Goal: Information Seeking & Learning: Find specific page/section

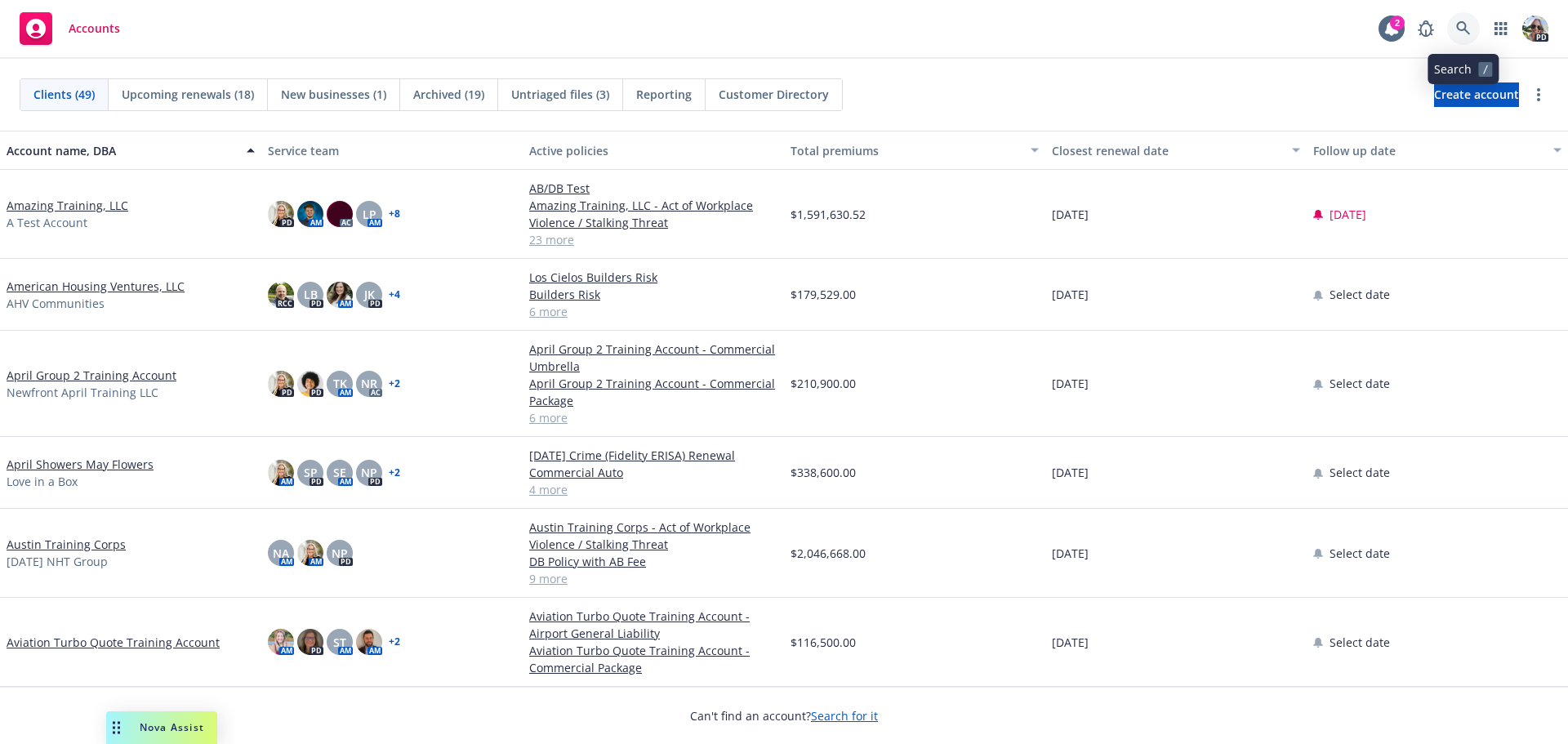
click at [1459, 22] on icon at bounding box center [1464, 28] width 15 height 15
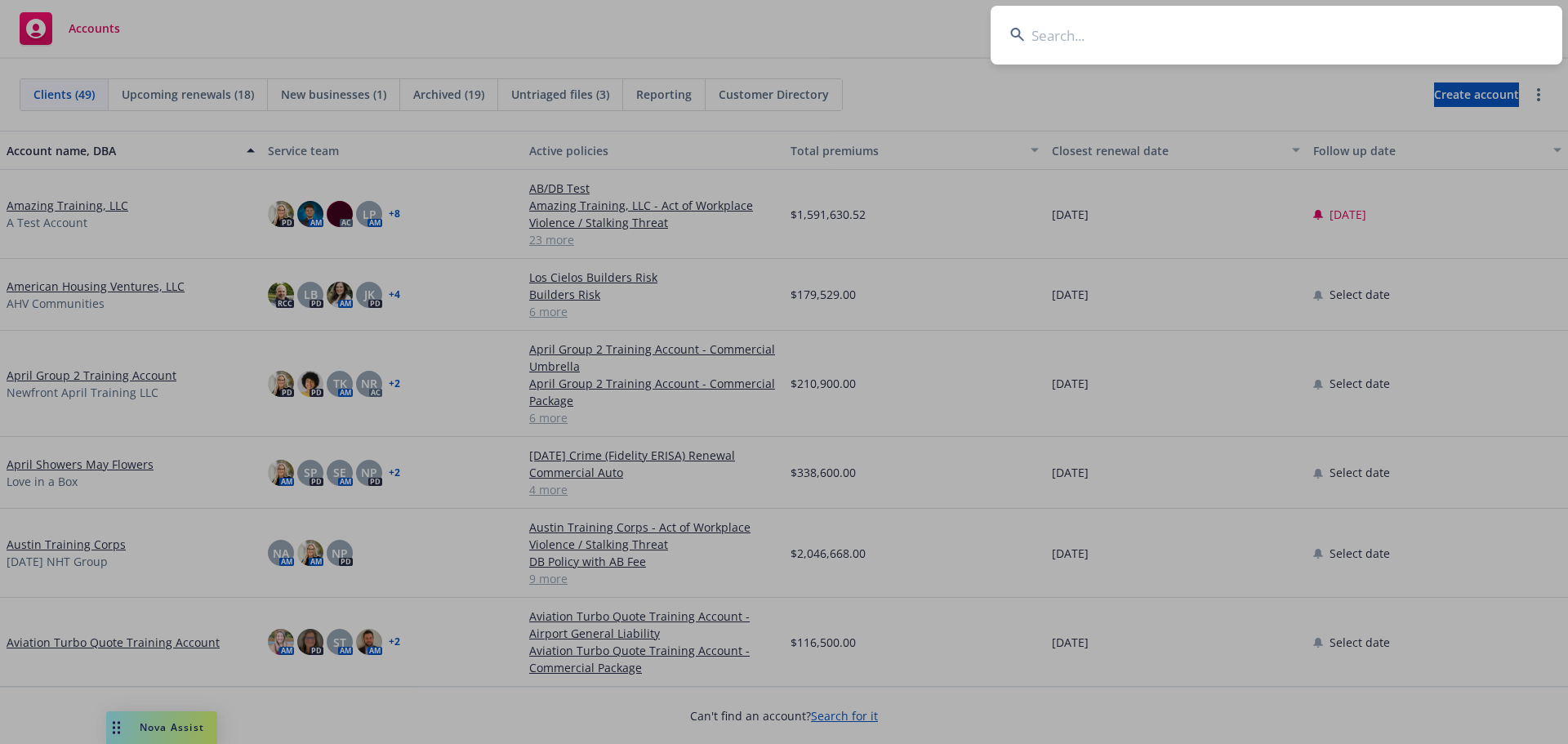
click at [1157, 43] on input at bounding box center [1277, 35] width 572 height 58
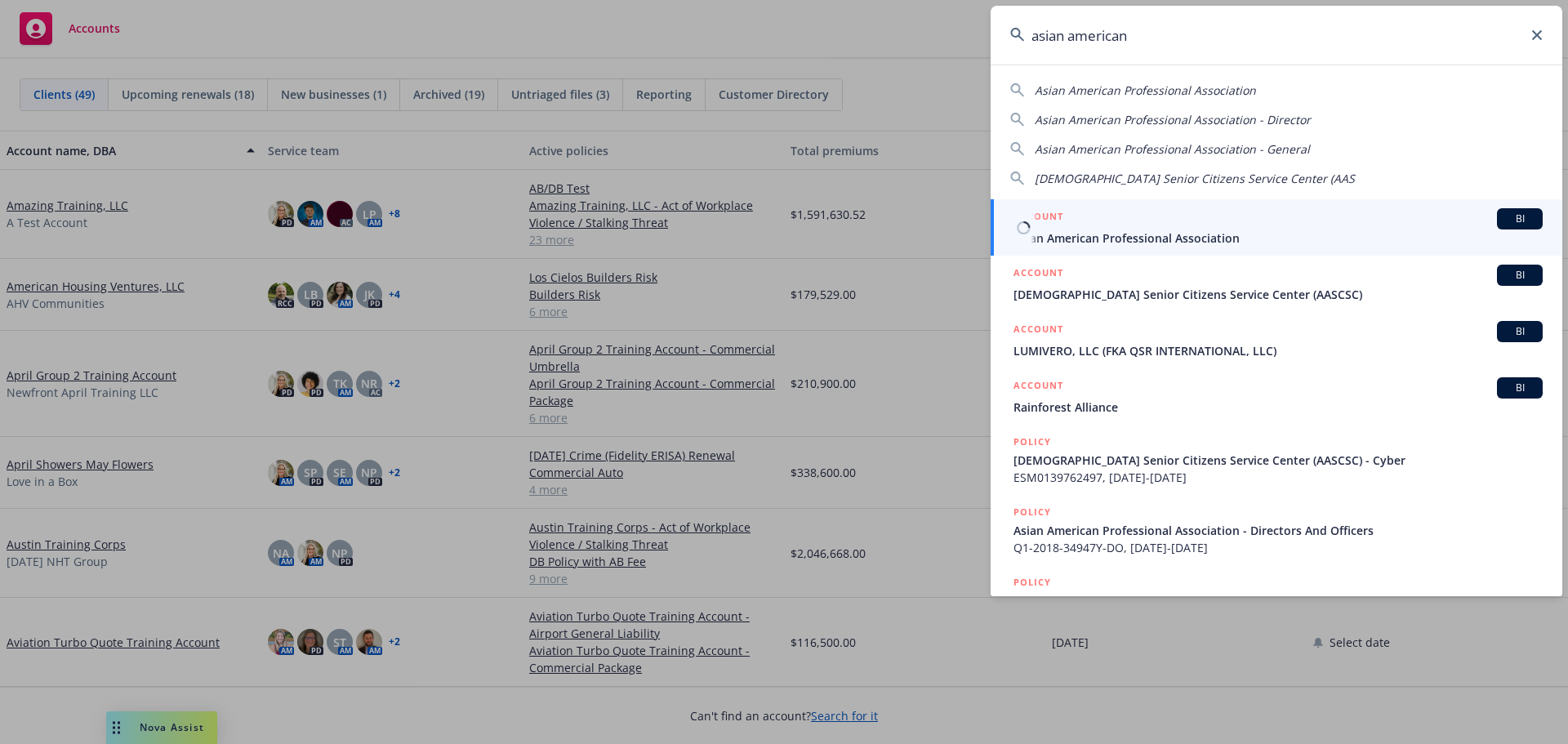
type input "asian american"
click at [1127, 223] on div "ACCOUNT BI" at bounding box center [1279, 218] width 530 height 21
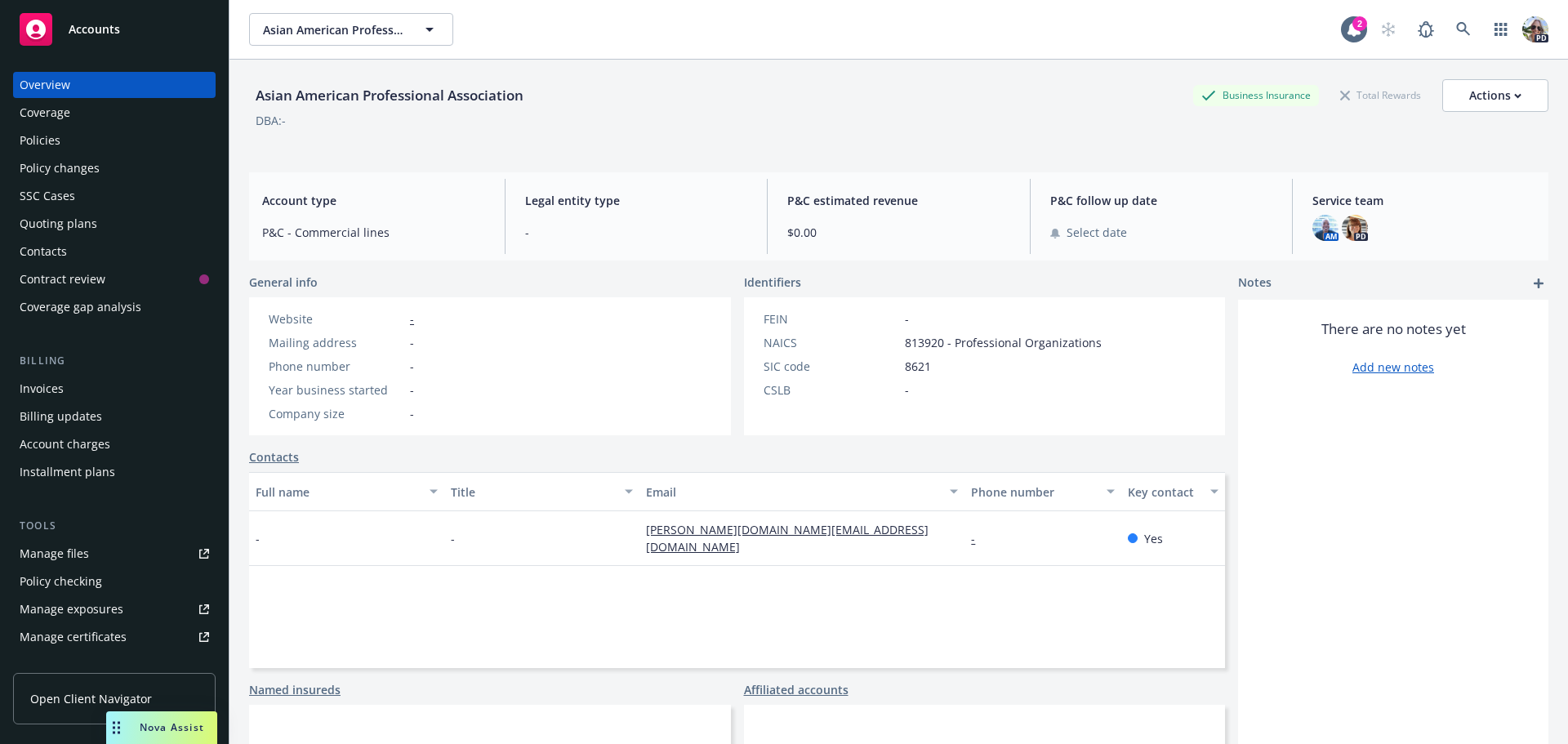
click at [48, 144] on div "Policies" at bounding box center [39, 141] width 41 height 26
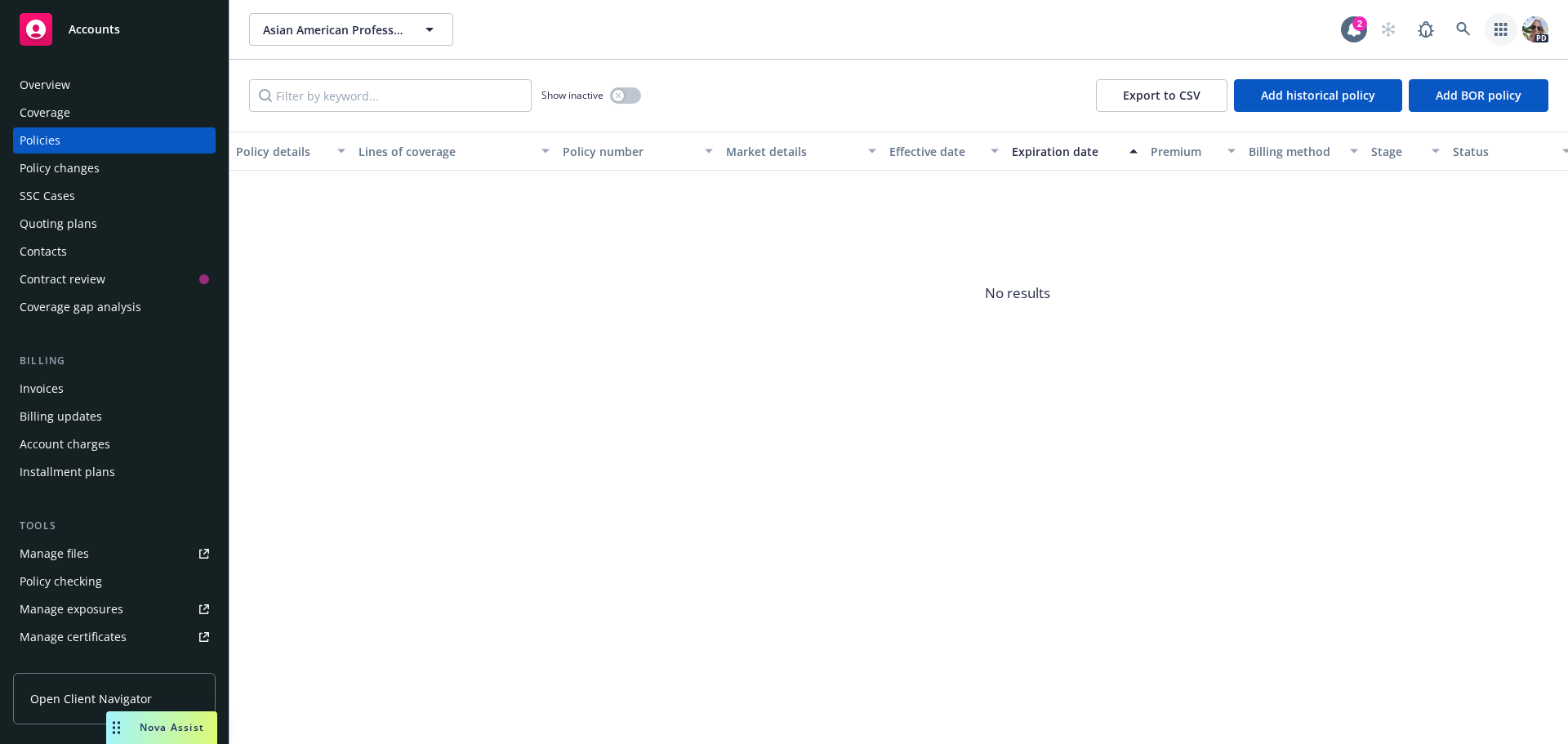
click at [1500, 35] on icon "button" at bounding box center [1500, 29] width 12 height 13
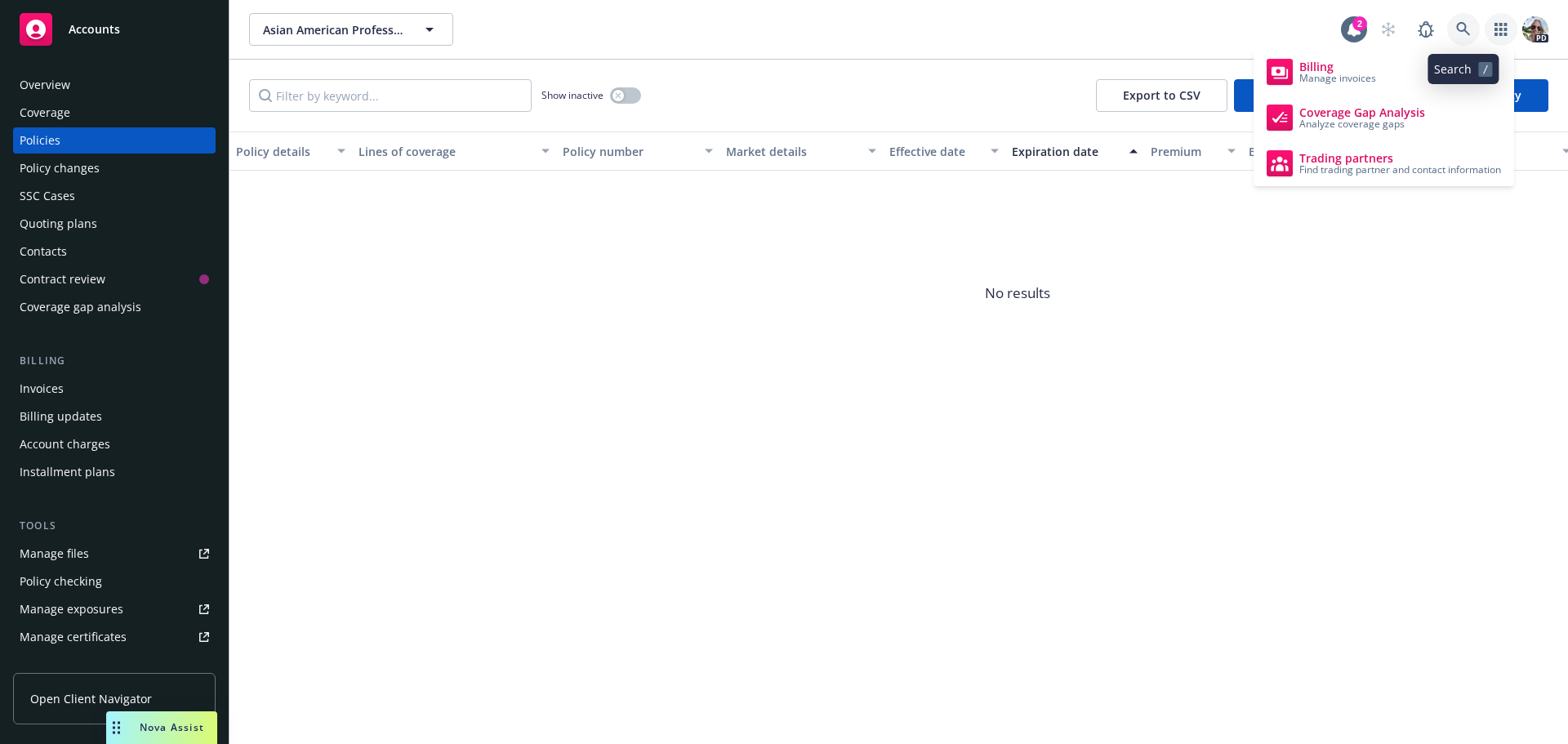
click at [1464, 26] on icon at bounding box center [1464, 29] width 15 height 15
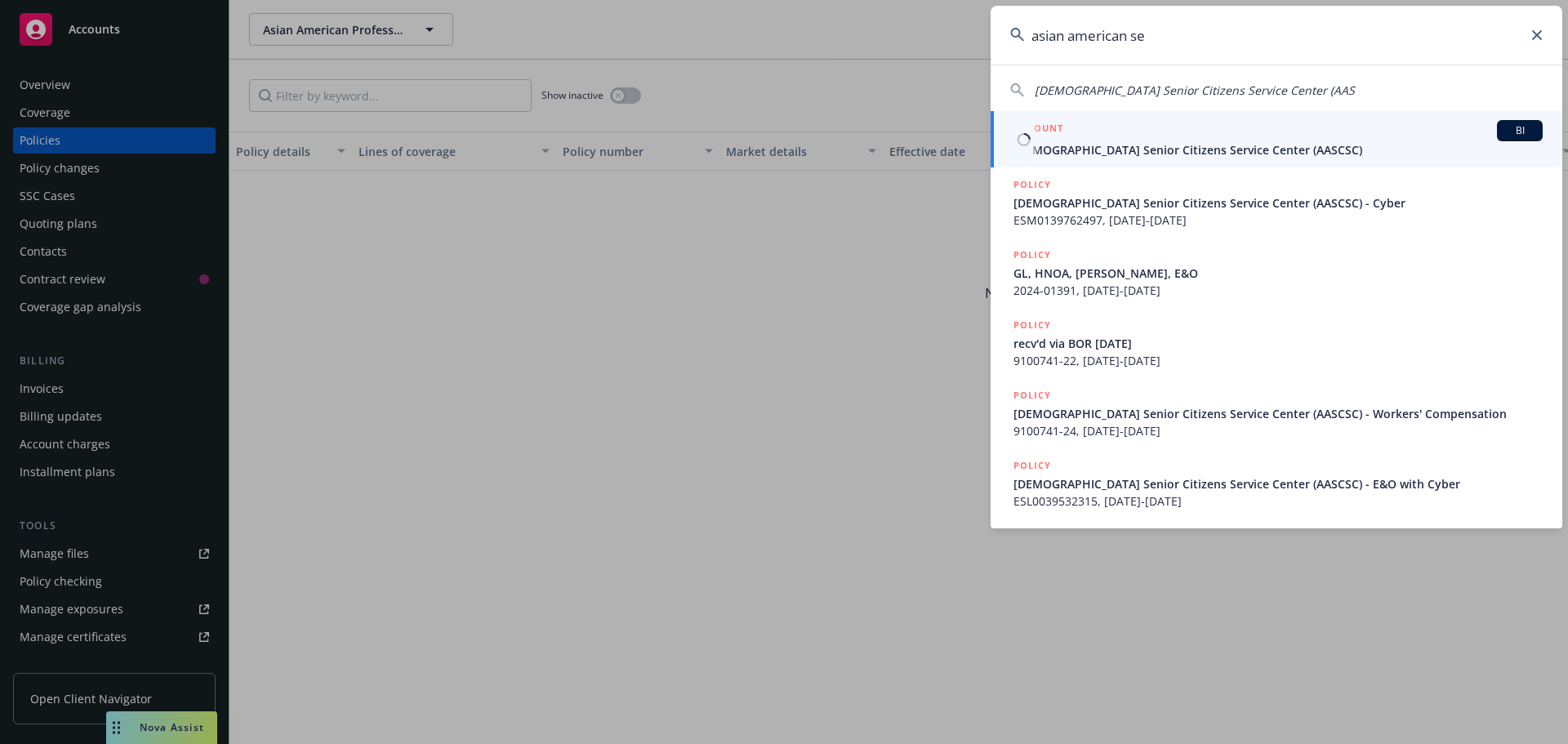
type input "asian american se"
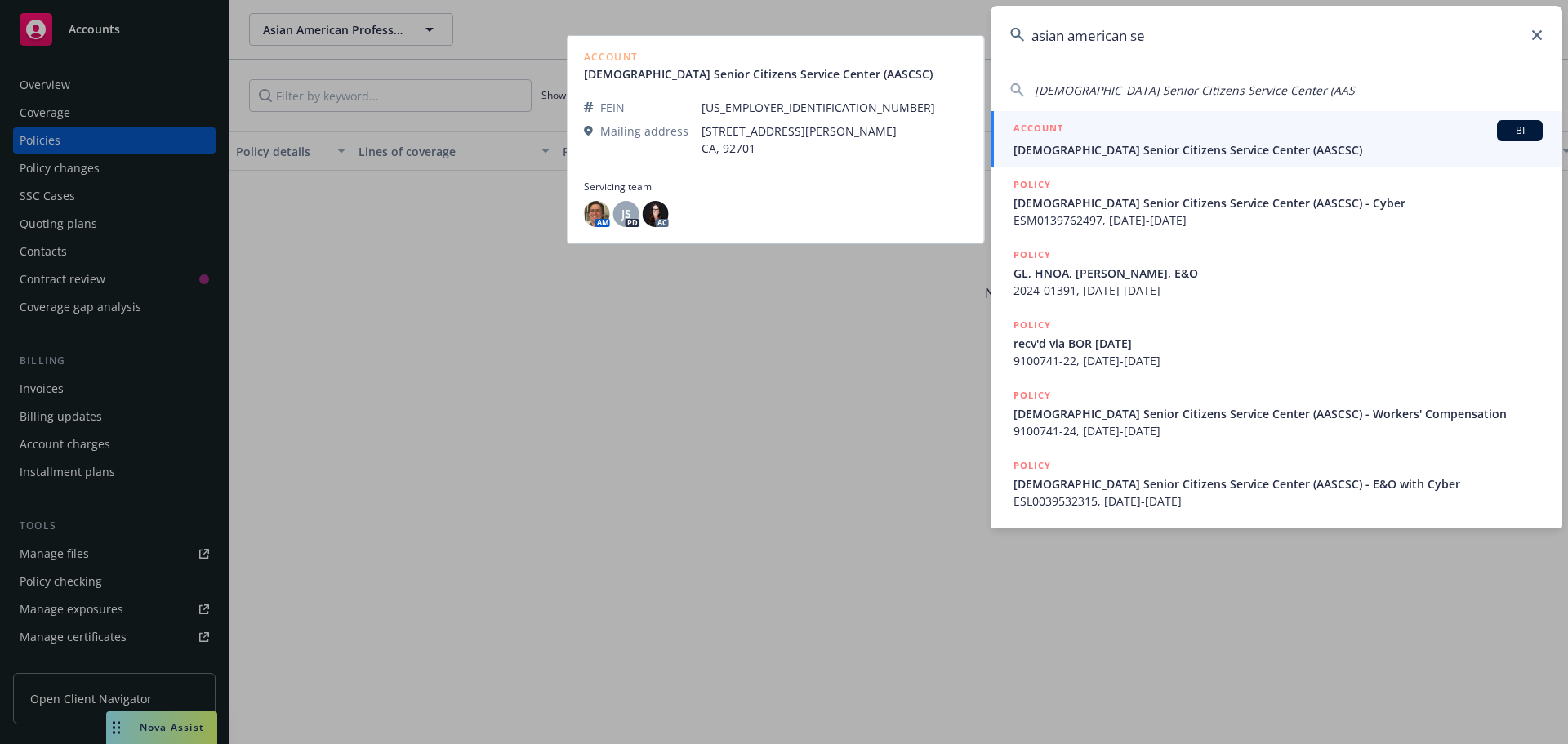
click at [1141, 153] on span "[DEMOGRAPHIC_DATA] Senior Citizens Service Center (AASCSC)" at bounding box center [1279, 150] width 530 height 17
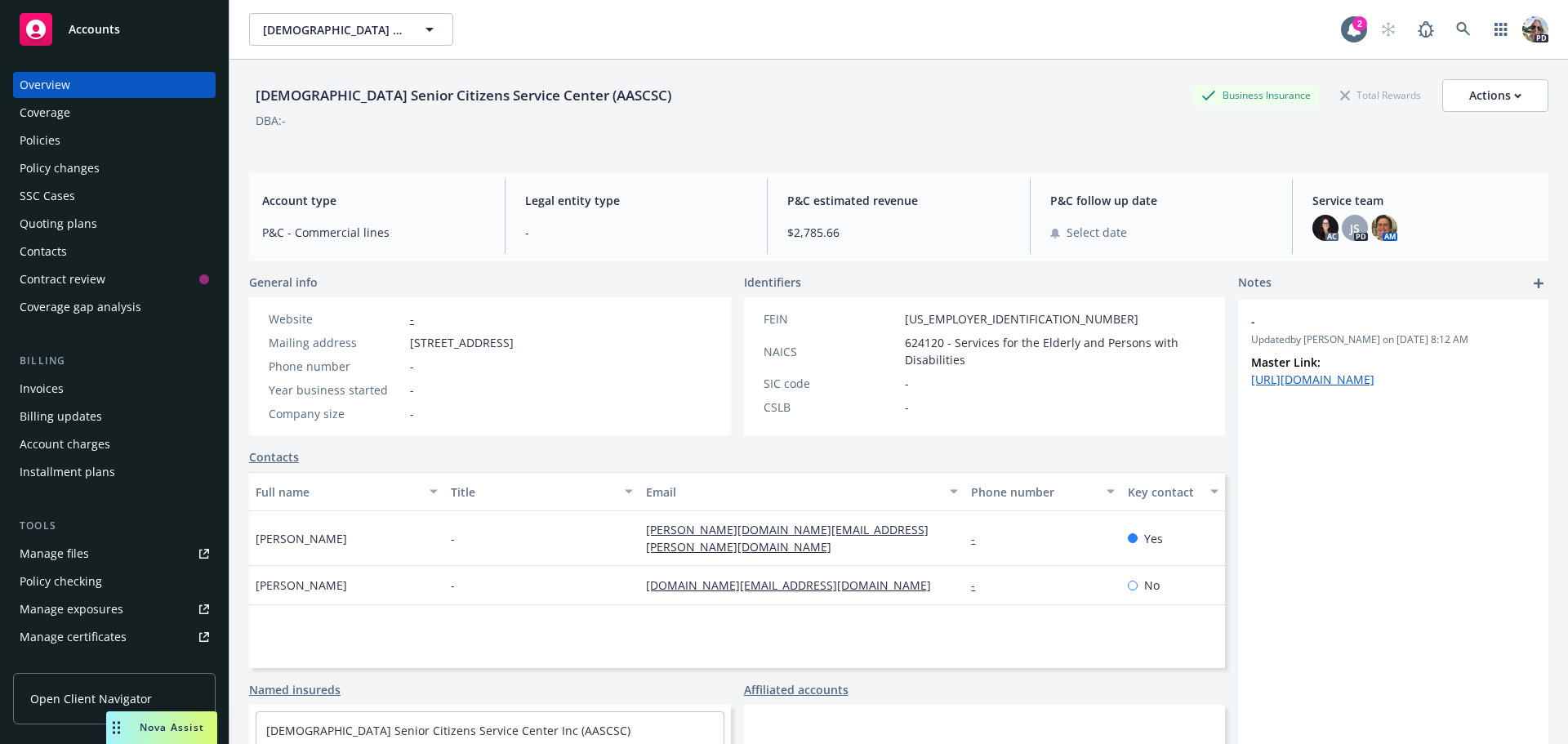
click at [27, 131] on div "Policies" at bounding box center [39, 141] width 41 height 26
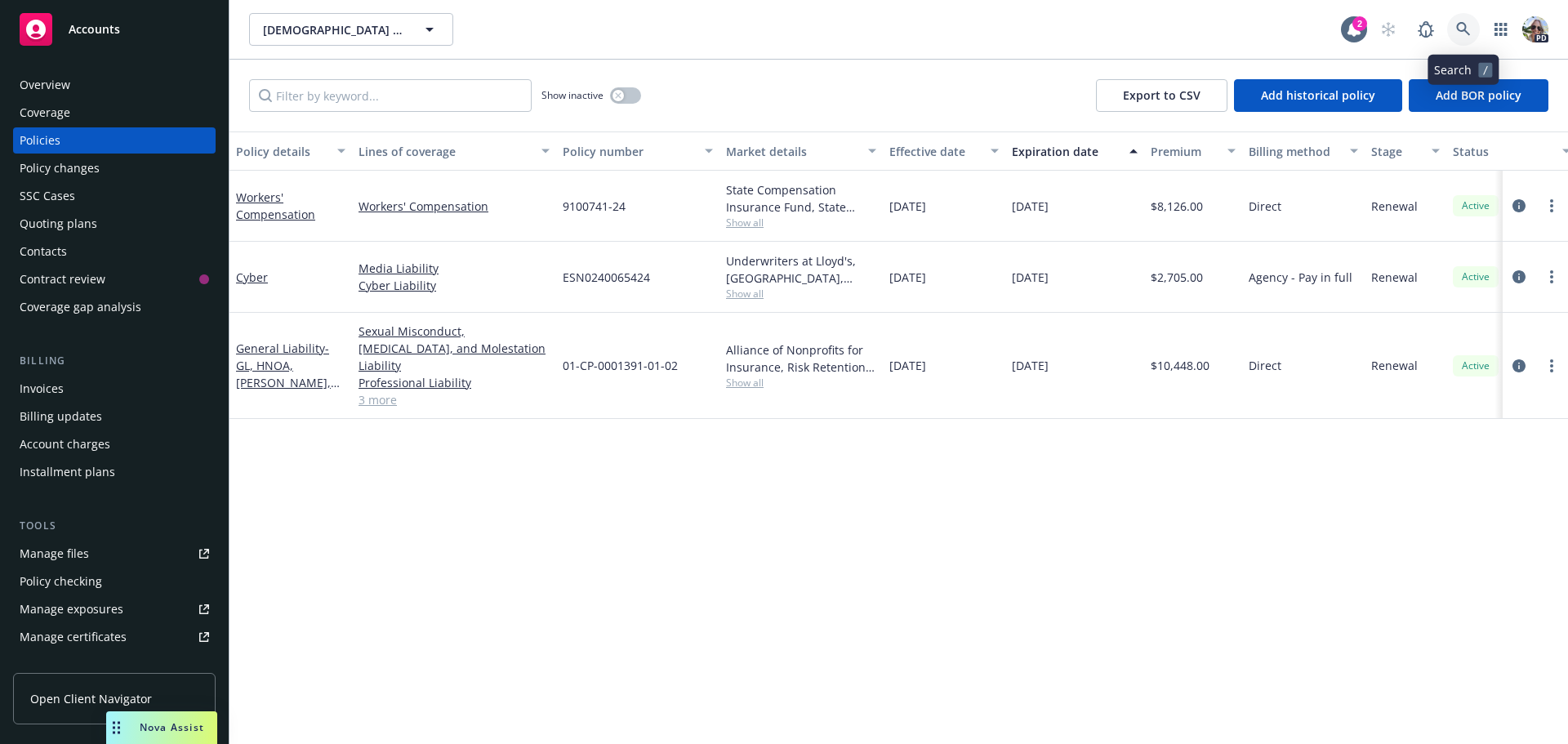
click at [1462, 26] on icon at bounding box center [1464, 29] width 15 height 15
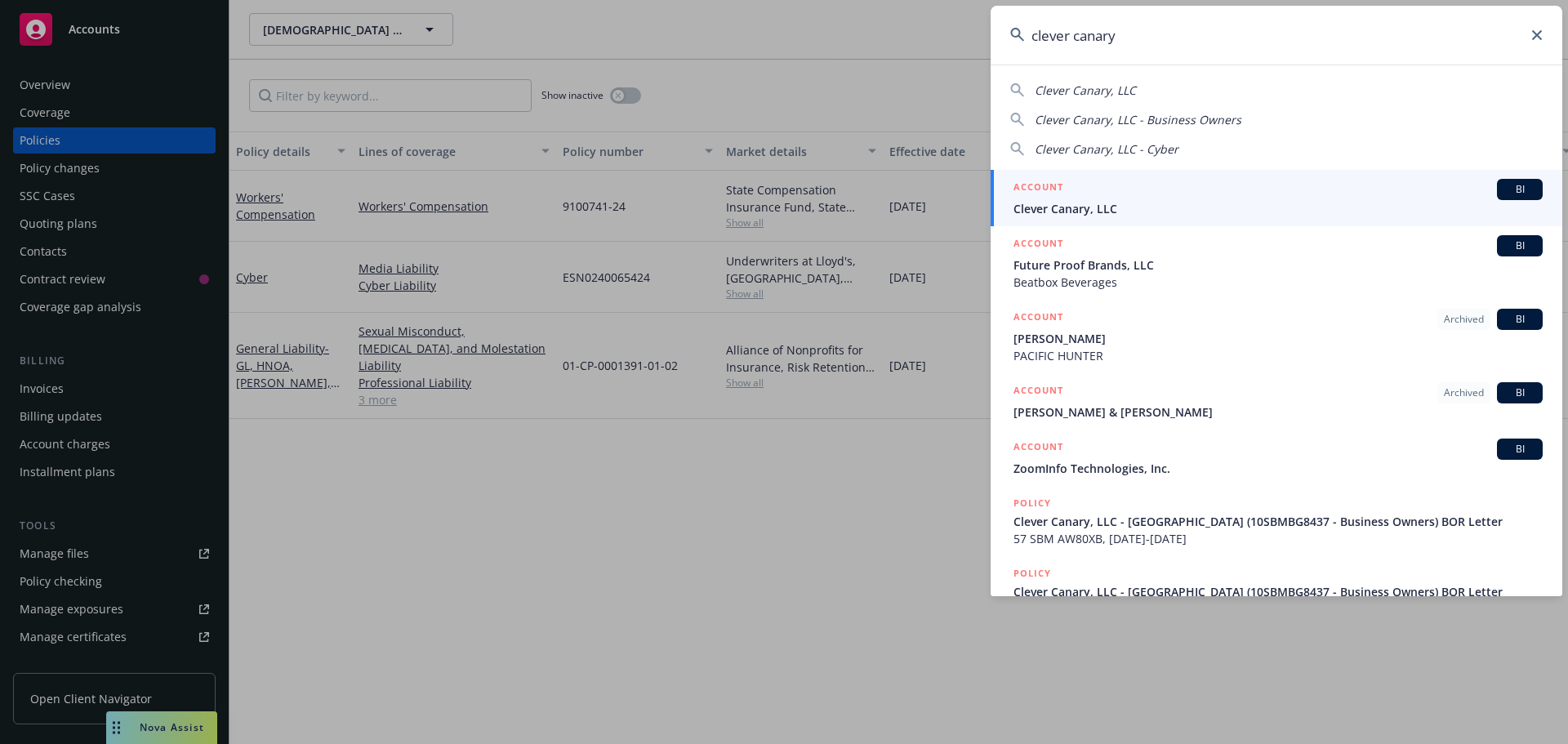
type input "clever canary"
click at [1104, 204] on span "Clever Canary, LLC" at bounding box center [1279, 208] width 530 height 17
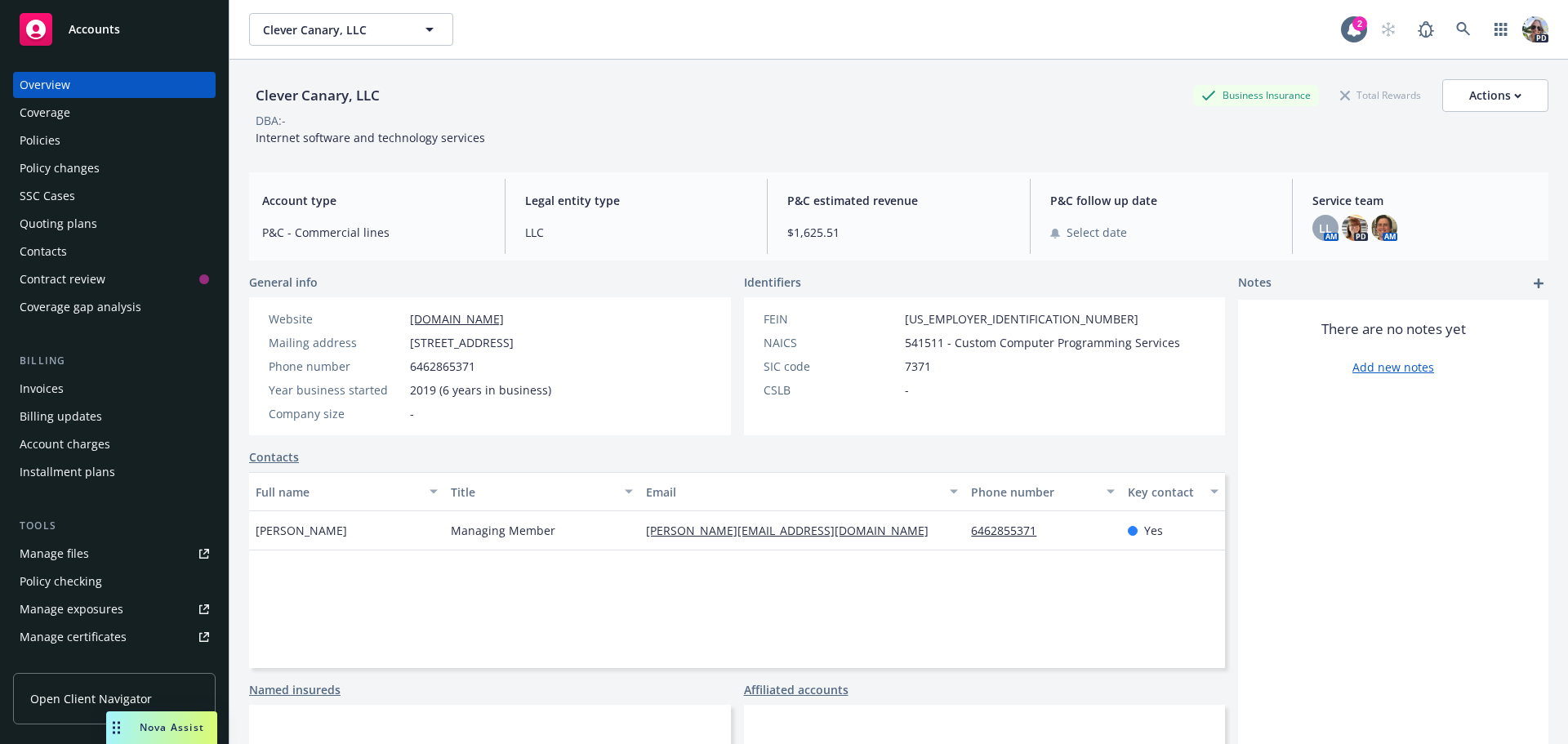
click at [58, 140] on div "Policies" at bounding box center [39, 141] width 41 height 26
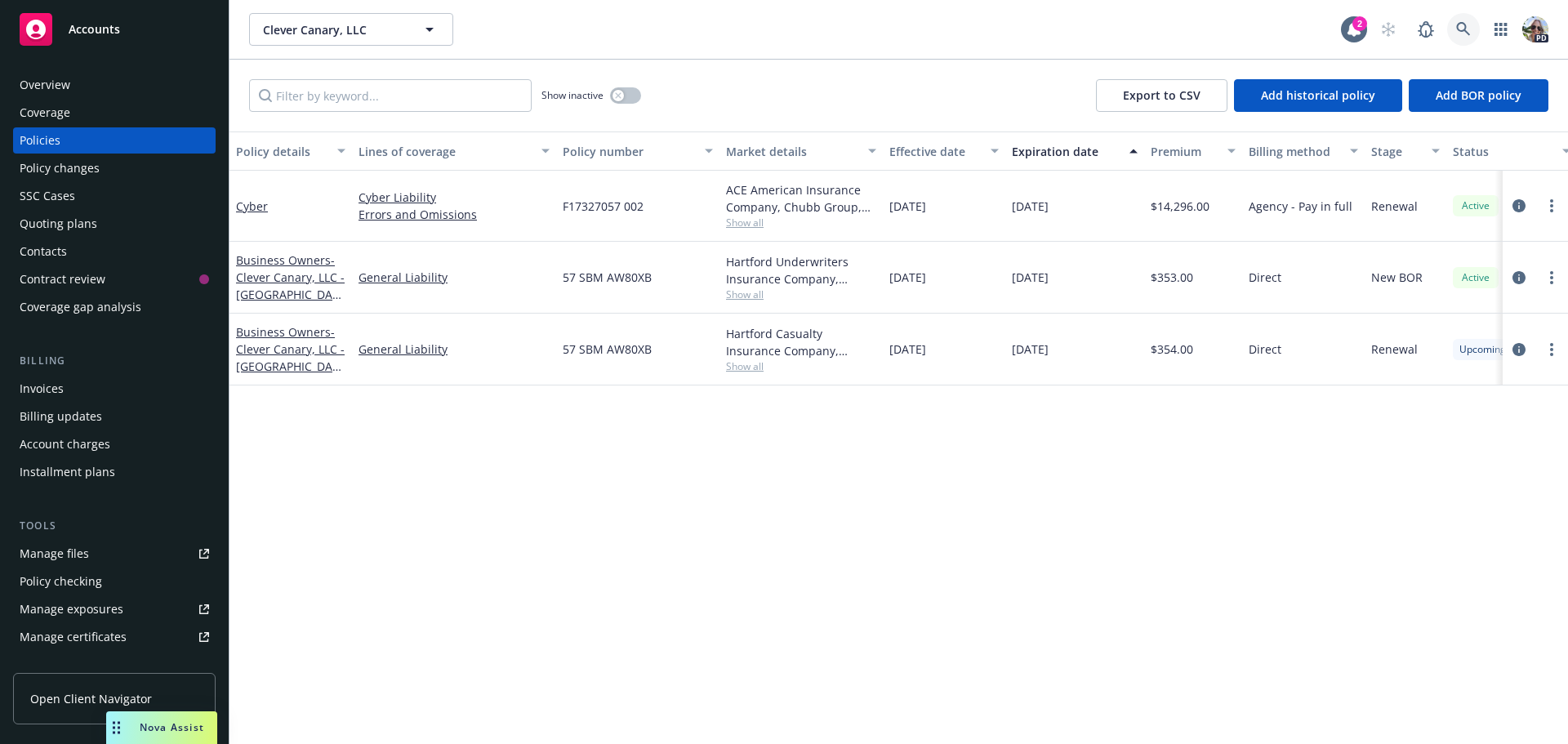
click at [1456, 26] on link at bounding box center [1464, 29] width 33 height 33
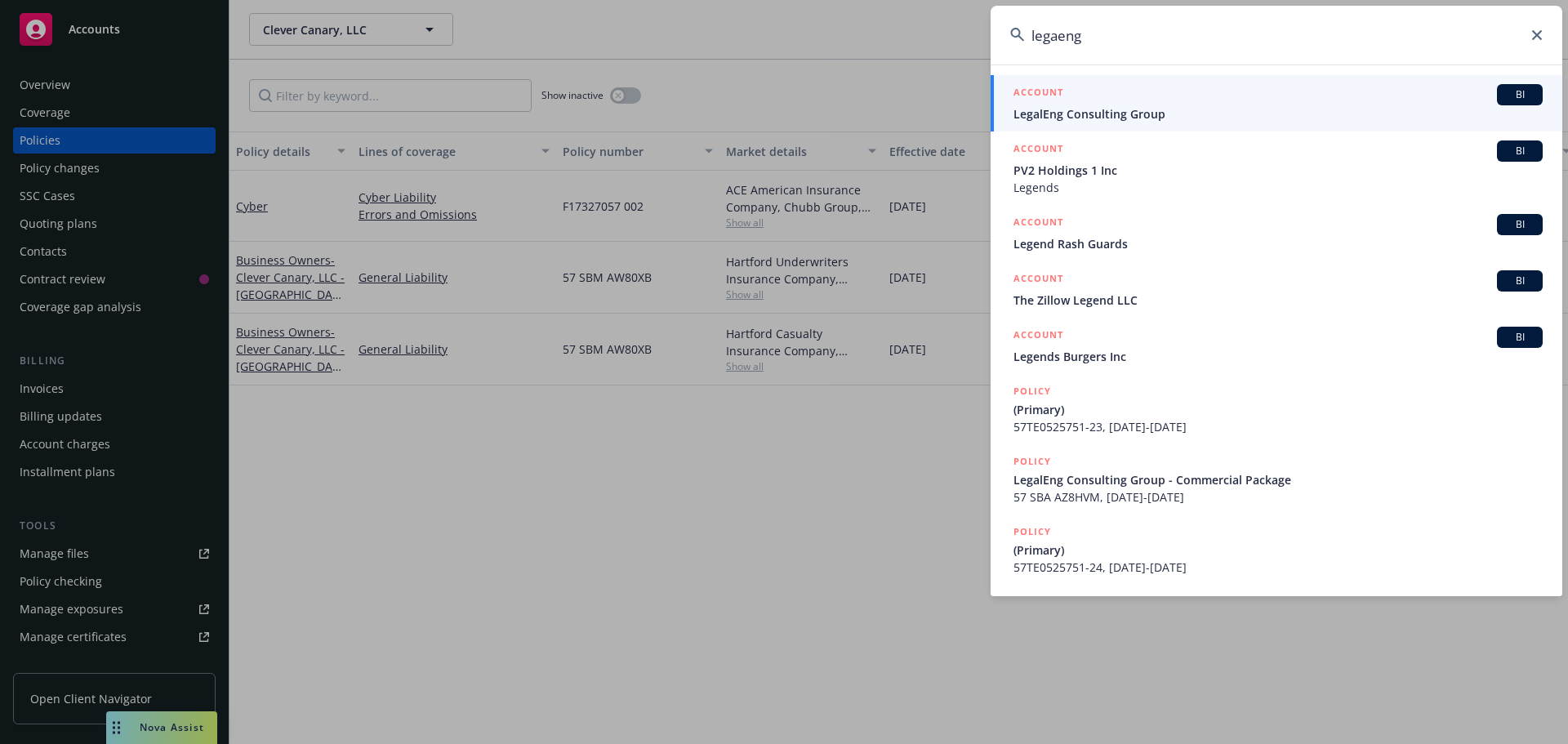
type input "legaeng"
click at [1063, 108] on span "LegalEng Consulting Group" at bounding box center [1279, 113] width 530 height 17
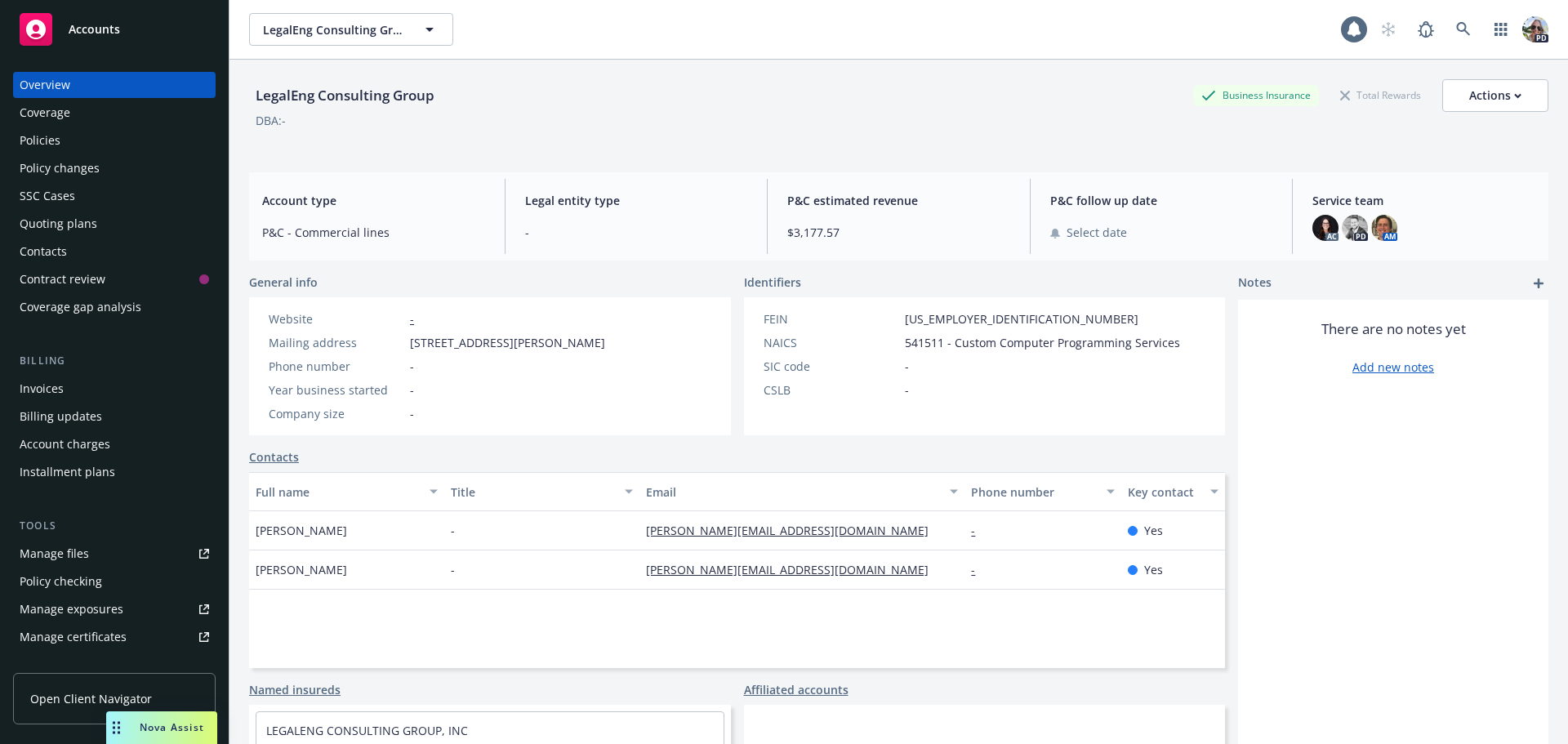
click at [68, 135] on div "Policies" at bounding box center [114, 141] width 190 height 26
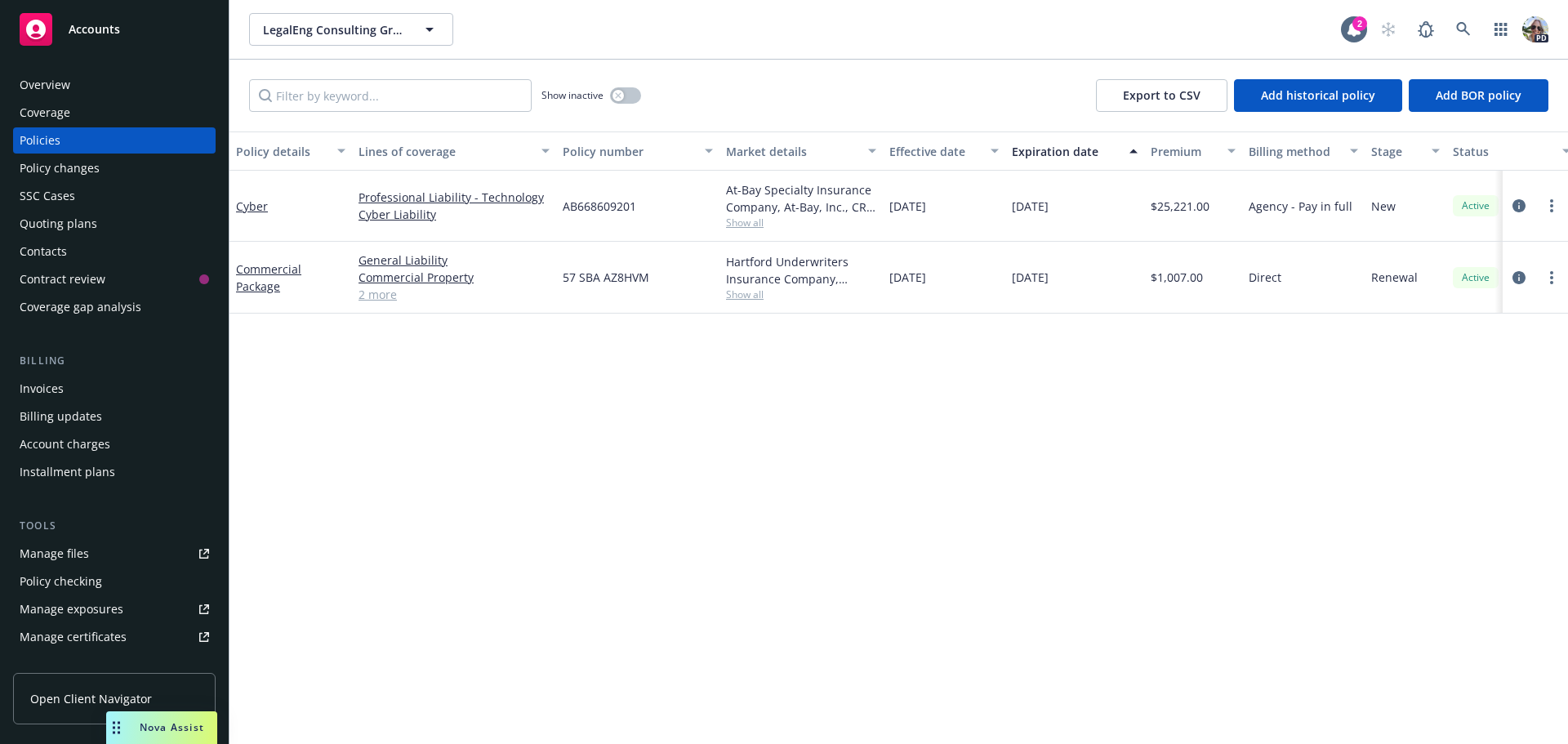
drag, startPoint x: 675, startPoint y: 302, endPoint x: 669, endPoint y: 111, distance: 191.1
click at [675, 301] on div "57 SBA AZ8HVM" at bounding box center [637, 278] width 163 height 72
click at [1451, 26] on link at bounding box center [1464, 29] width 33 height 33
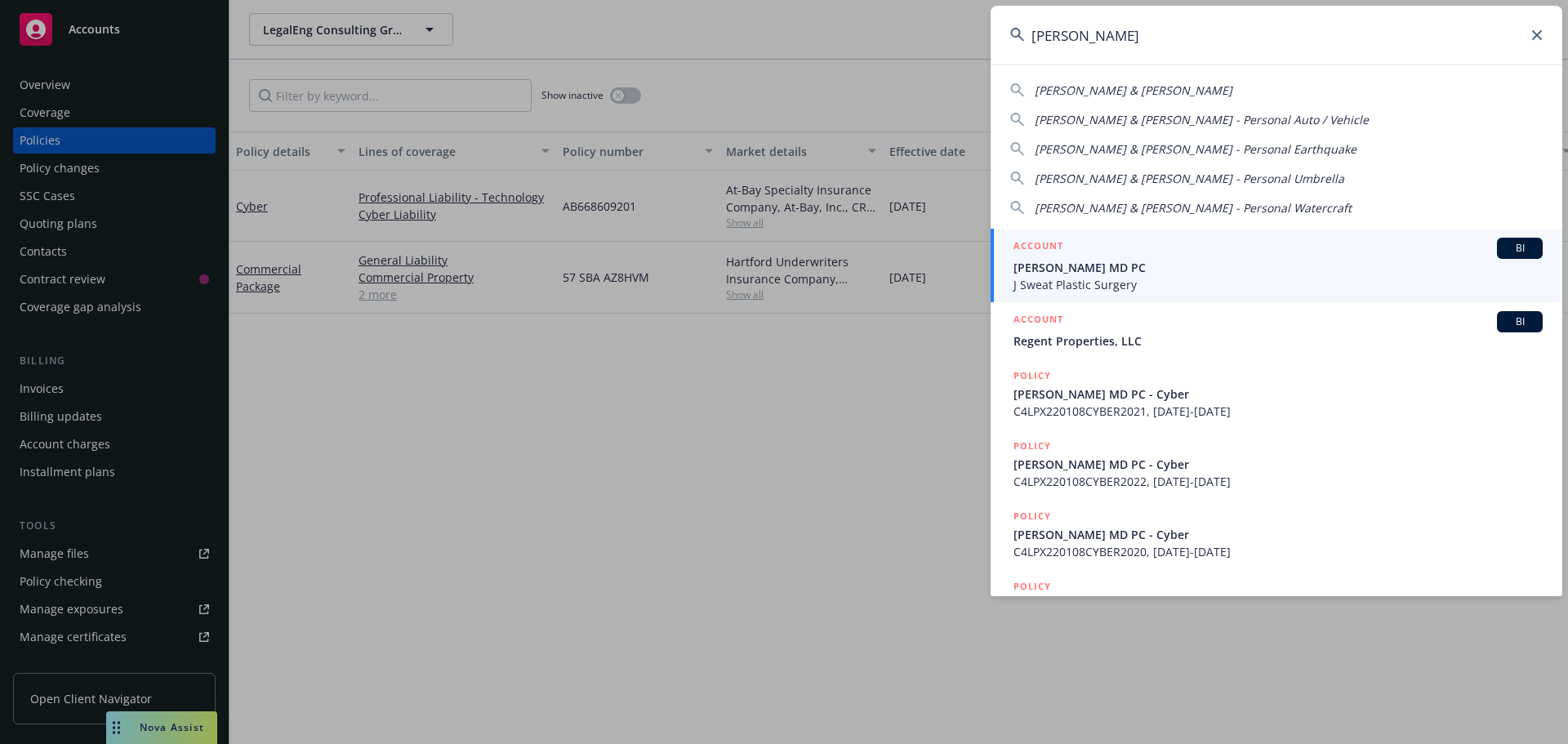
type input "[PERSON_NAME]"
click at [1061, 262] on span "[PERSON_NAME] MD PC" at bounding box center [1279, 267] width 530 height 17
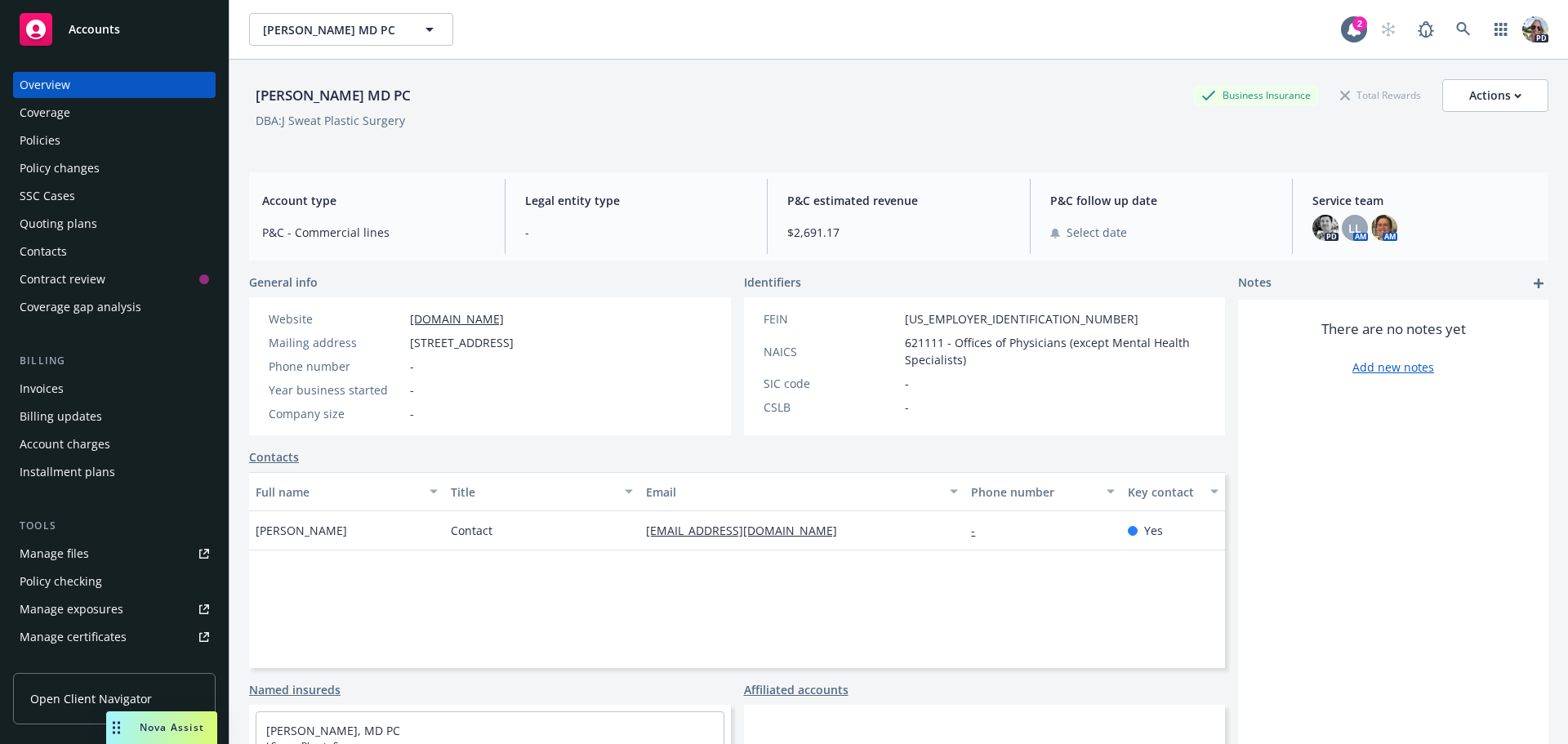
click at [39, 147] on div "Policies" at bounding box center [39, 141] width 41 height 26
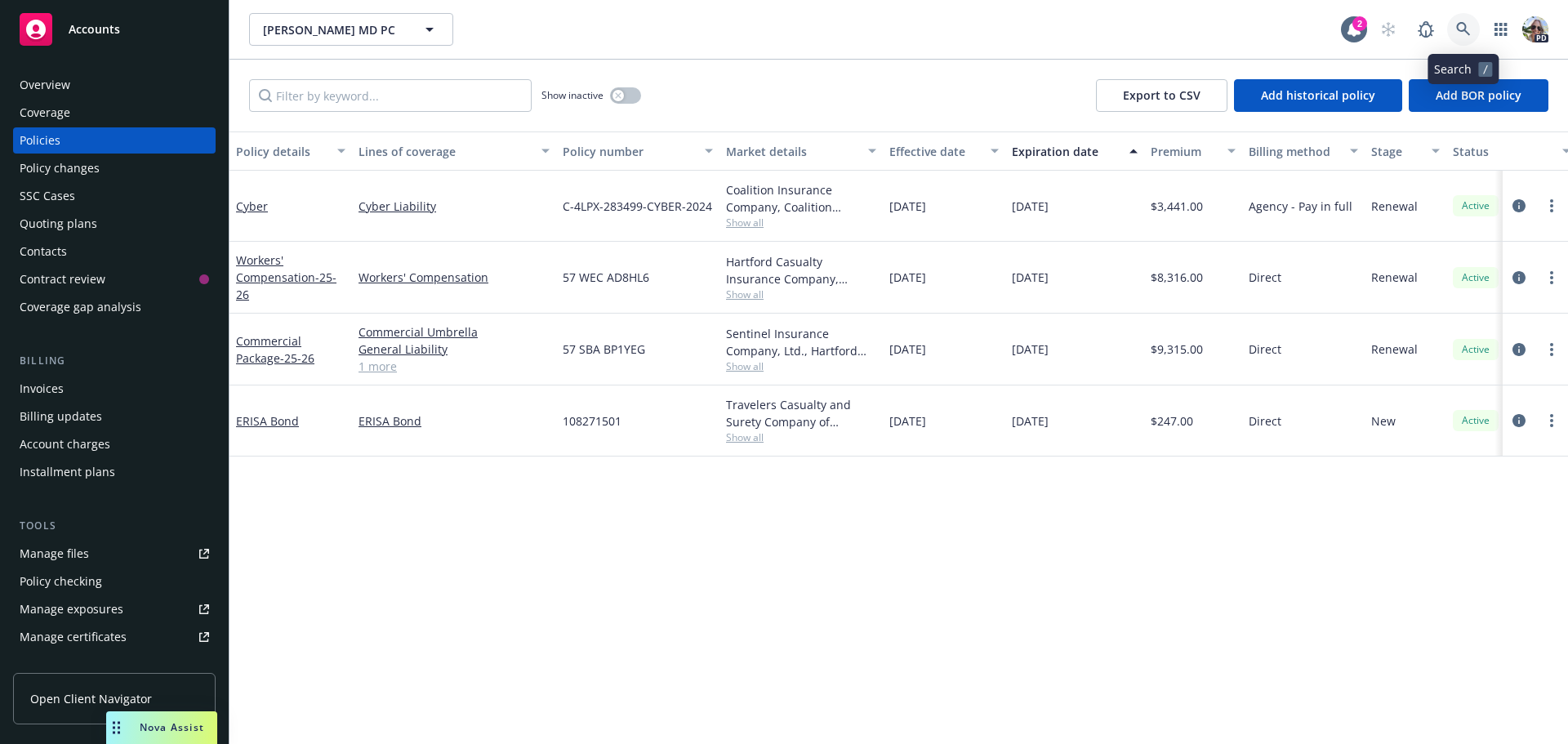
click at [1467, 20] on link at bounding box center [1464, 29] width 33 height 33
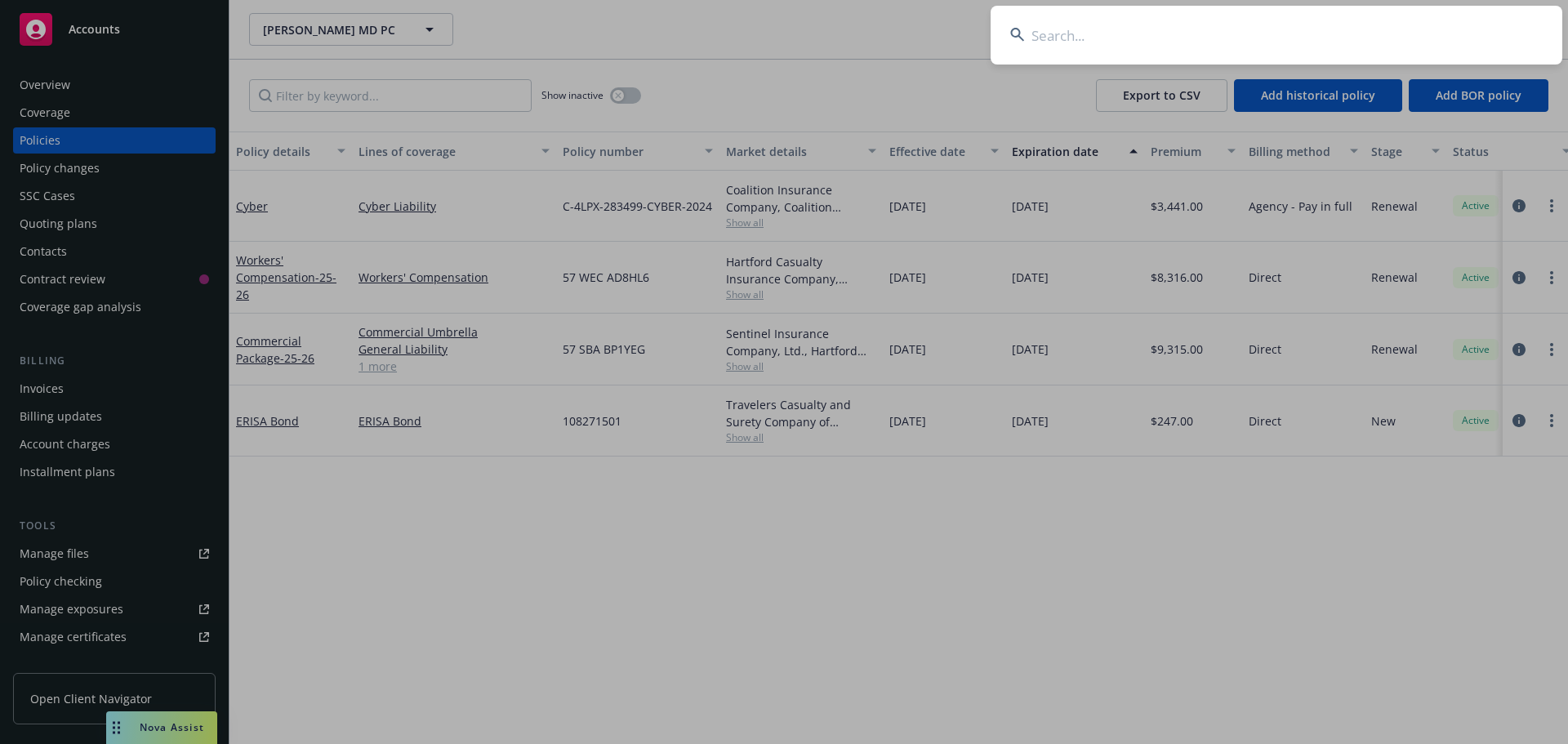
click at [1251, 38] on input at bounding box center [1277, 35] width 572 height 58
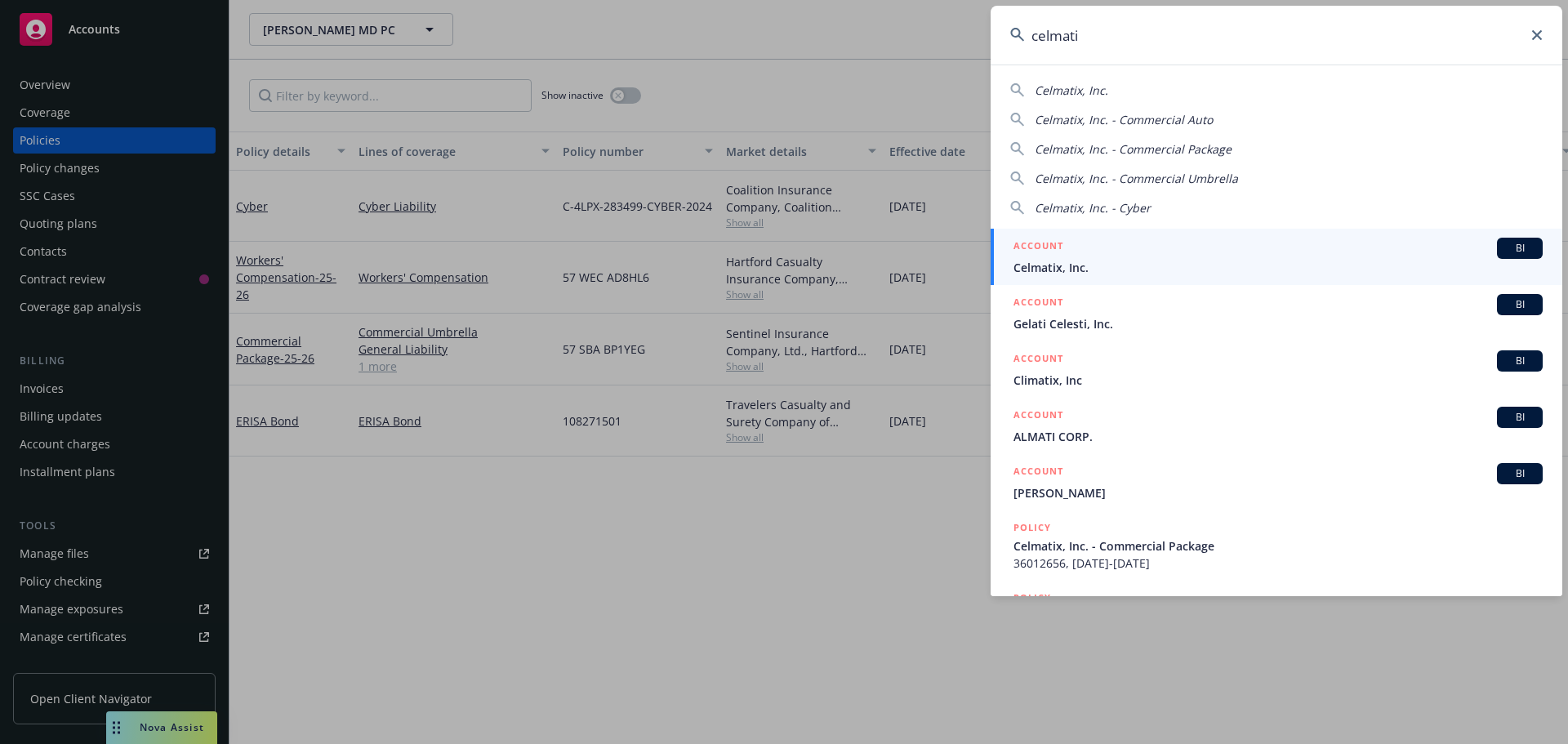
type input "celmati"
click at [1085, 248] on div "ACCOUNT BI" at bounding box center [1279, 247] width 530 height 21
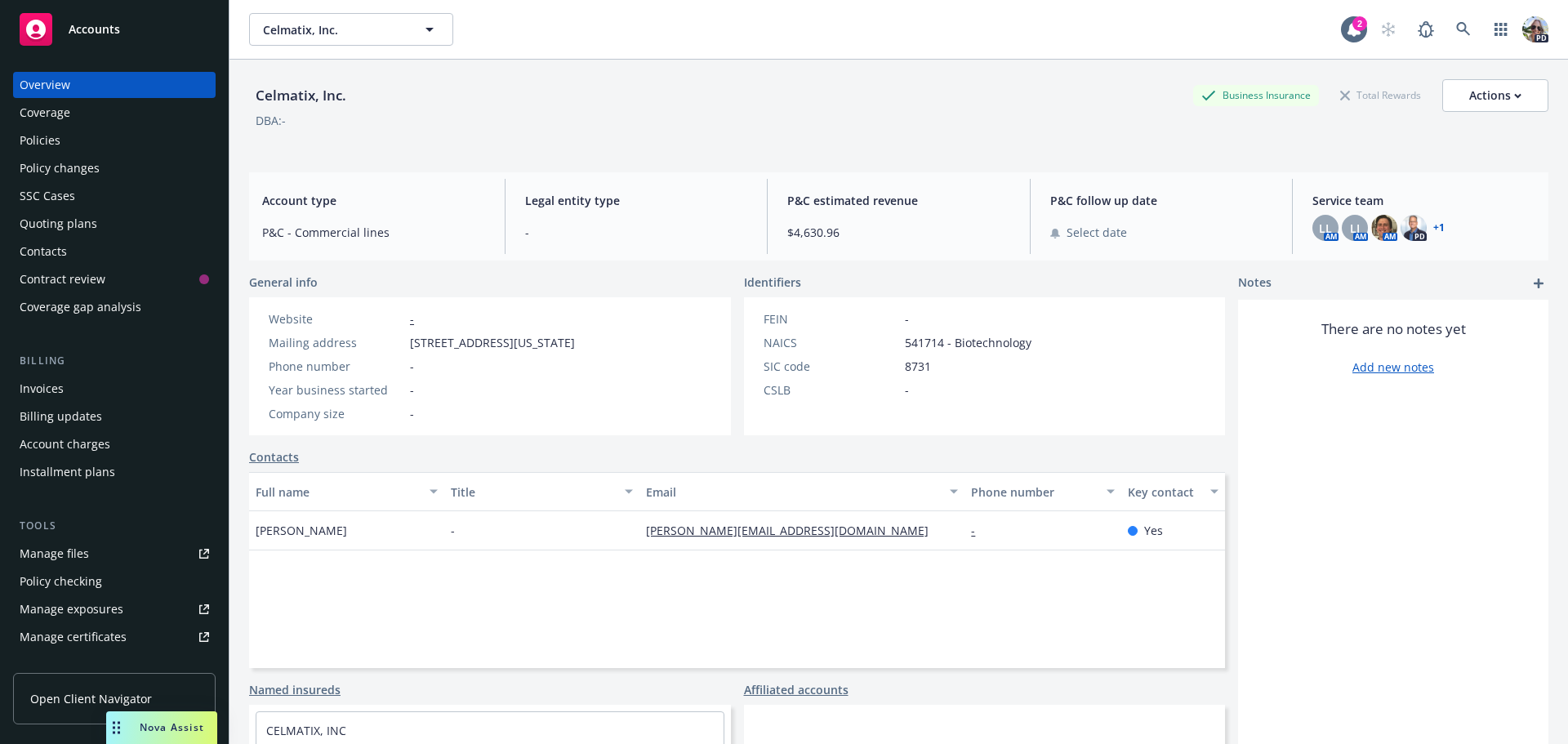
click at [43, 145] on div "Policies" at bounding box center [39, 141] width 41 height 26
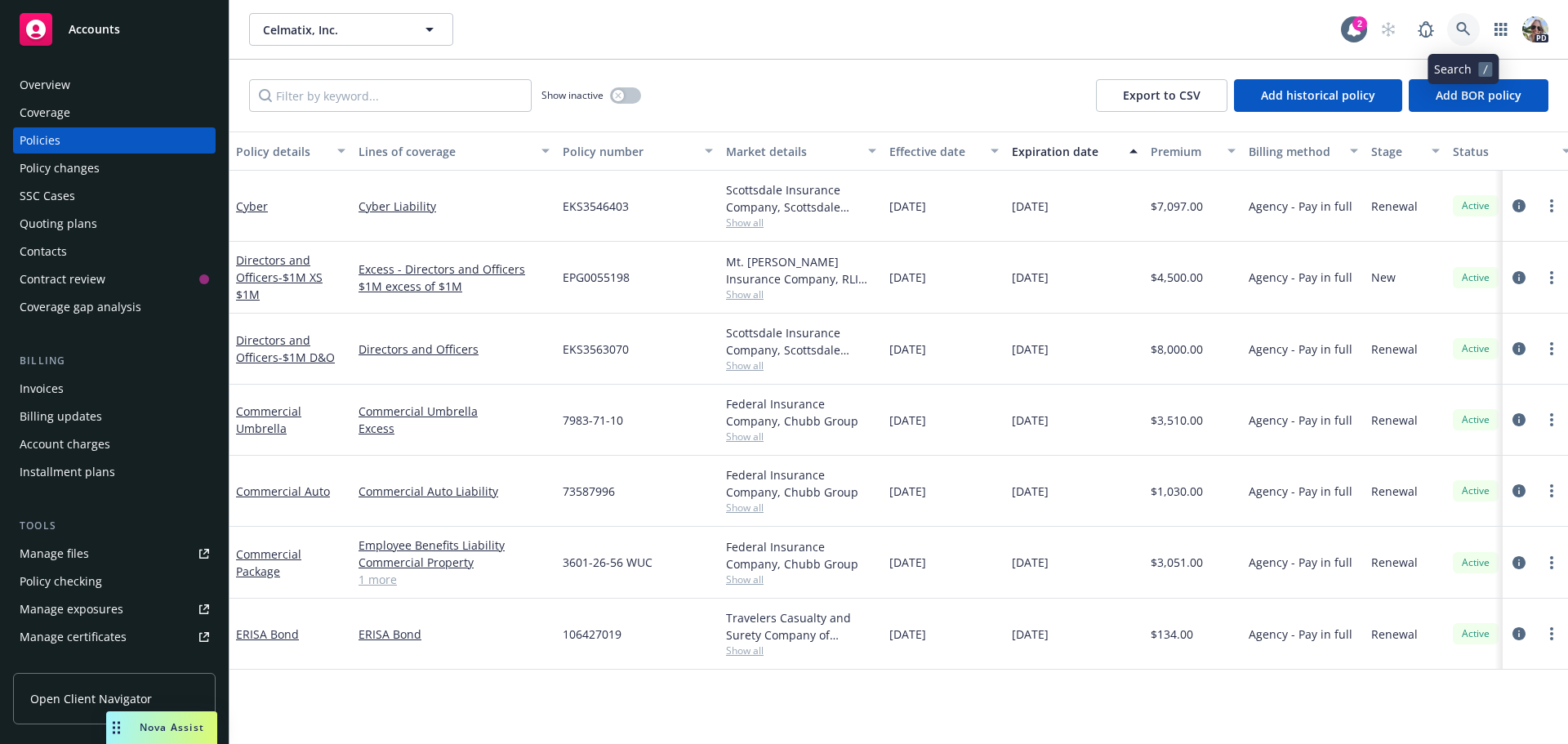
click at [1457, 26] on icon at bounding box center [1464, 29] width 15 height 15
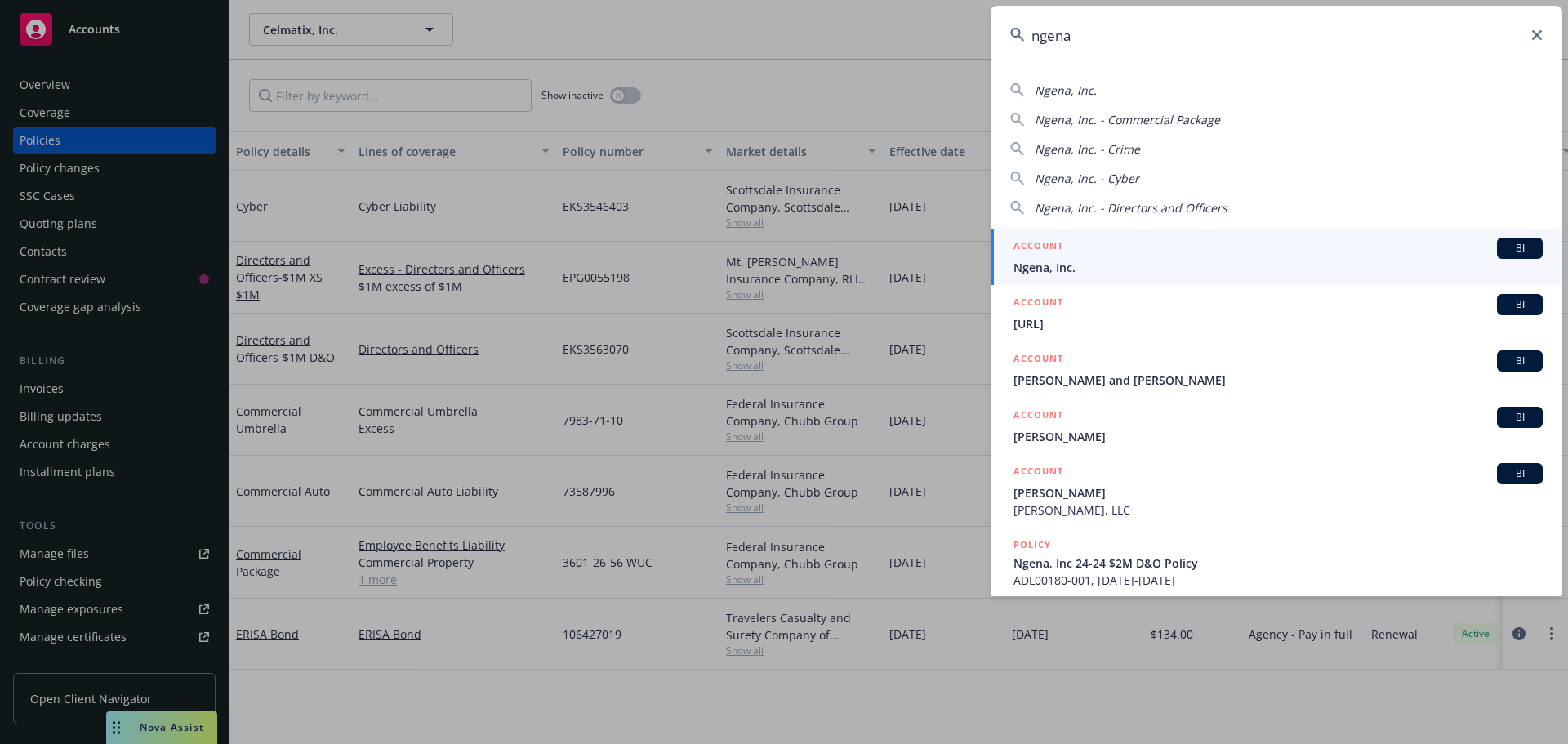
type input "ngena"
click at [1046, 269] on span "Ngena, Inc." at bounding box center [1279, 267] width 530 height 17
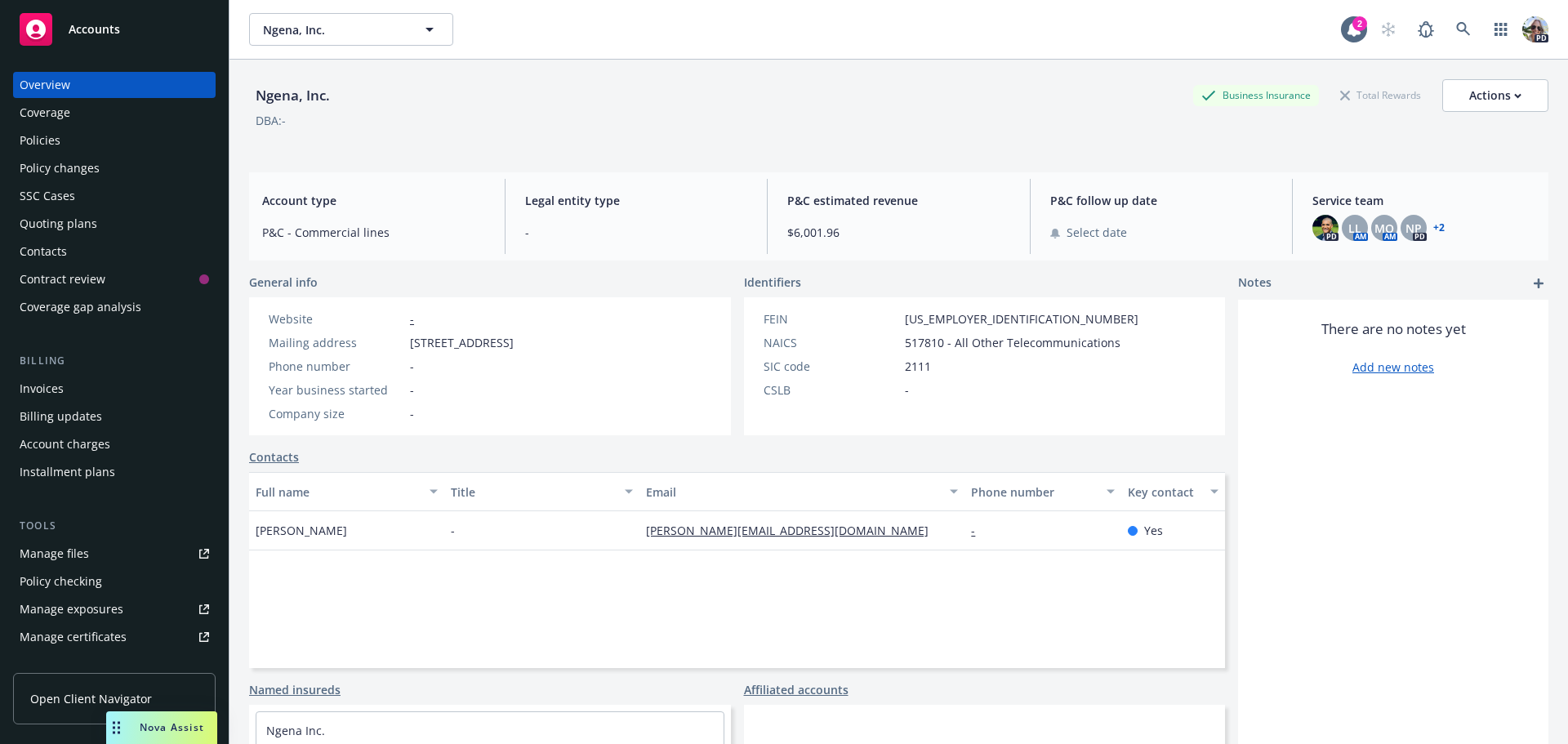
click at [39, 138] on div "Policies" at bounding box center [39, 141] width 41 height 26
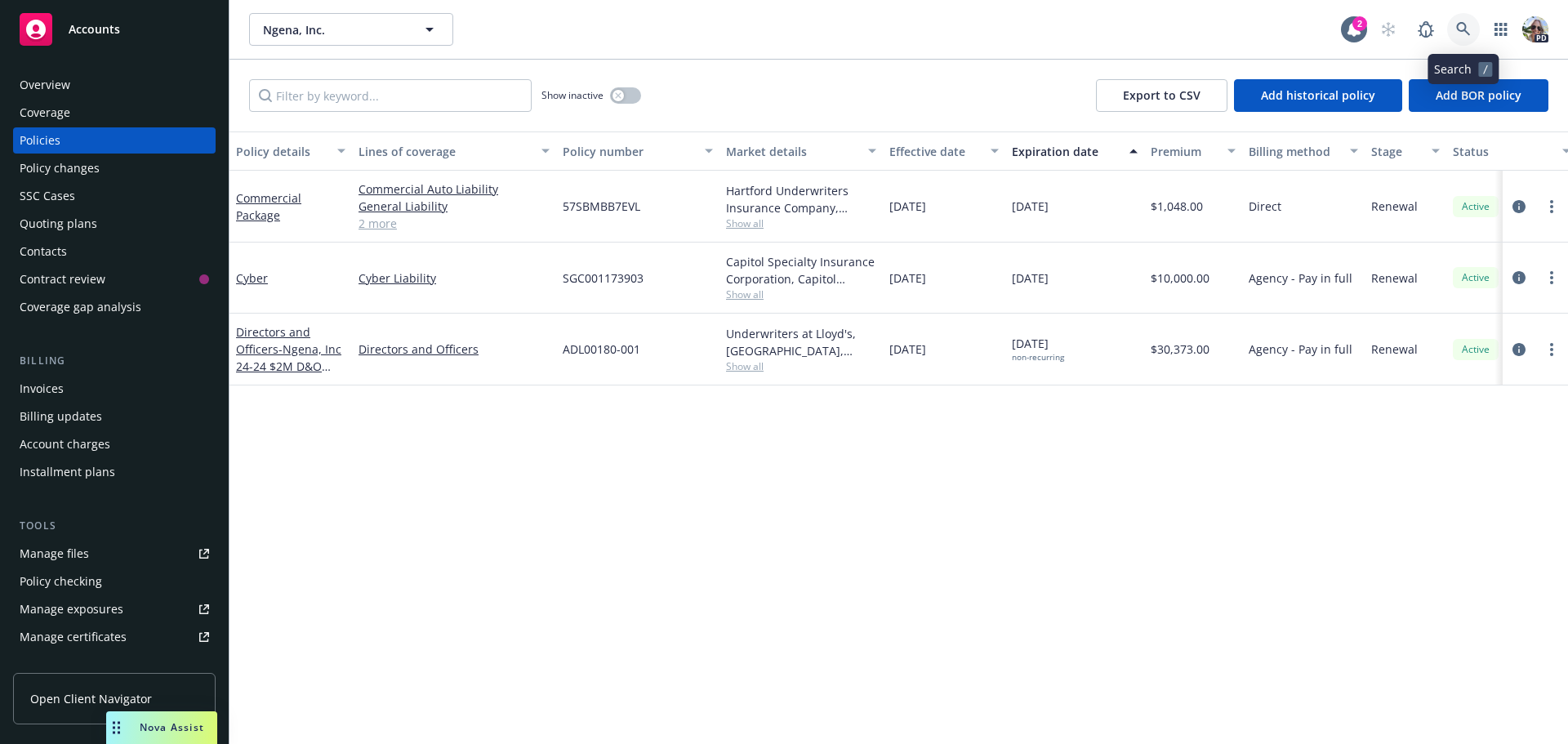
click at [1463, 26] on icon at bounding box center [1464, 29] width 15 height 15
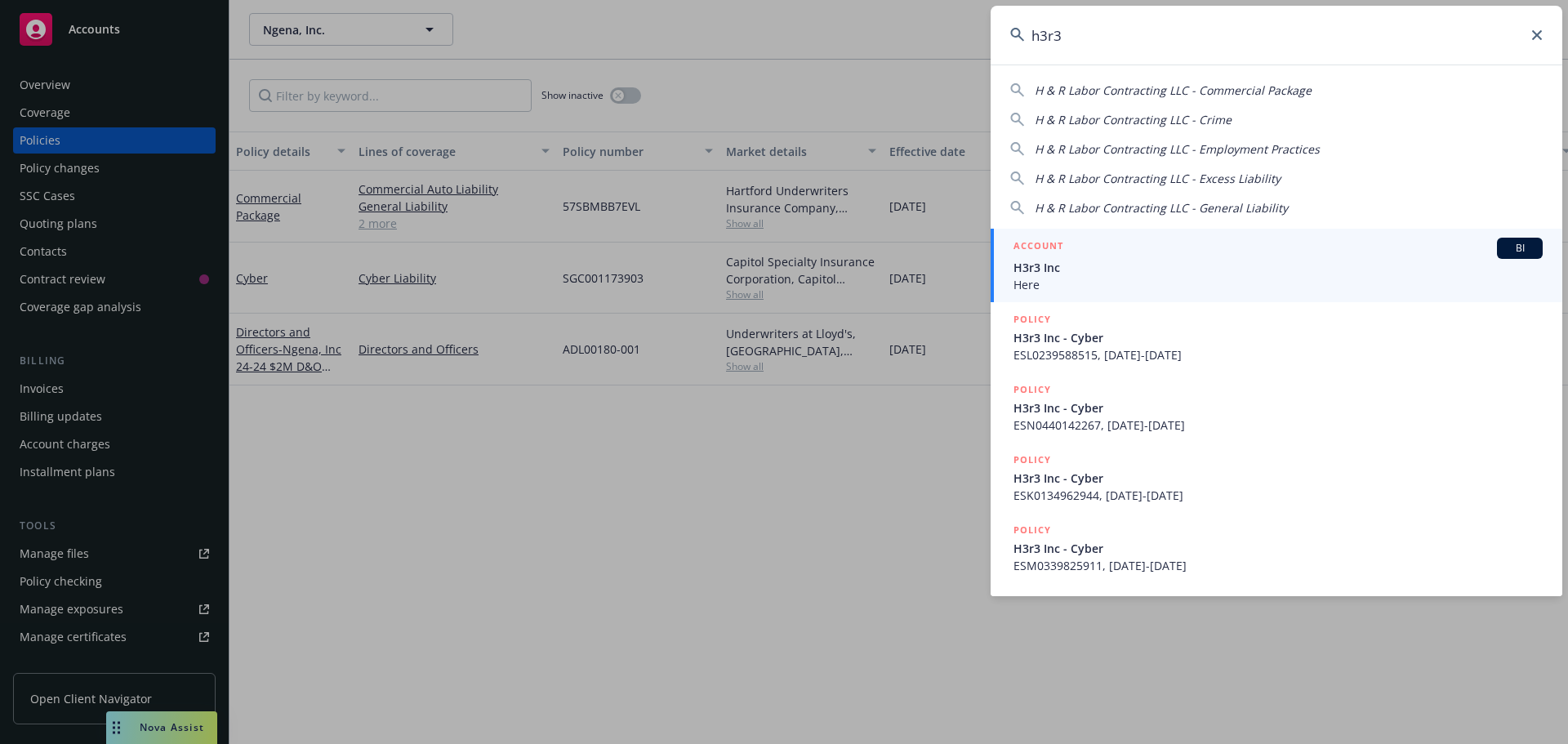
type input "h3r3"
click at [1154, 268] on span "H3r3 Inc" at bounding box center [1279, 267] width 530 height 17
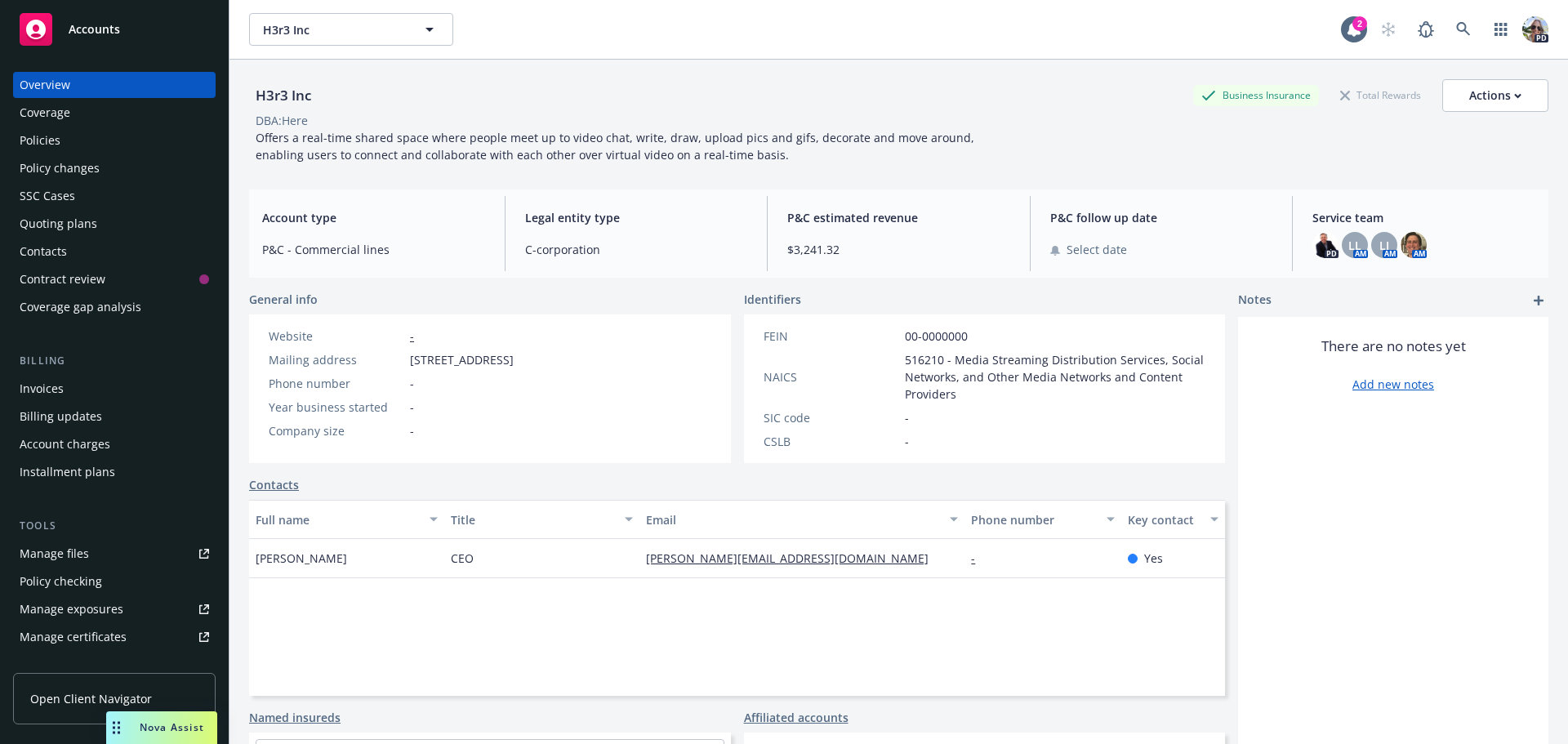
click at [58, 147] on div "Policies" at bounding box center [39, 141] width 41 height 26
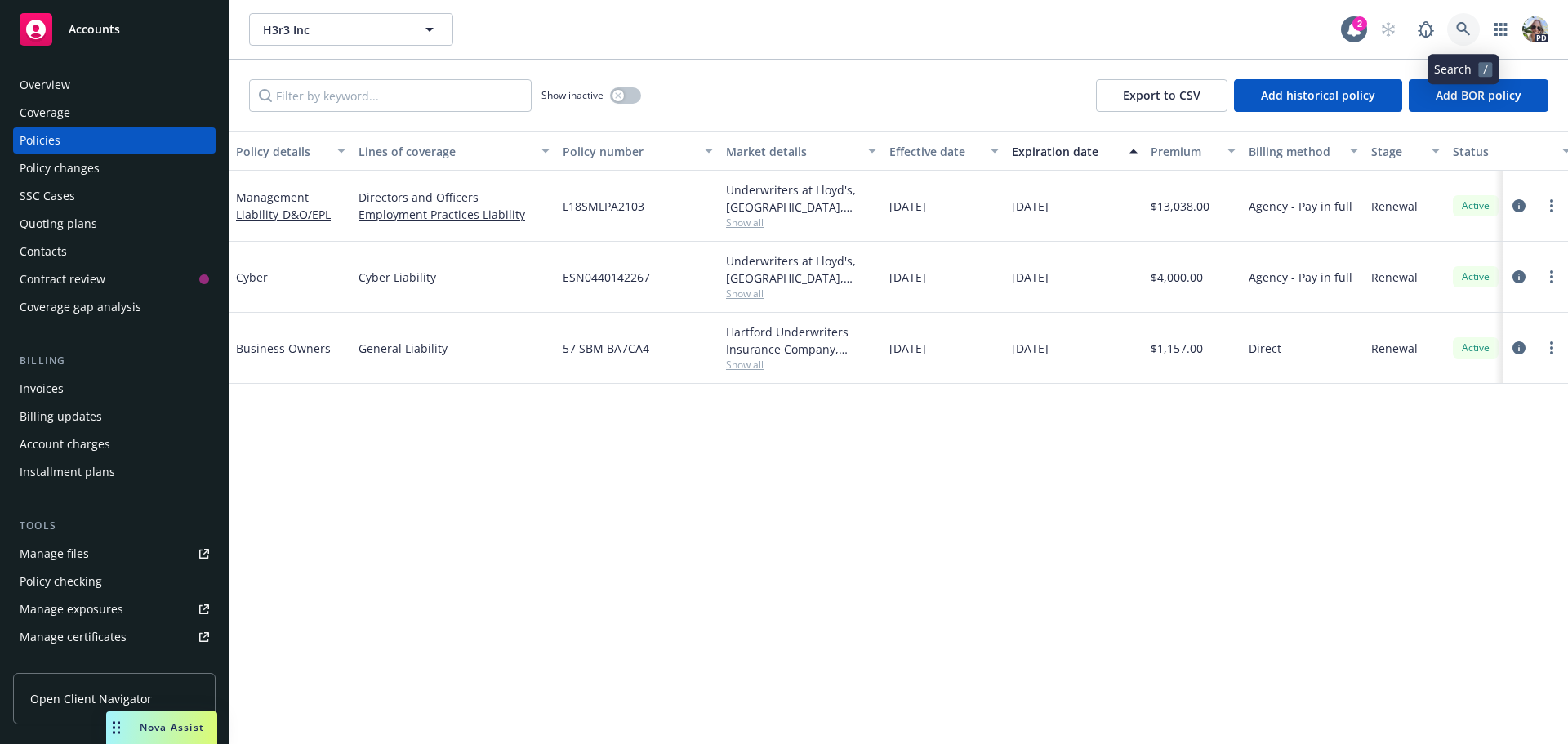
click at [1460, 25] on icon at bounding box center [1464, 29] width 15 height 15
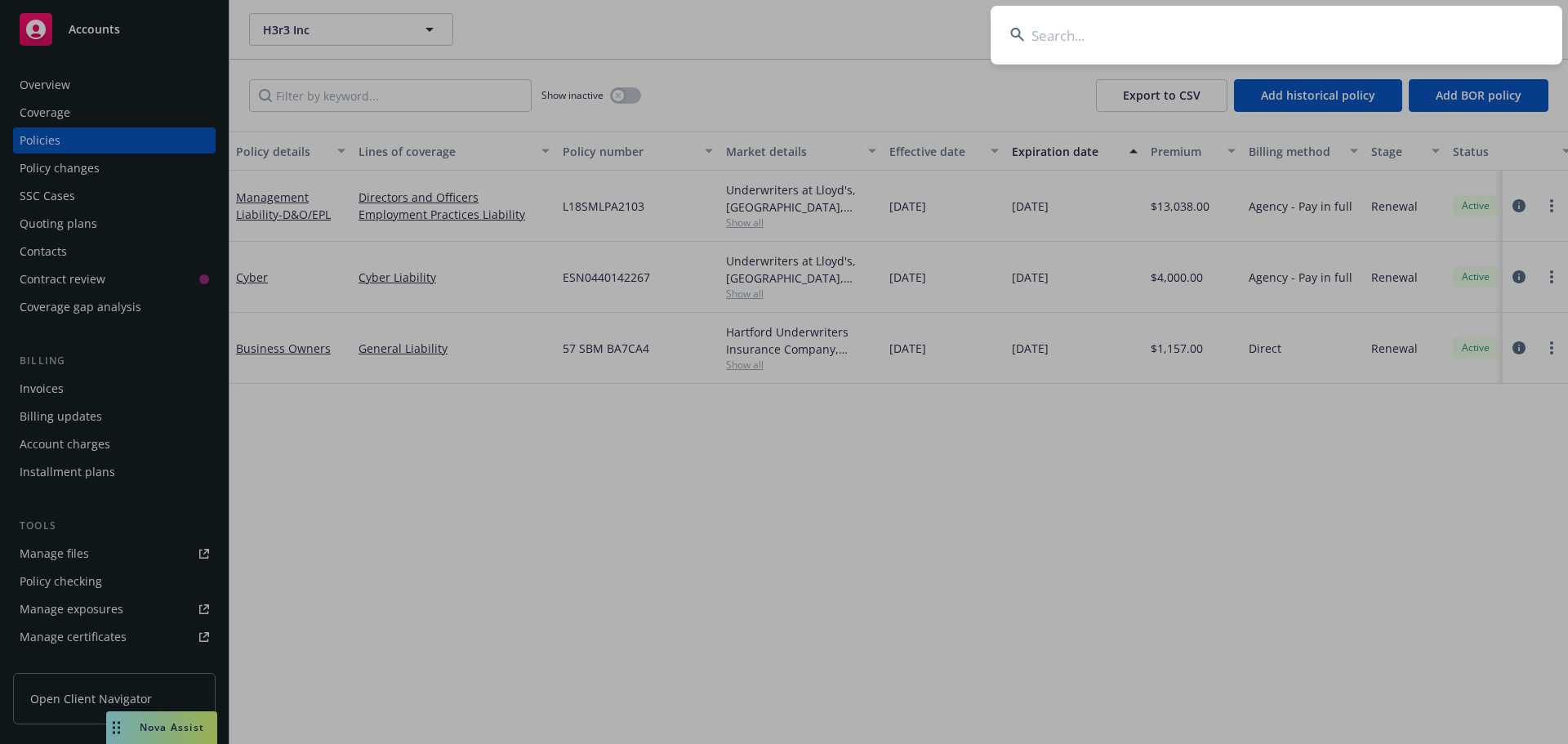
click at [1274, 39] on input at bounding box center [1277, 35] width 572 height 58
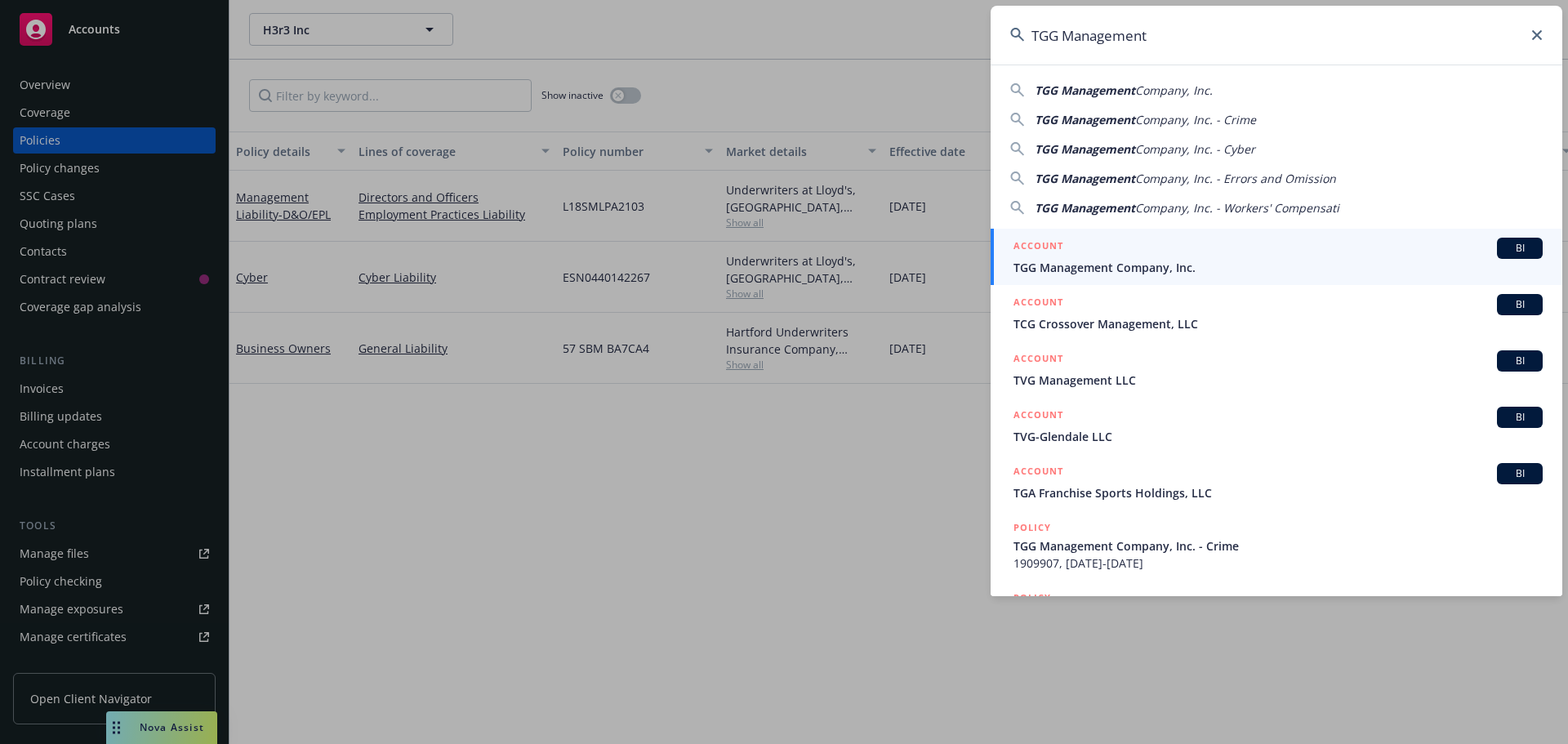
type input "TGG Management"
click at [1111, 272] on span "TGG Management Company, Inc." at bounding box center [1279, 267] width 530 height 17
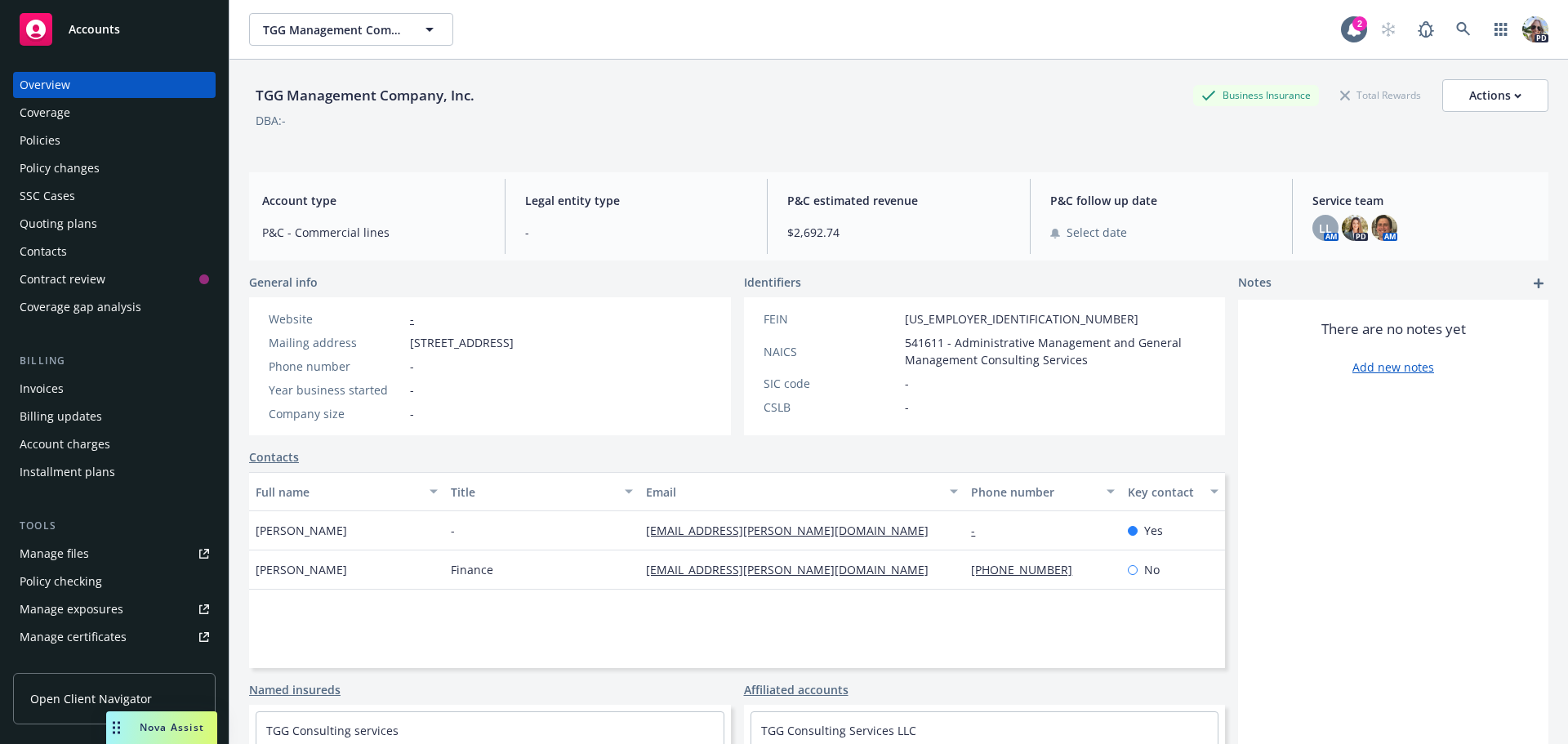
click at [64, 143] on div "Policies" at bounding box center [114, 141] width 190 height 26
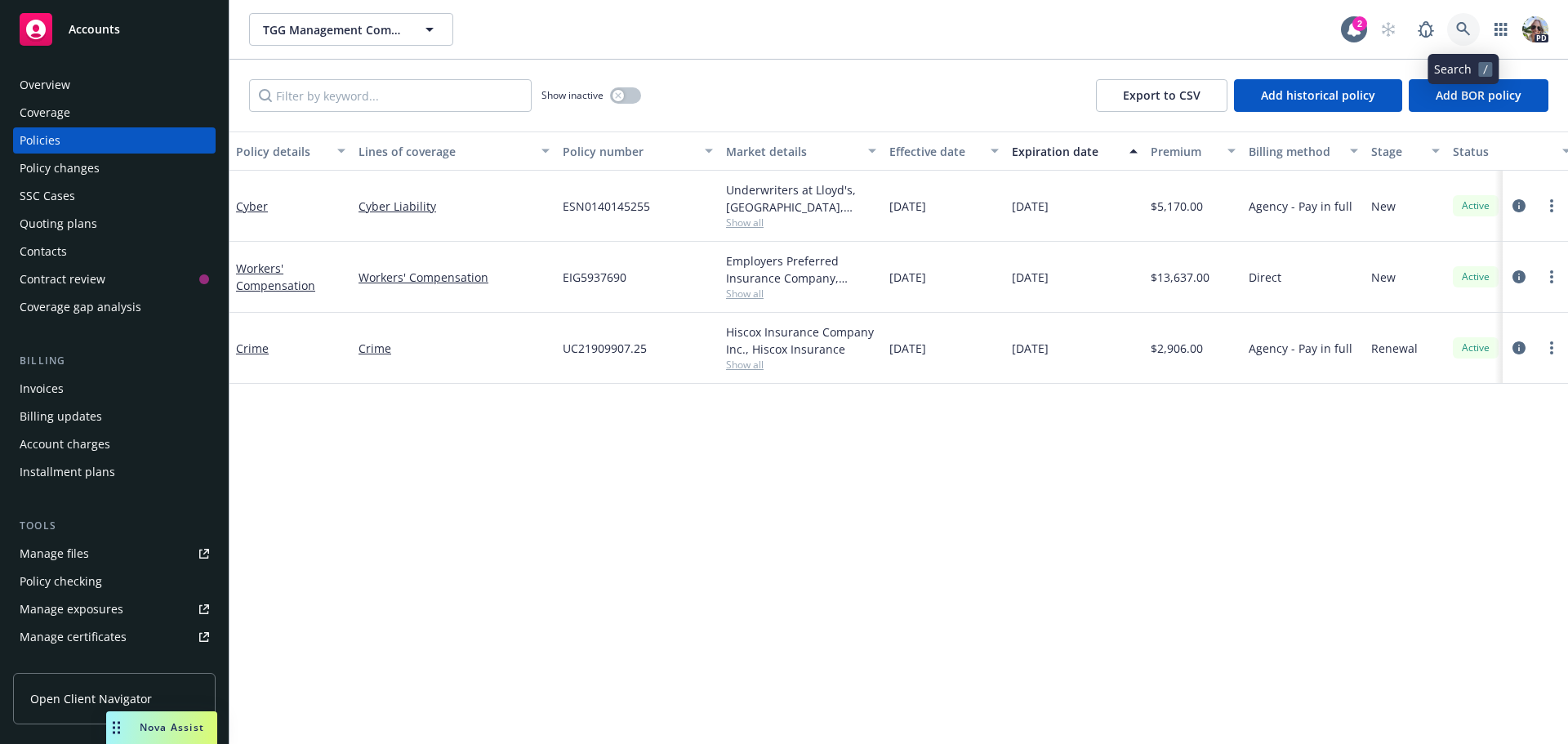
click at [1461, 23] on icon at bounding box center [1463, 28] width 14 height 14
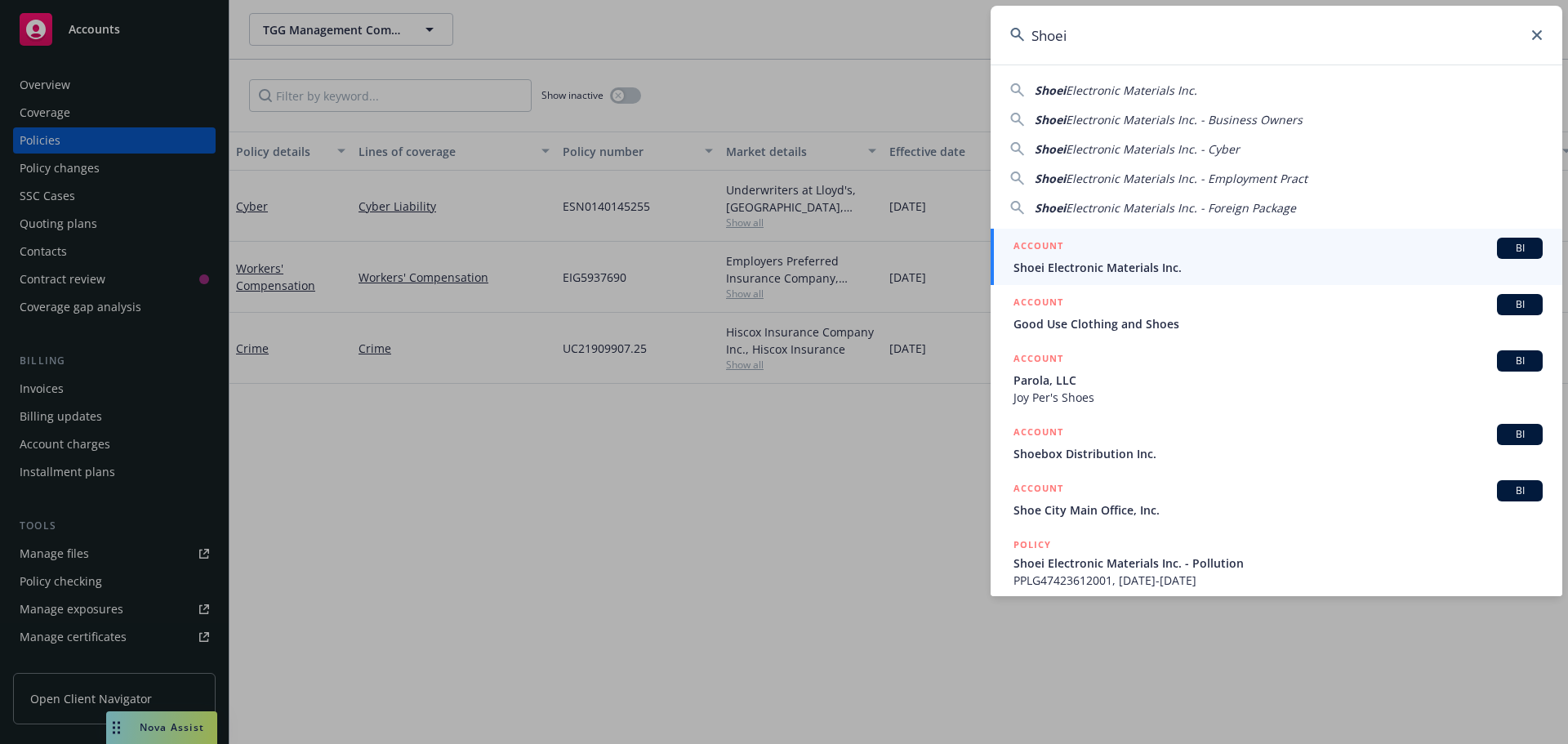
type input "Shoei"
click at [1082, 254] on div "ACCOUNT BI" at bounding box center [1279, 247] width 530 height 21
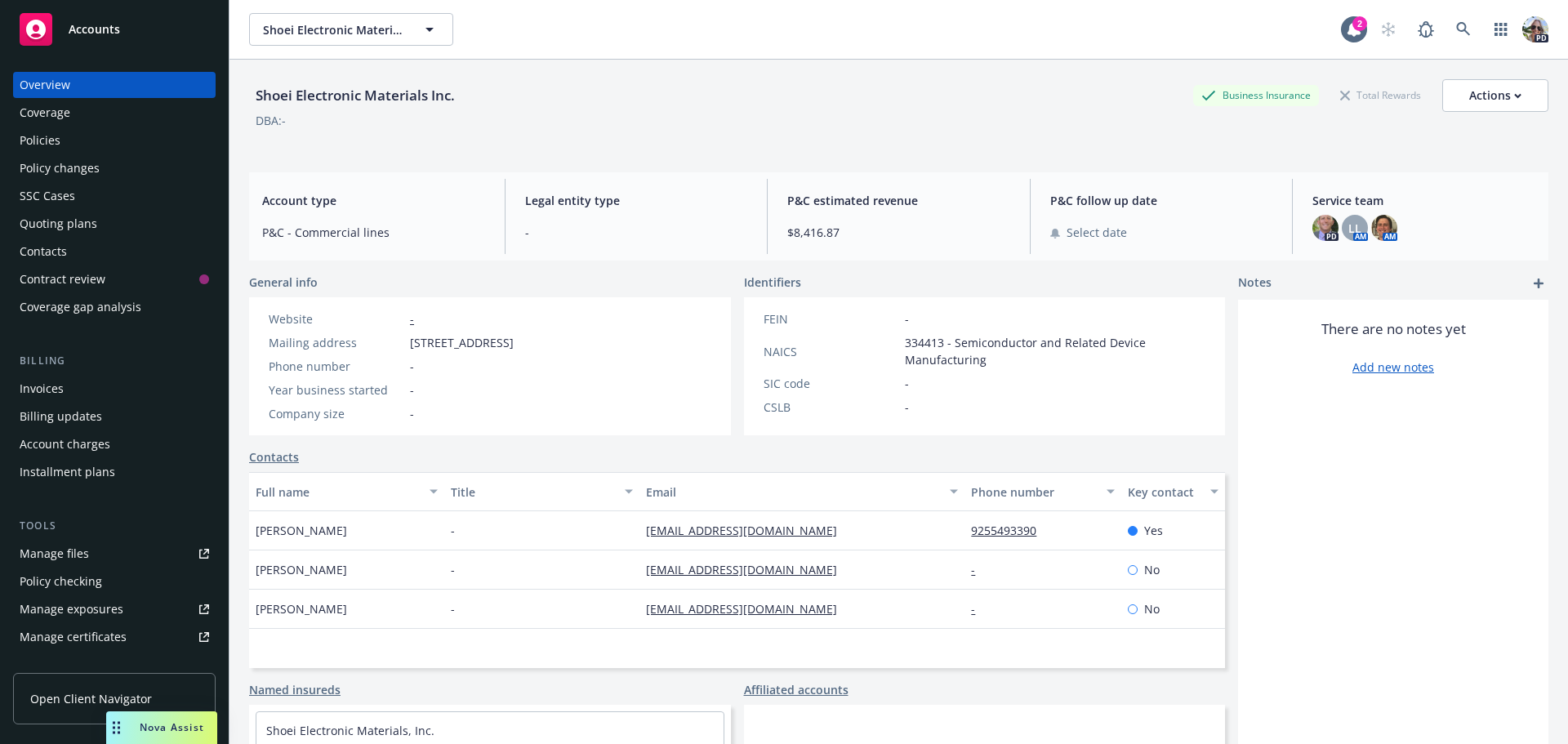
click at [29, 149] on div "Policies" at bounding box center [39, 141] width 41 height 26
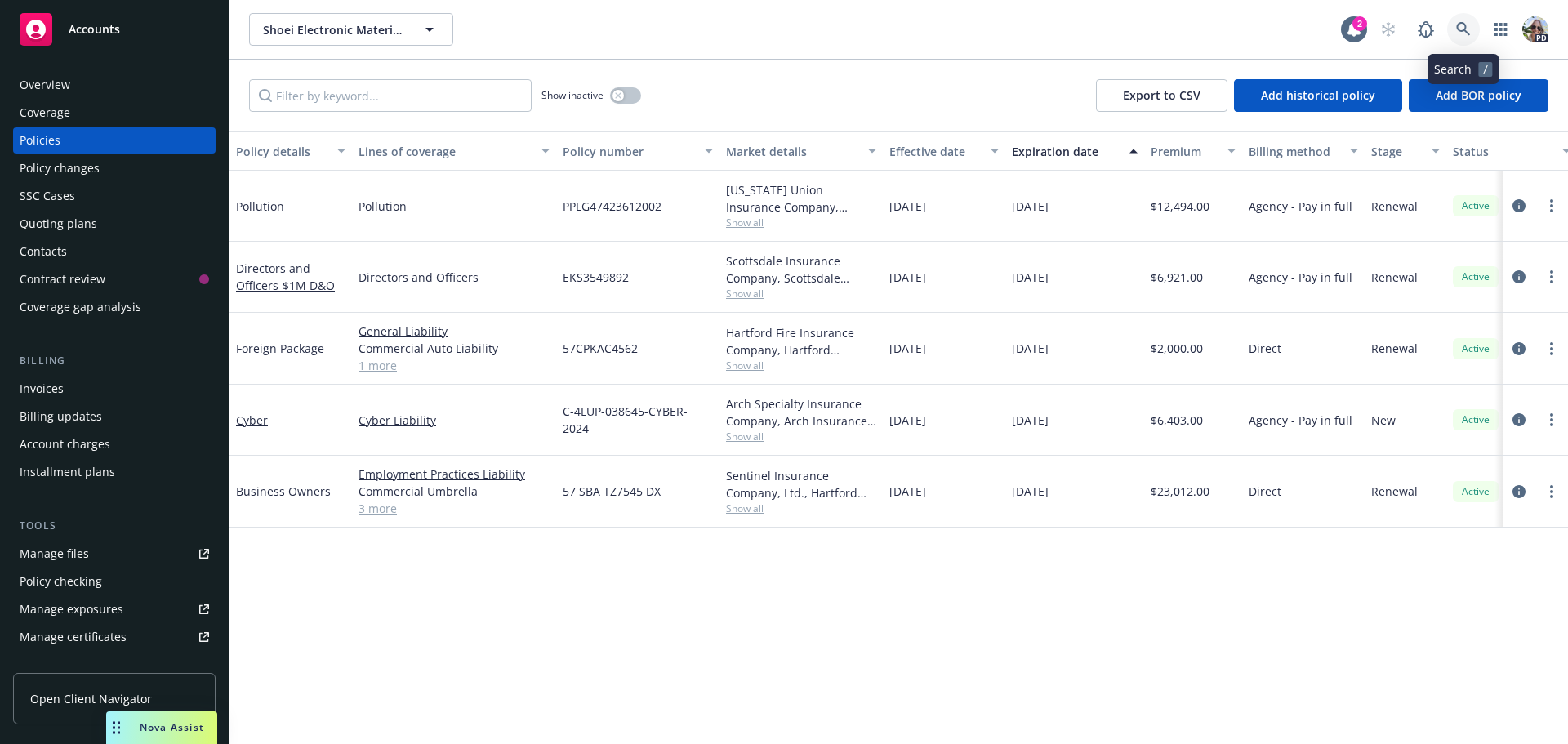
click at [1465, 27] on icon at bounding box center [1464, 29] width 15 height 15
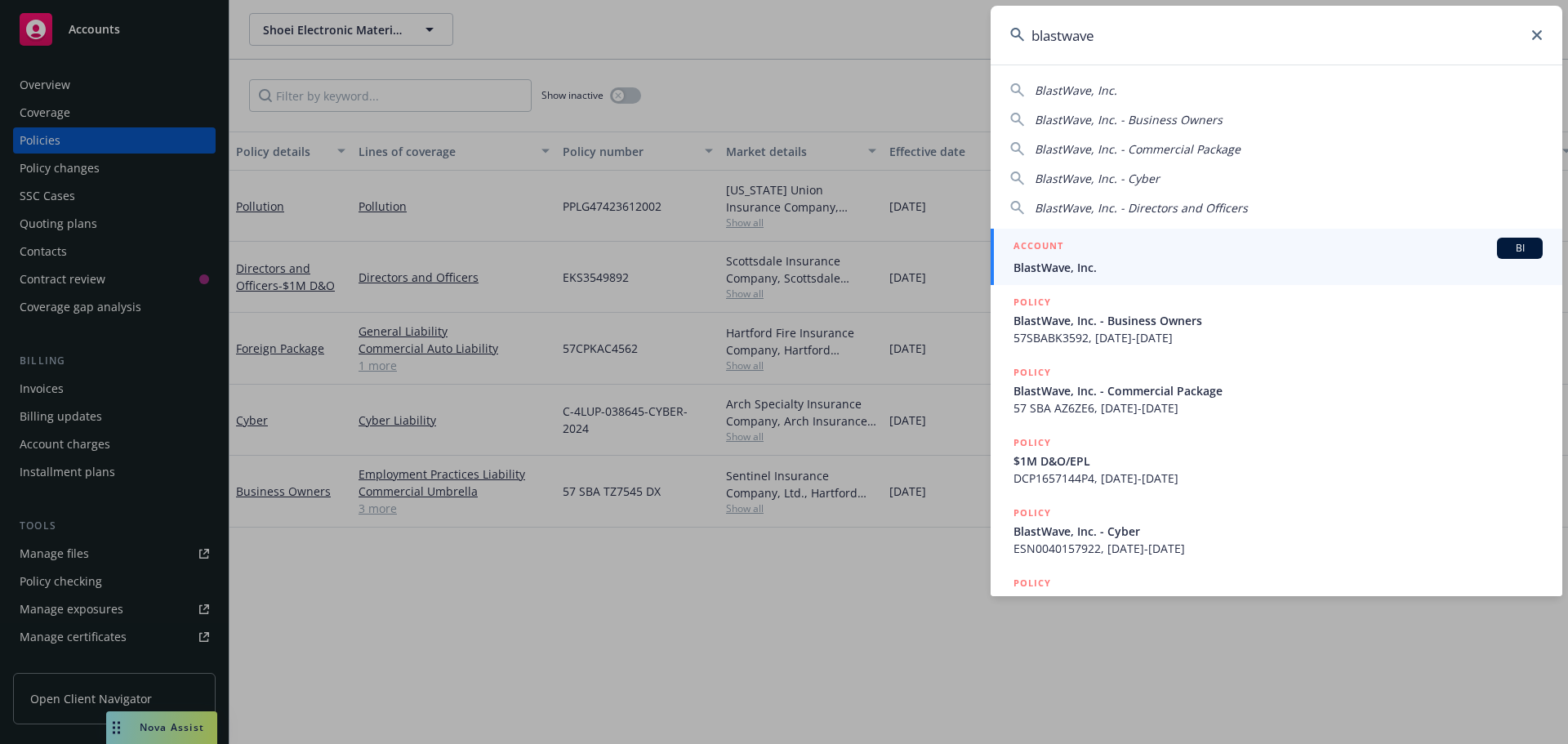
type input "blastwave"
click at [1050, 274] on span "BlastWave, Inc." at bounding box center [1279, 267] width 530 height 17
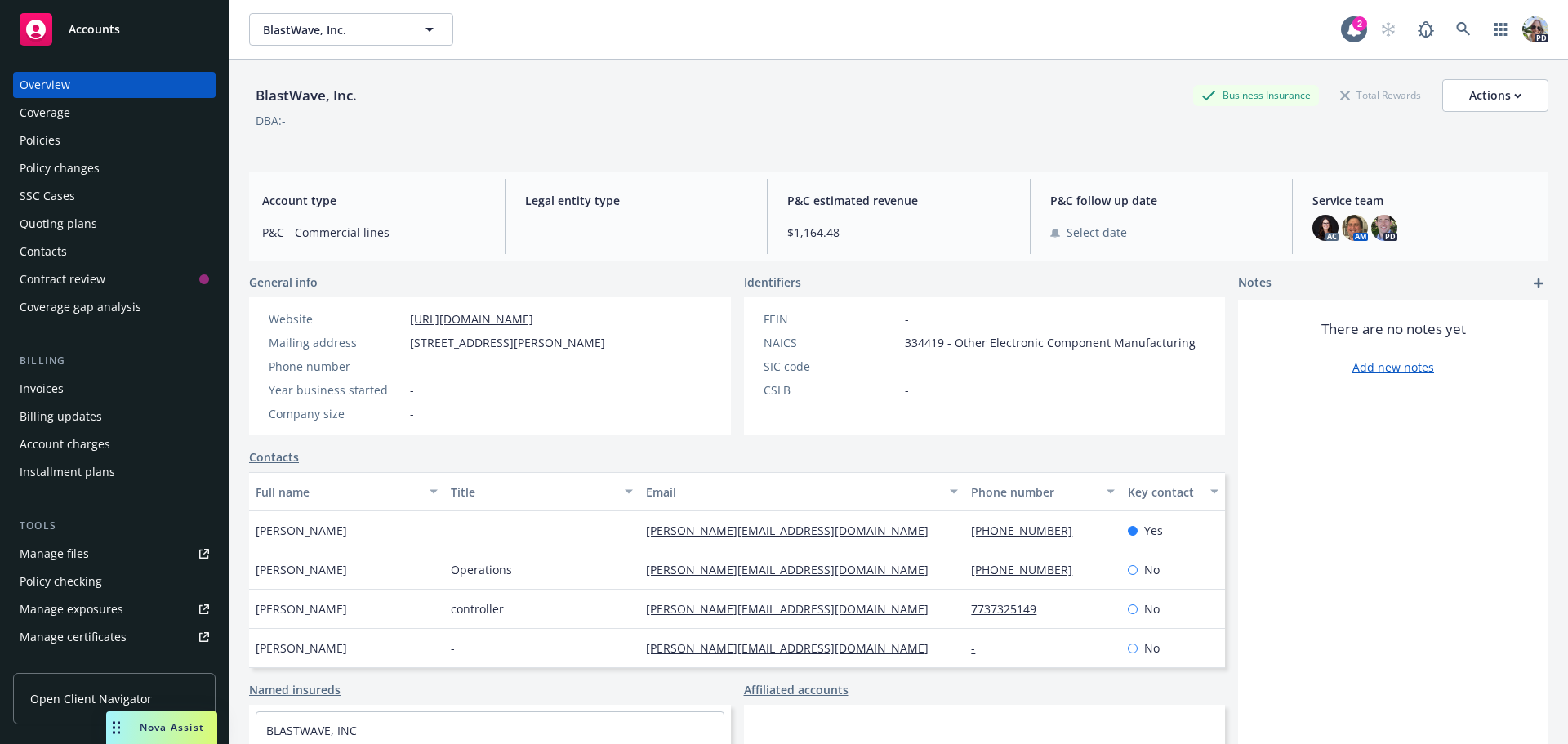
click at [50, 132] on div "Policies" at bounding box center [39, 141] width 41 height 26
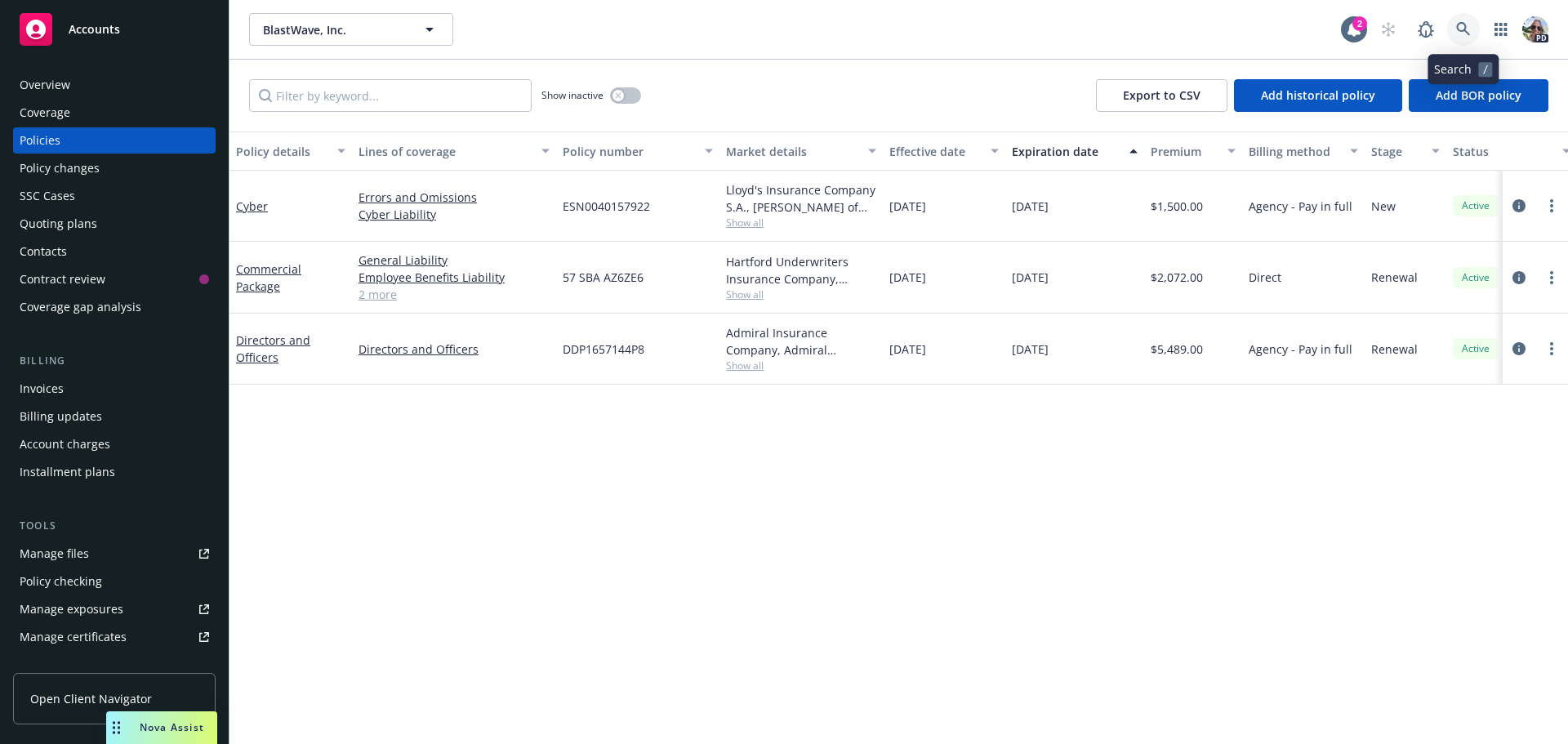
click at [1463, 27] on icon at bounding box center [1464, 29] width 15 height 15
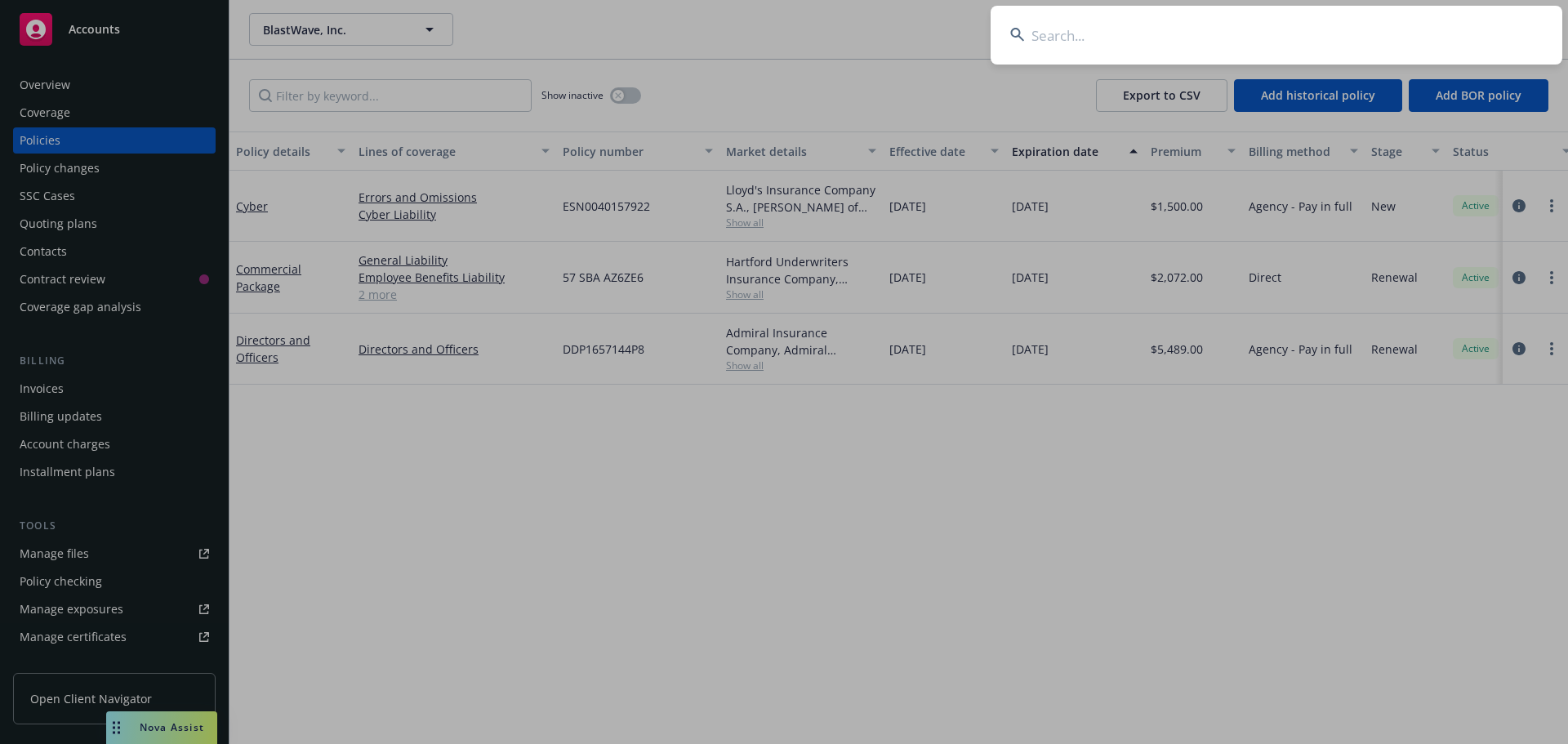
click at [1173, 37] on input at bounding box center [1277, 35] width 572 height 58
type input "the [MEDICAL_DATA]"
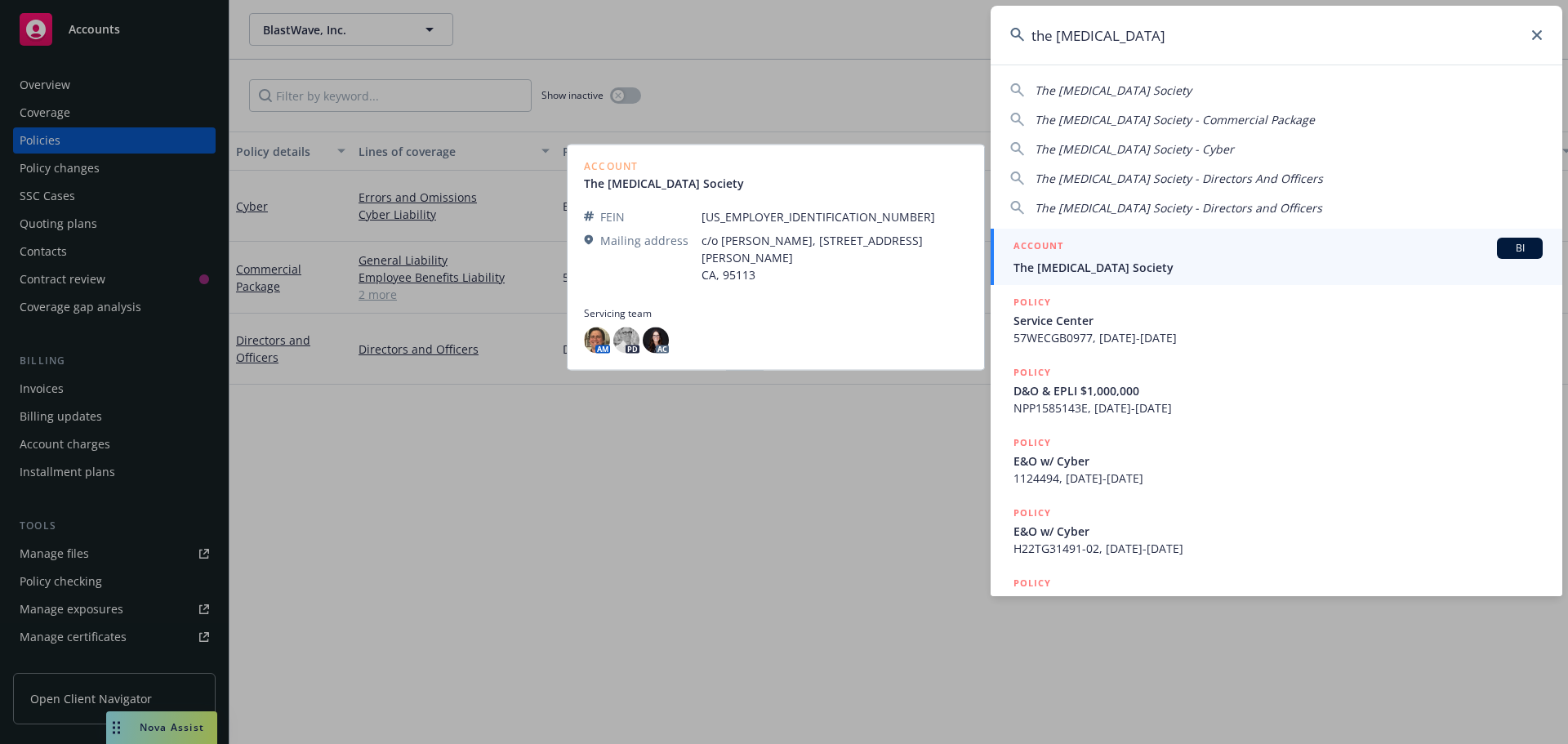
click at [1118, 267] on span "The [MEDICAL_DATA] Society" at bounding box center [1279, 267] width 530 height 17
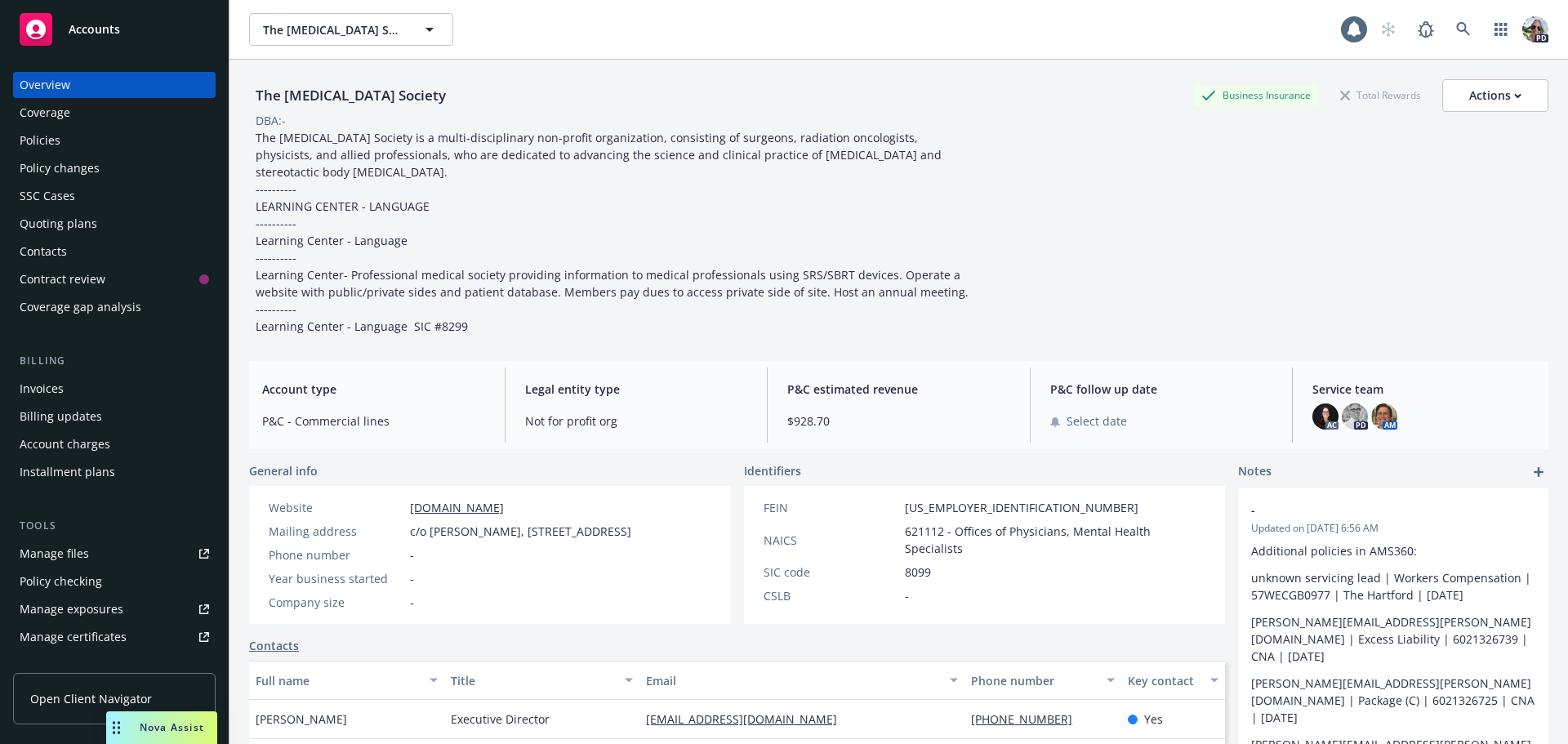
click at [50, 140] on div "Policies" at bounding box center [39, 141] width 41 height 26
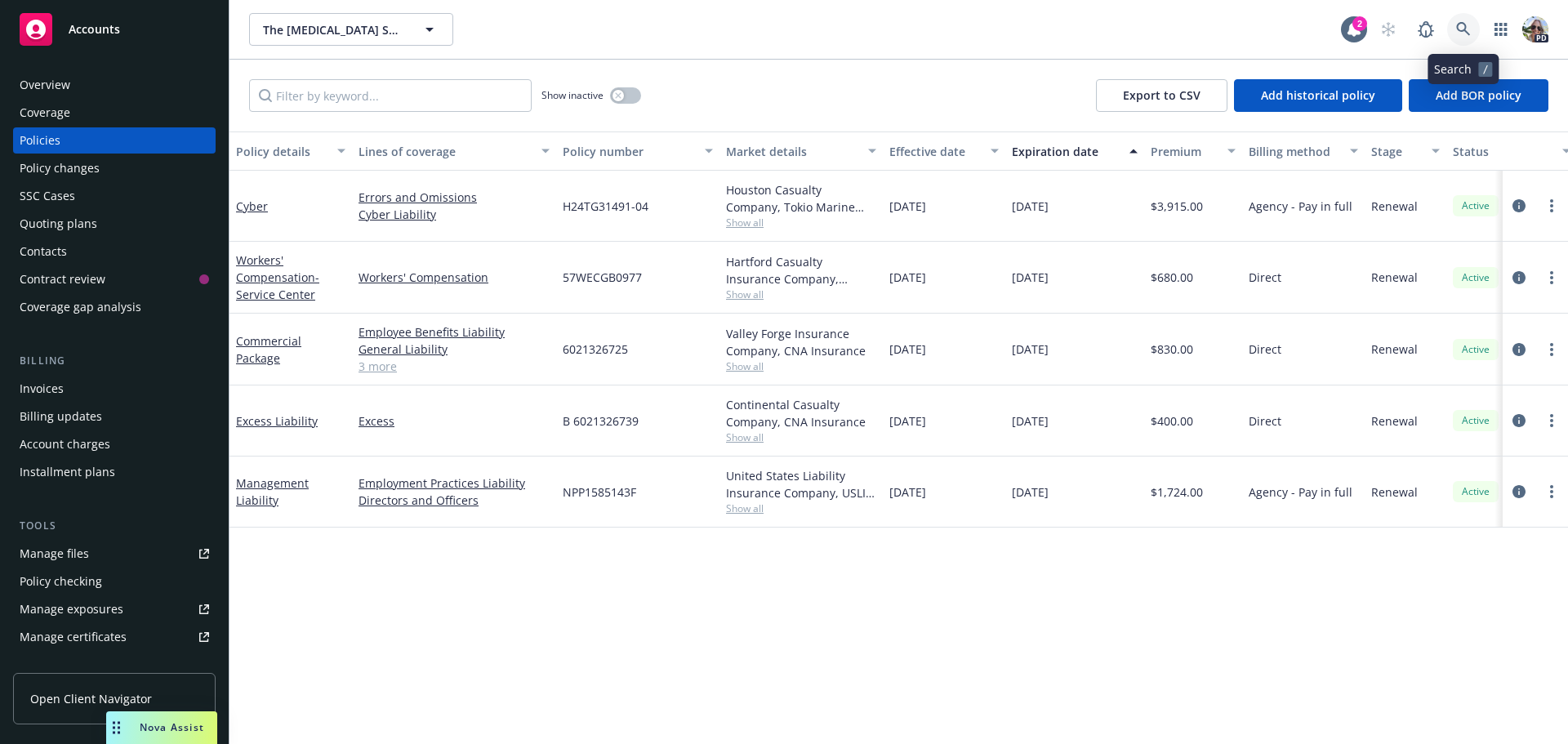
click at [1454, 24] on link at bounding box center [1464, 29] width 33 height 33
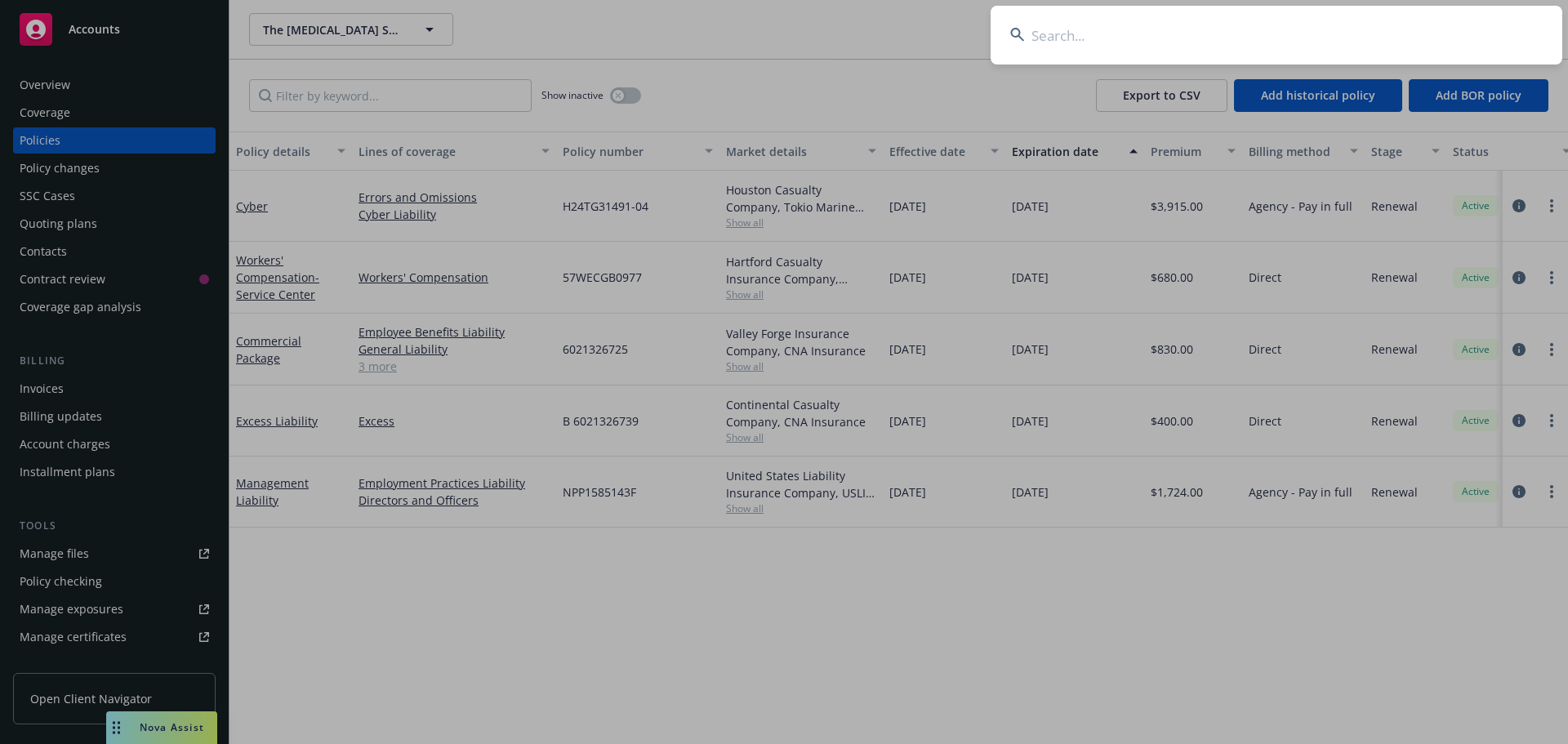
click at [1199, 38] on input at bounding box center [1277, 35] width 572 height 58
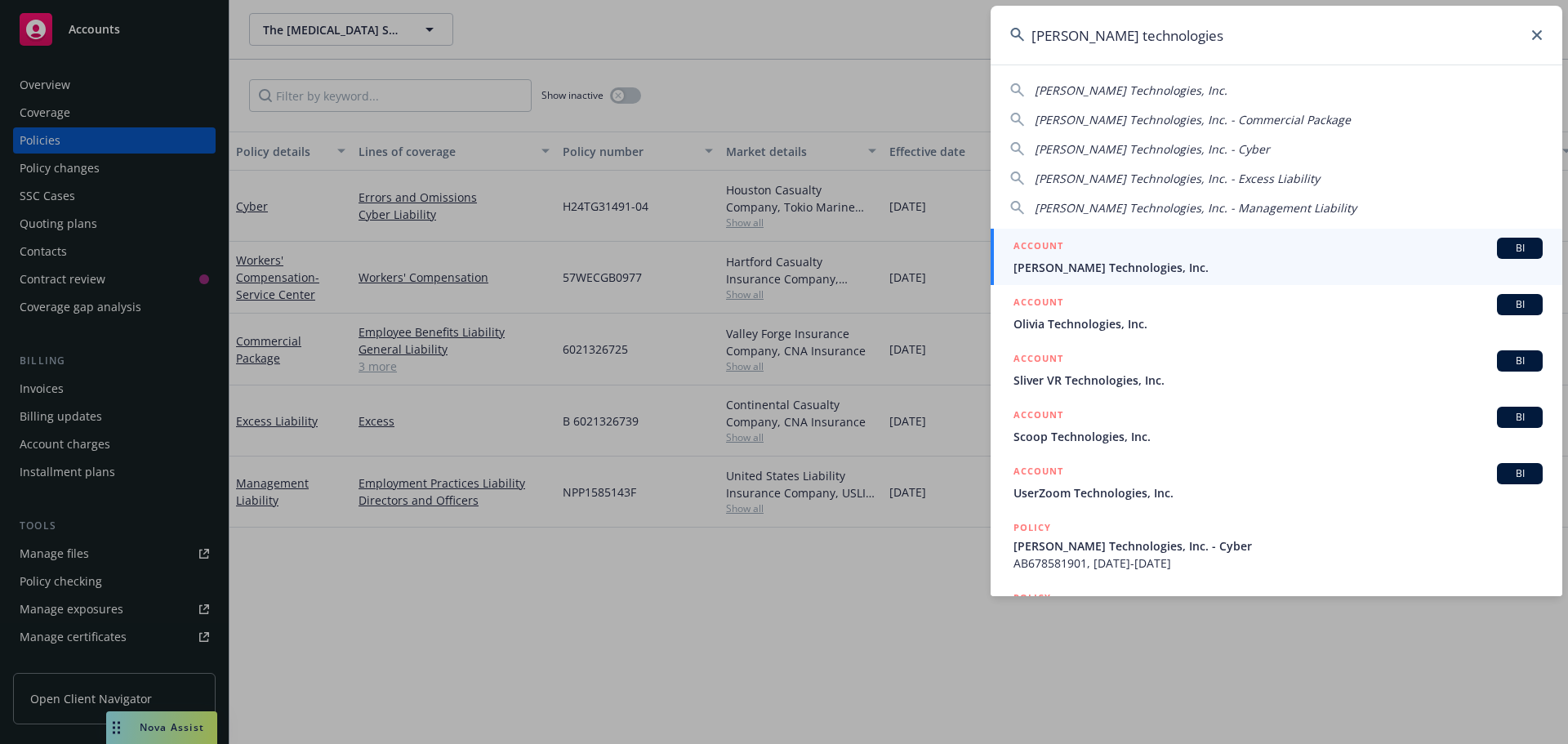
type input "[PERSON_NAME] technologies"
click at [1100, 264] on span "[PERSON_NAME] Technologies, Inc." at bounding box center [1279, 267] width 530 height 17
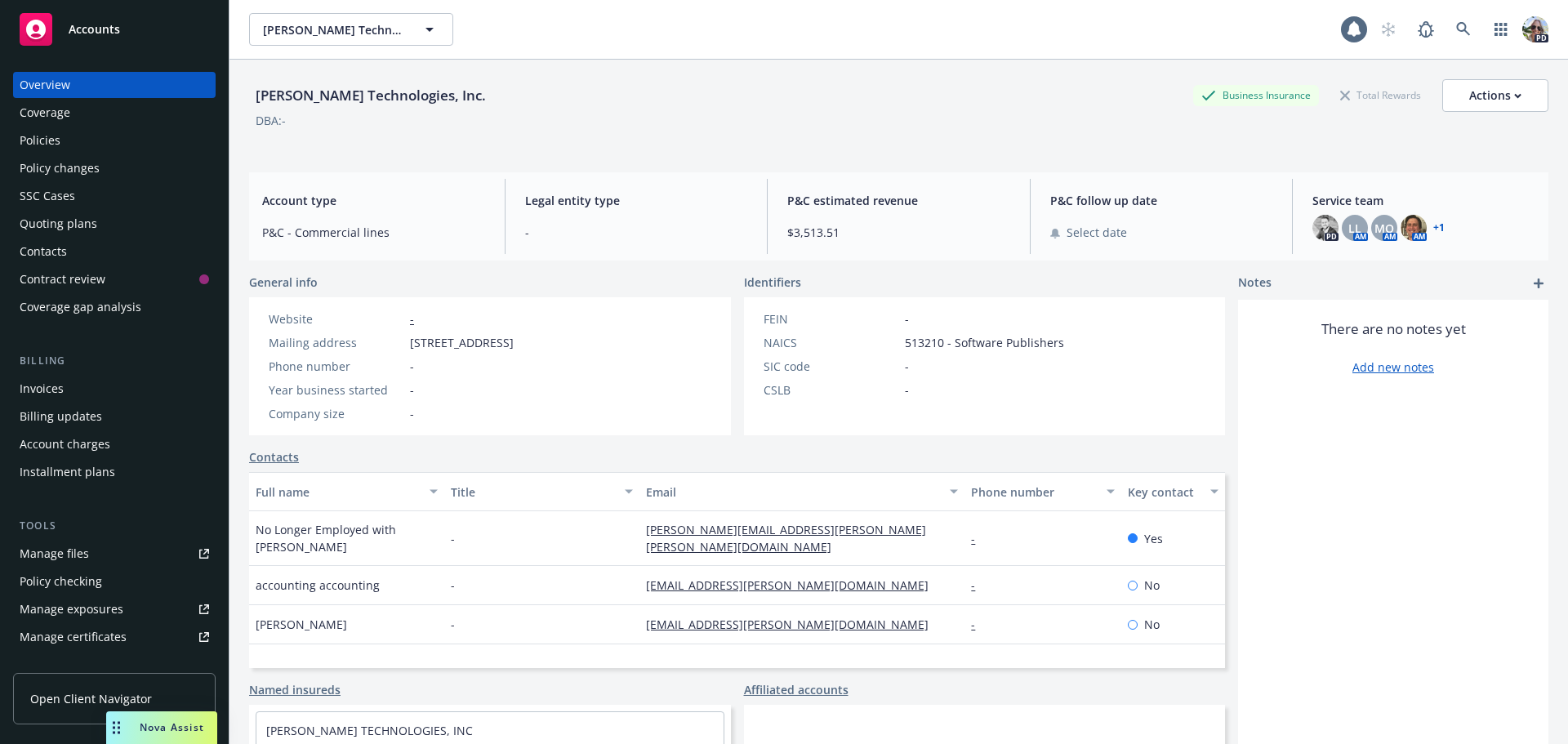
click at [58, 144] on div "Policies" at bounding box center [39, 141] width 41 height 26
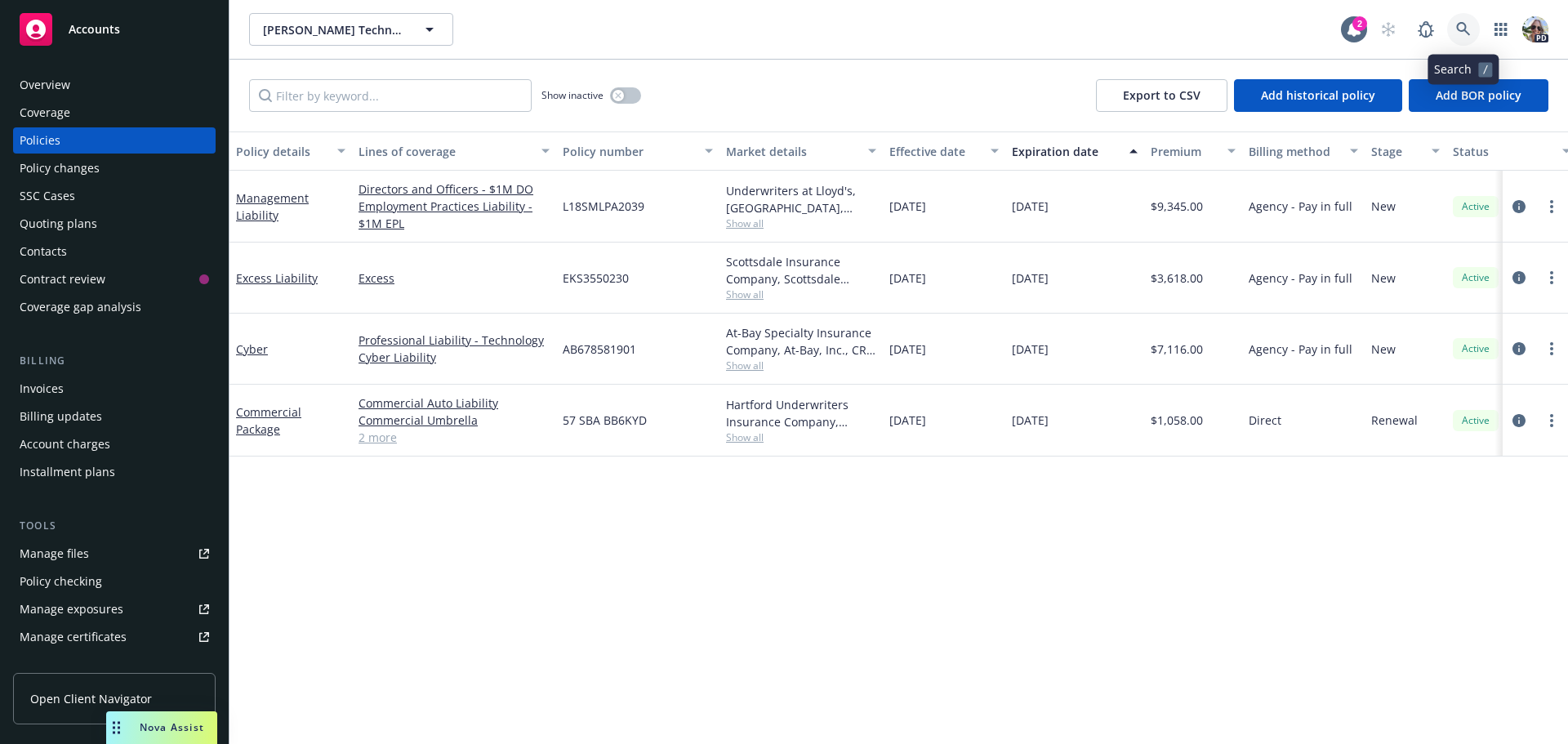
click at [1464, 20] on link at bounding box center [1464, 29] width 33 height 33
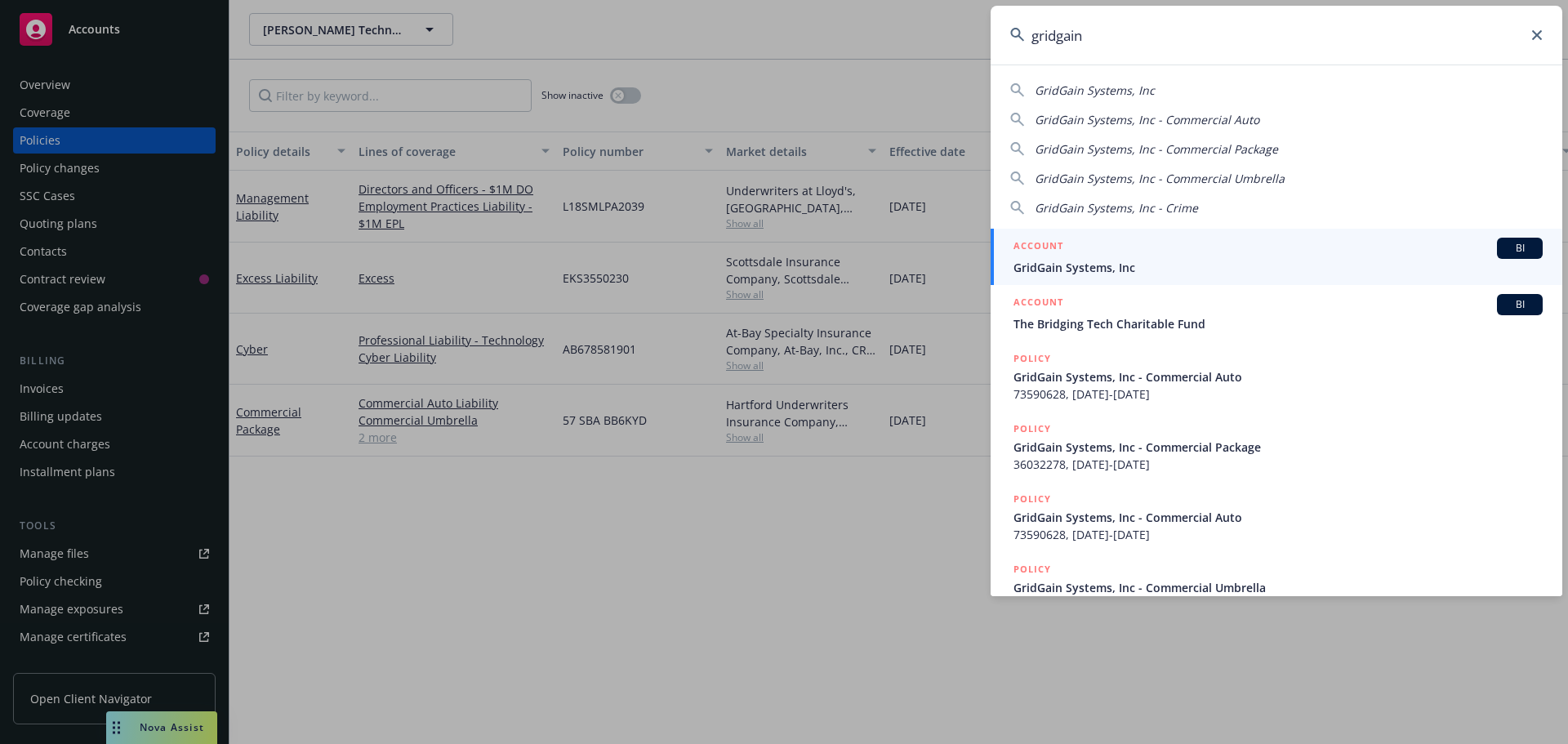
type input "gridgain"
click at [1063, 270] on span "GridGain Systems, Inc" at bounding box center [1279, 267] width 530 height 17
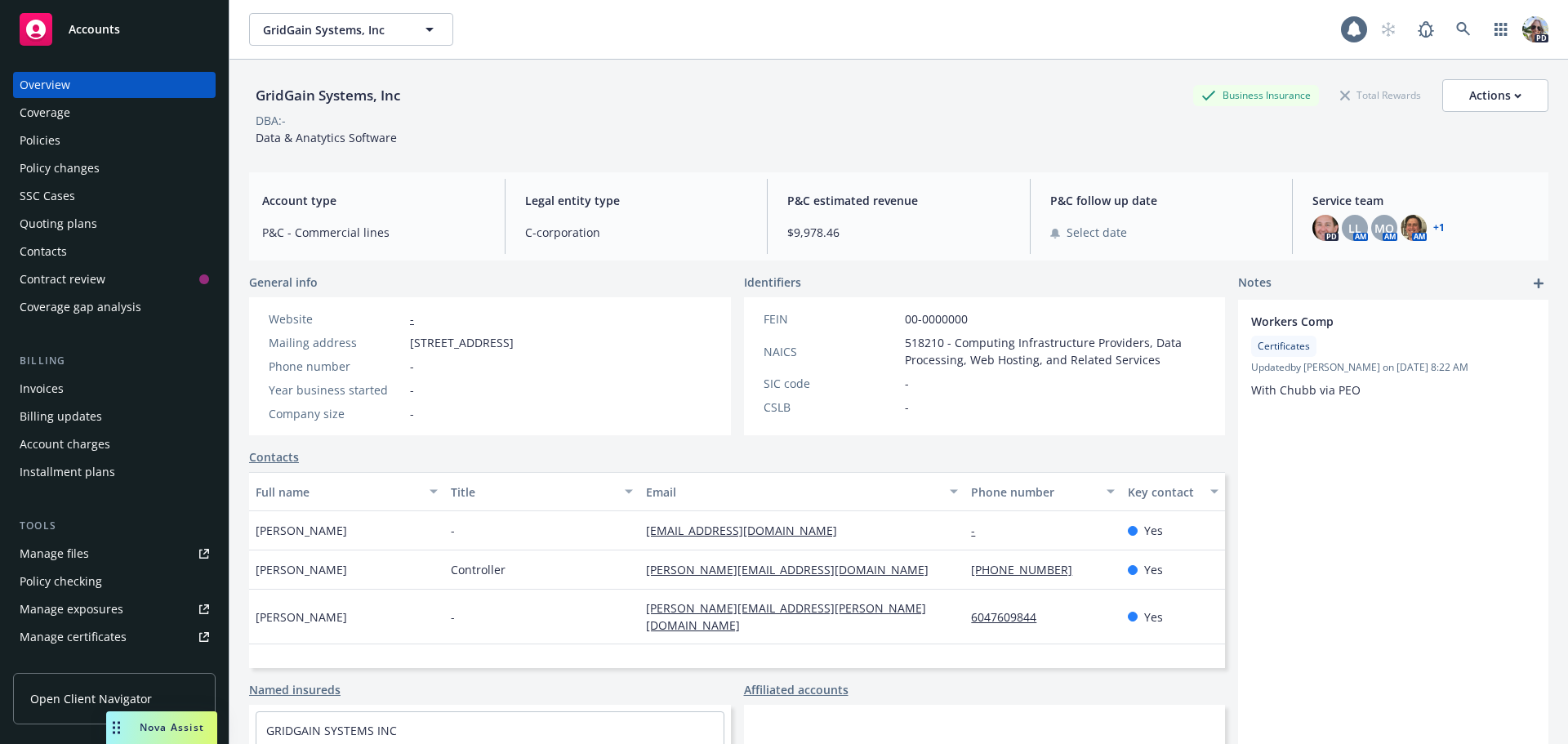
click at [63, 151] on div "Policies" at bounding box center [114, 141] width 190 height 26
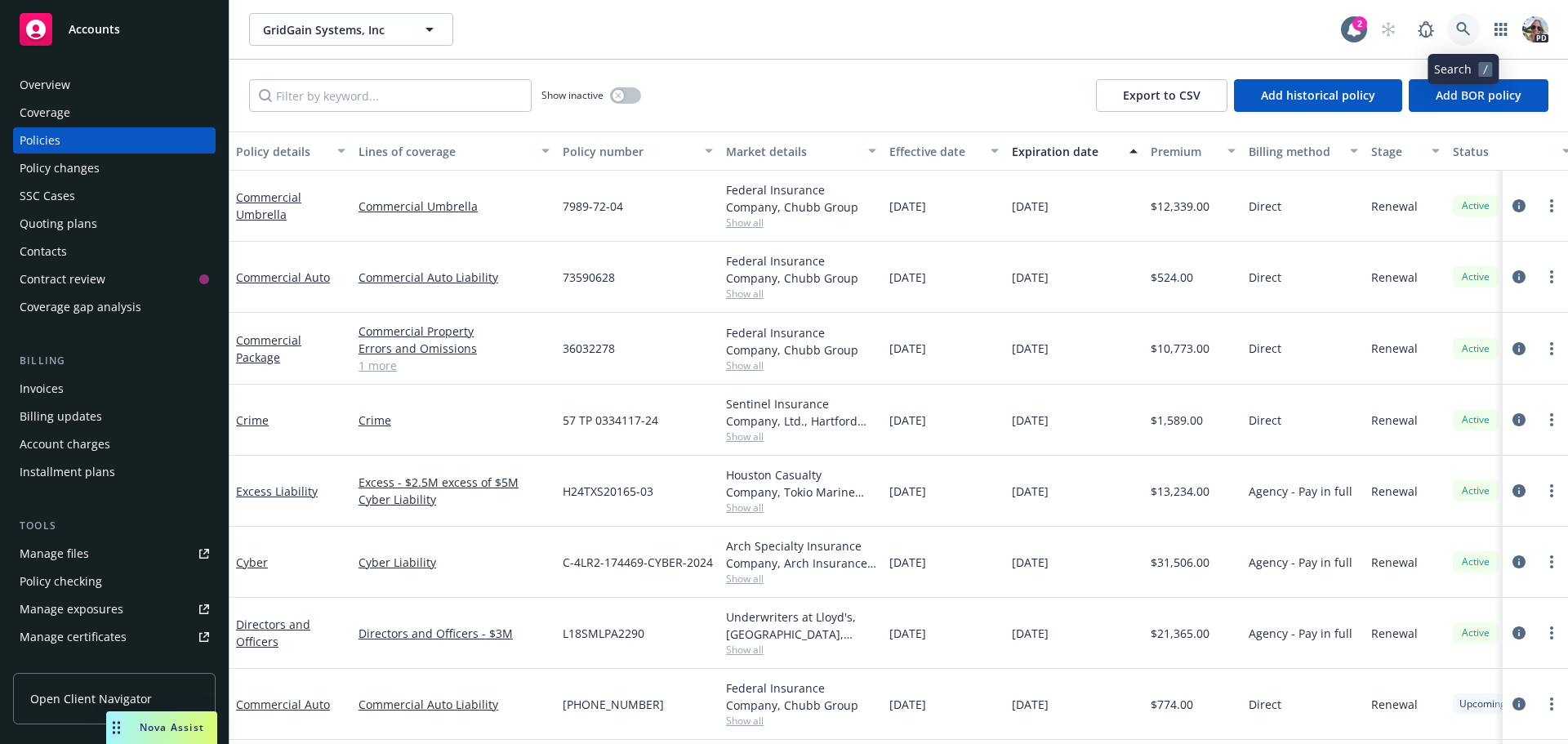
click at [1459, 27] on icon at bounding box center [1464, 29] width 15 height 15
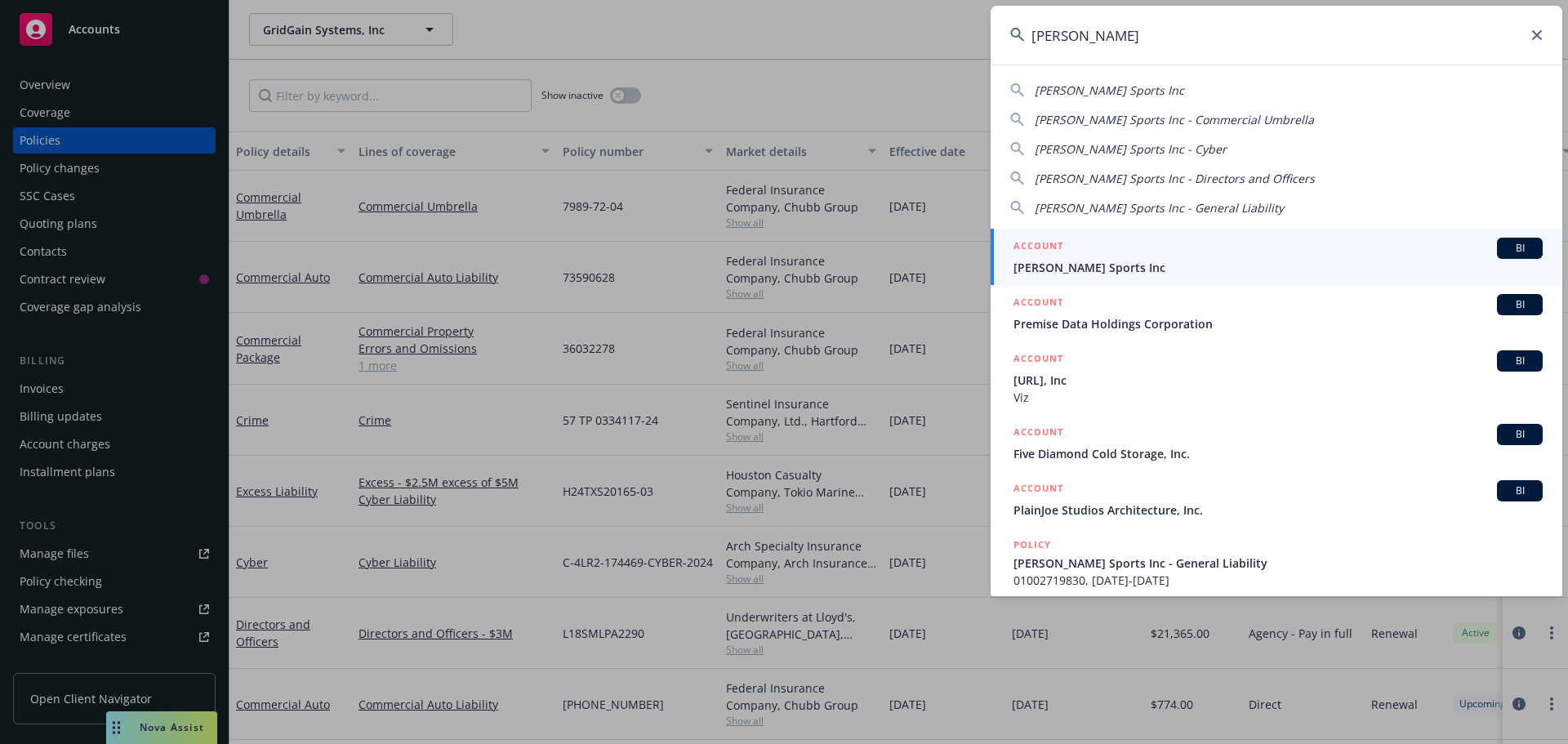
type input "[PERSON_NAME]"
click at [1034, 267] on span "[PERSON_NAME] Sports Inc" at bounding box center [1279, 267] width 530 height 17
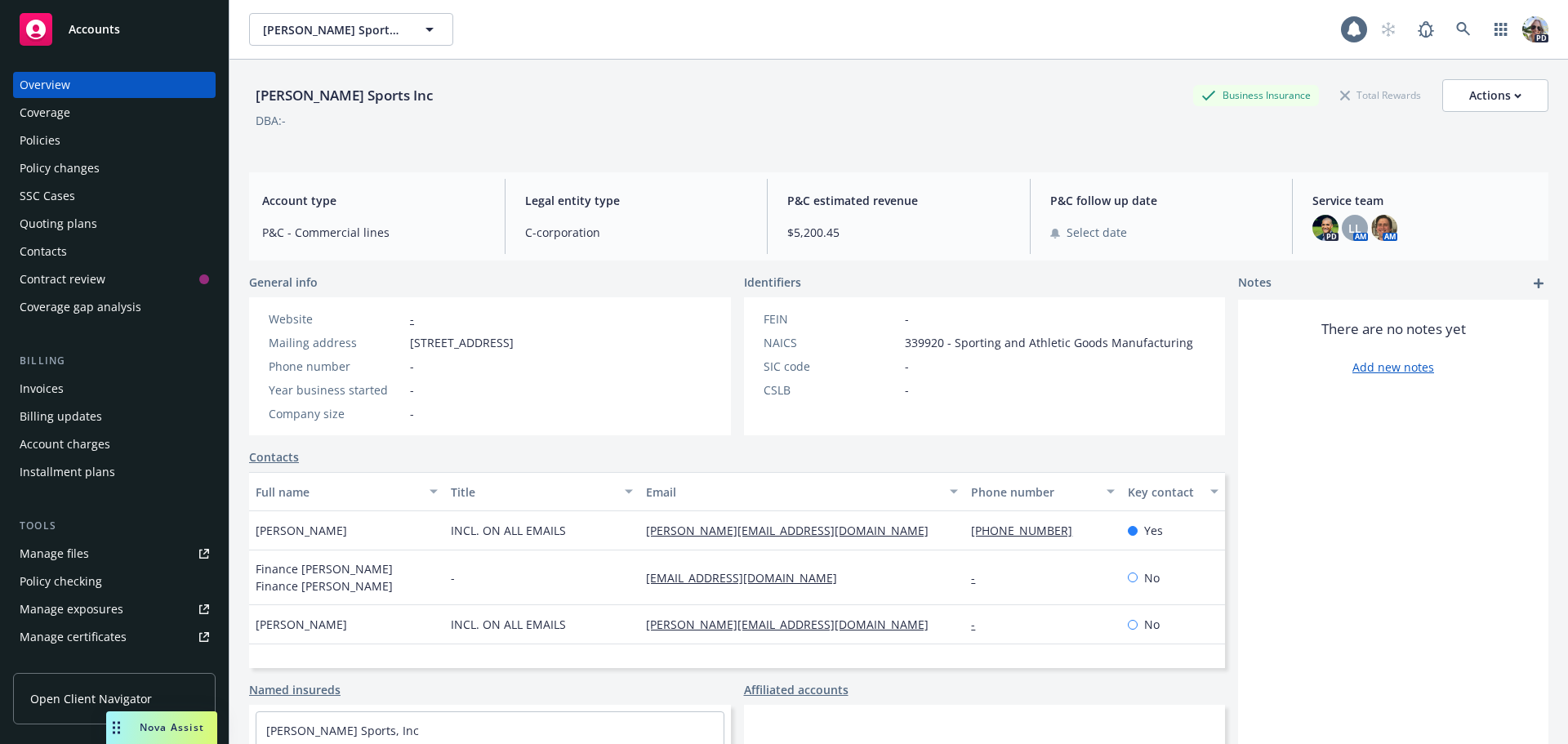
click at [57, 141] on div "Policies" at bounding box center [39, 141] width 41 height 26
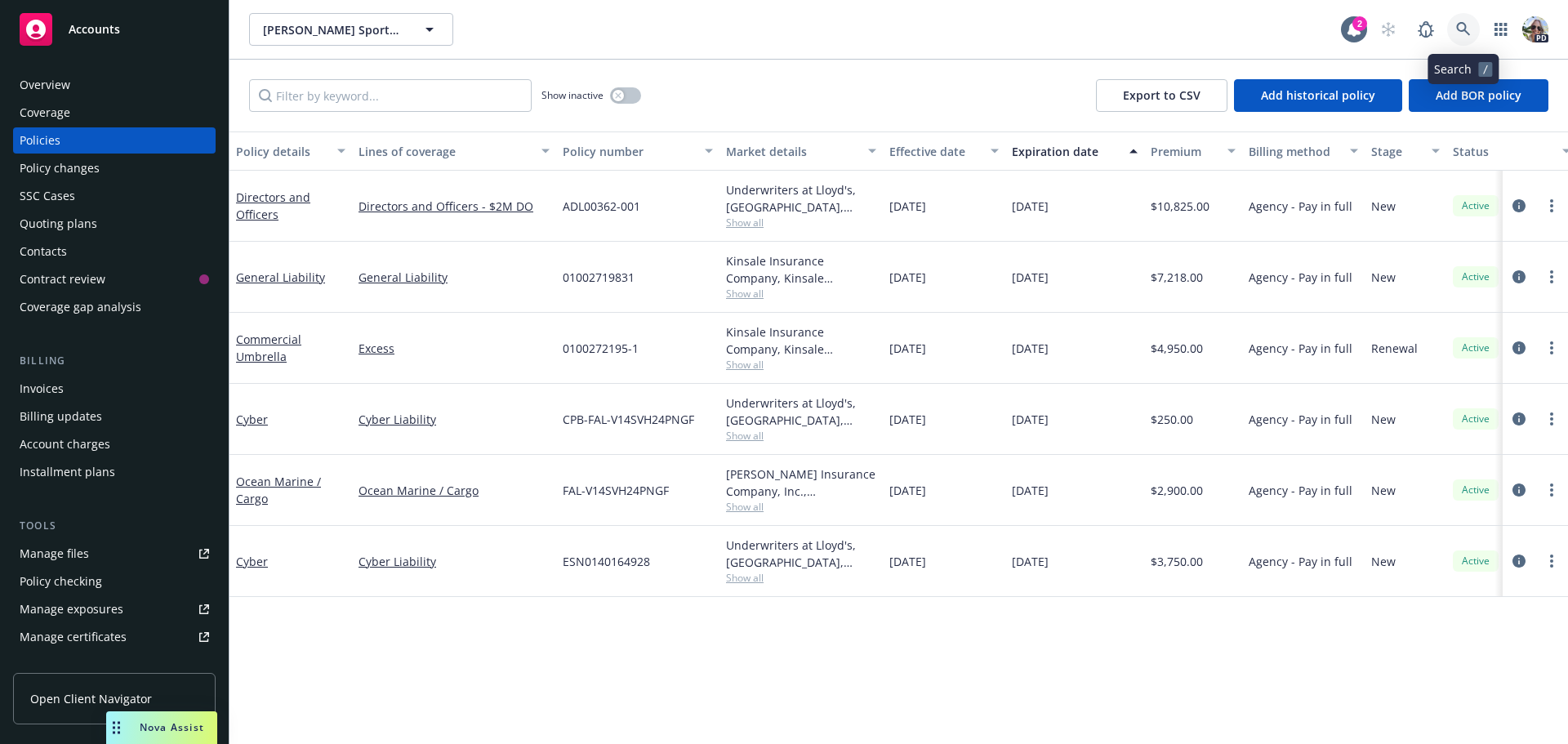
click at [1471, 26] on link at bounding box center [1464, 29] width 33 height 33
click at [249, 563] on link "Cyber" at bounding box center [252, 561] width 32 height 16
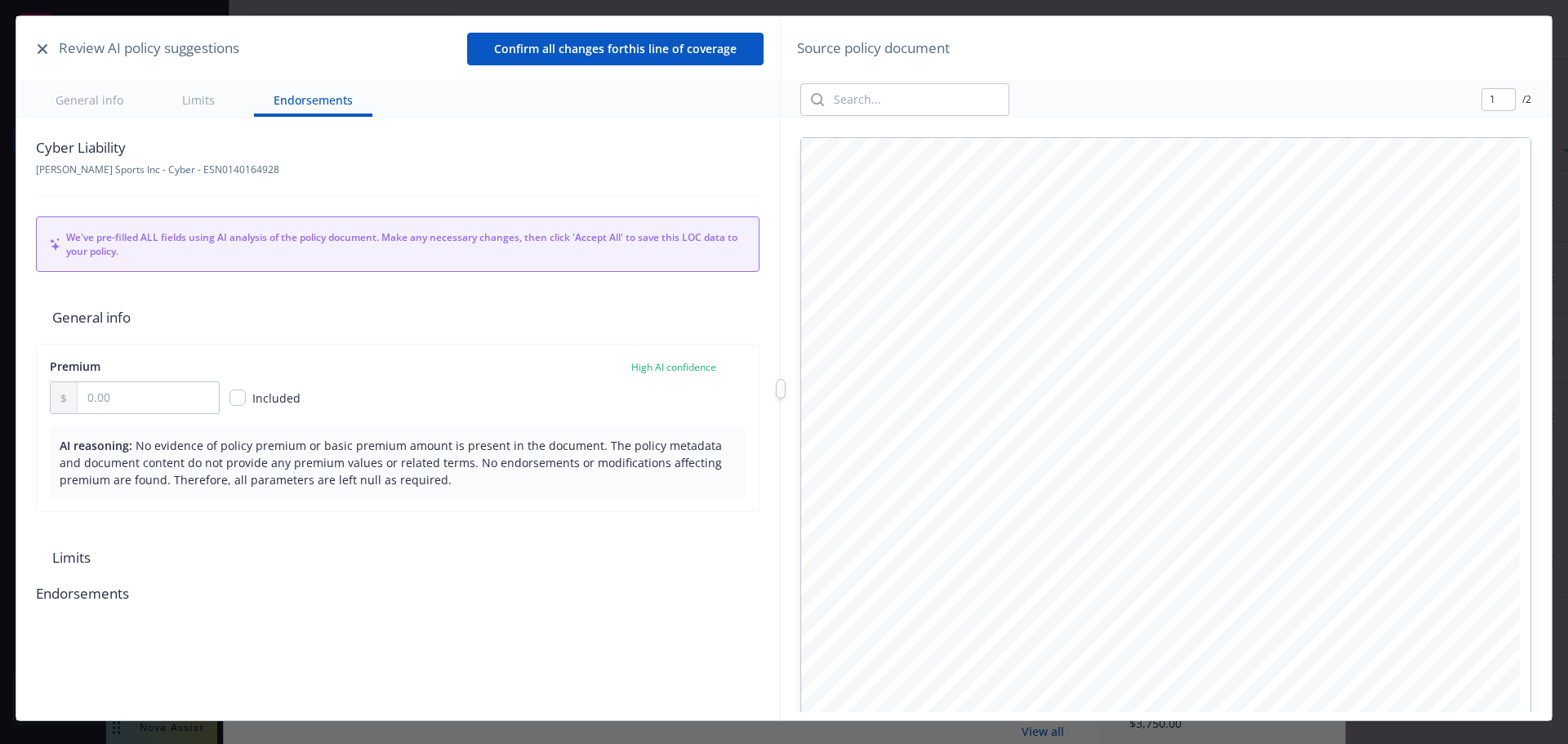
click at [47, 50] on icon "button" at bounding box center [42, 48] width 10 height 10
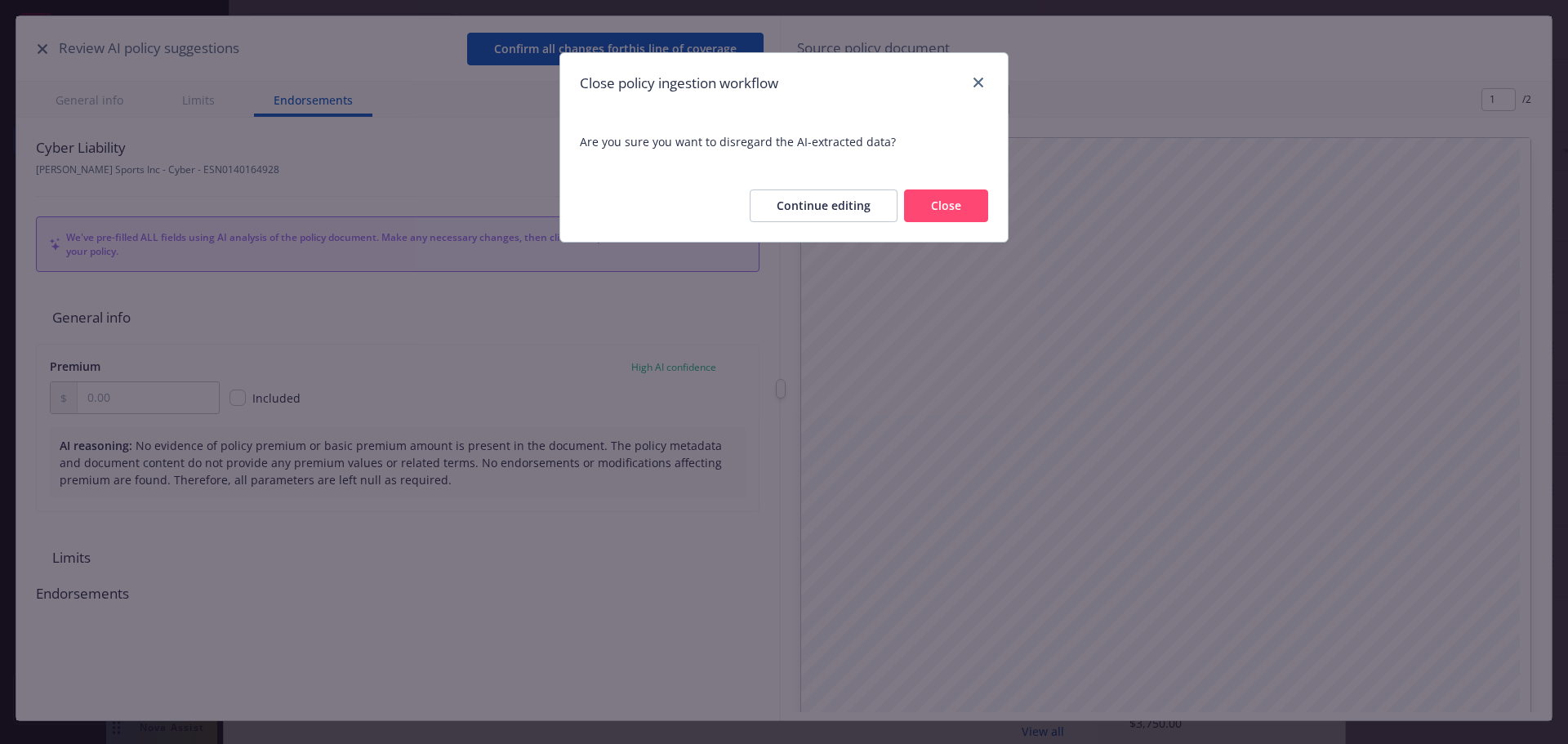
click at [954, 202] on button "Close" at bounding box center [946, 206] width 84 height 33
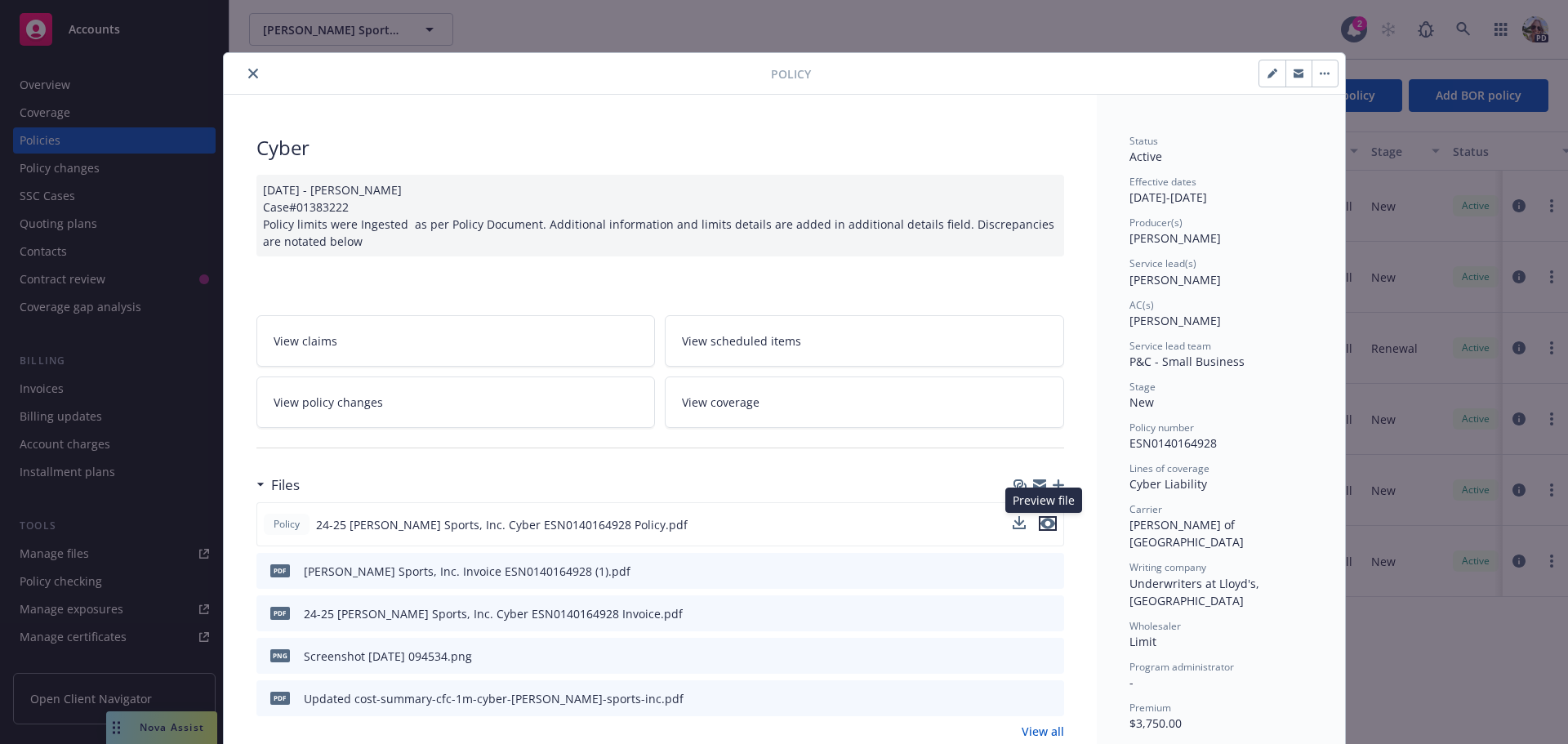
click at [1045, 518] on icon "preview file" at bounding box center [1048, 523] width 15 height 12
click at [244, 71] on button "close" at bounding box center [253, 73] width 19 height 19
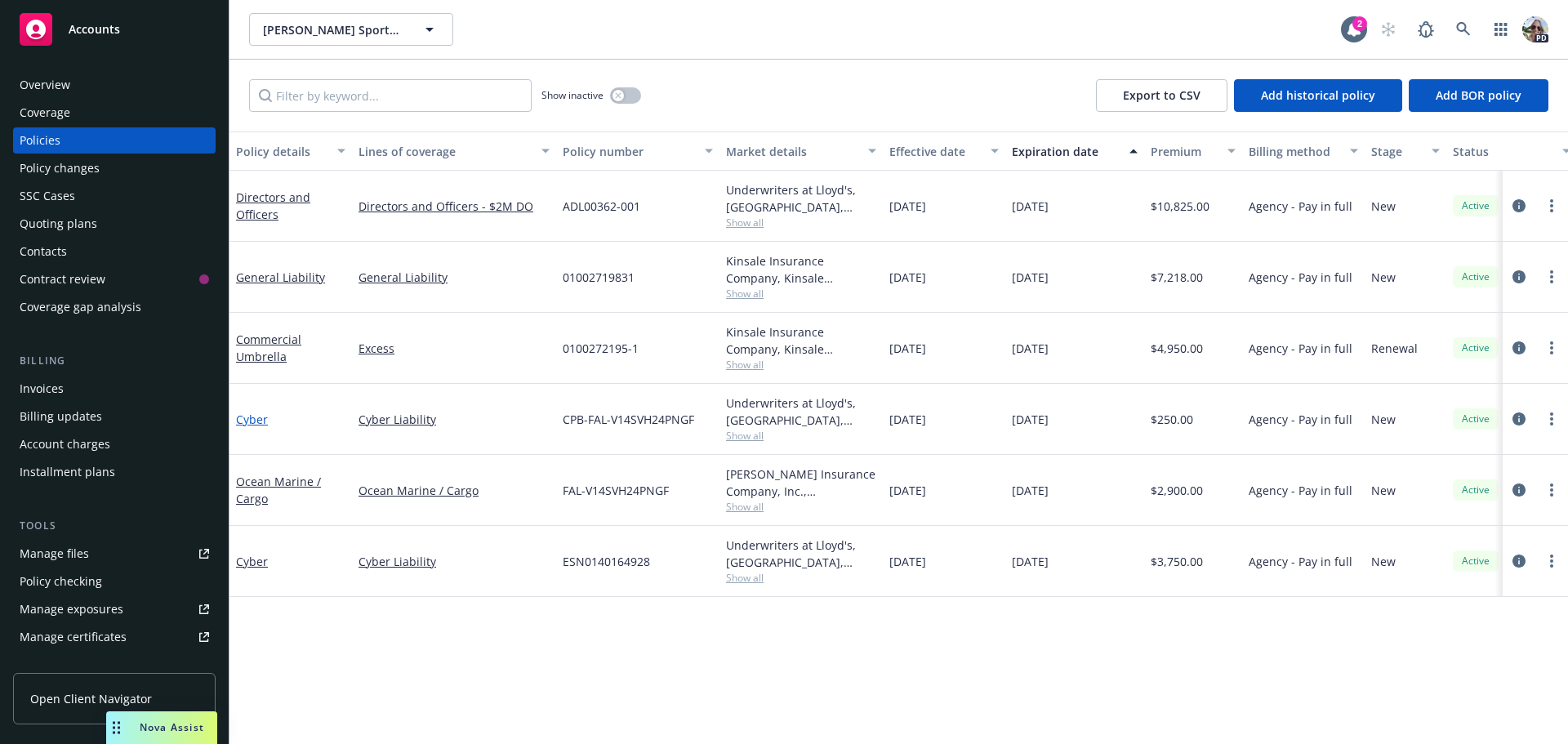
click at [256, 420] on link "Cyber" at bounding box center [252, 419] width 32 height 16
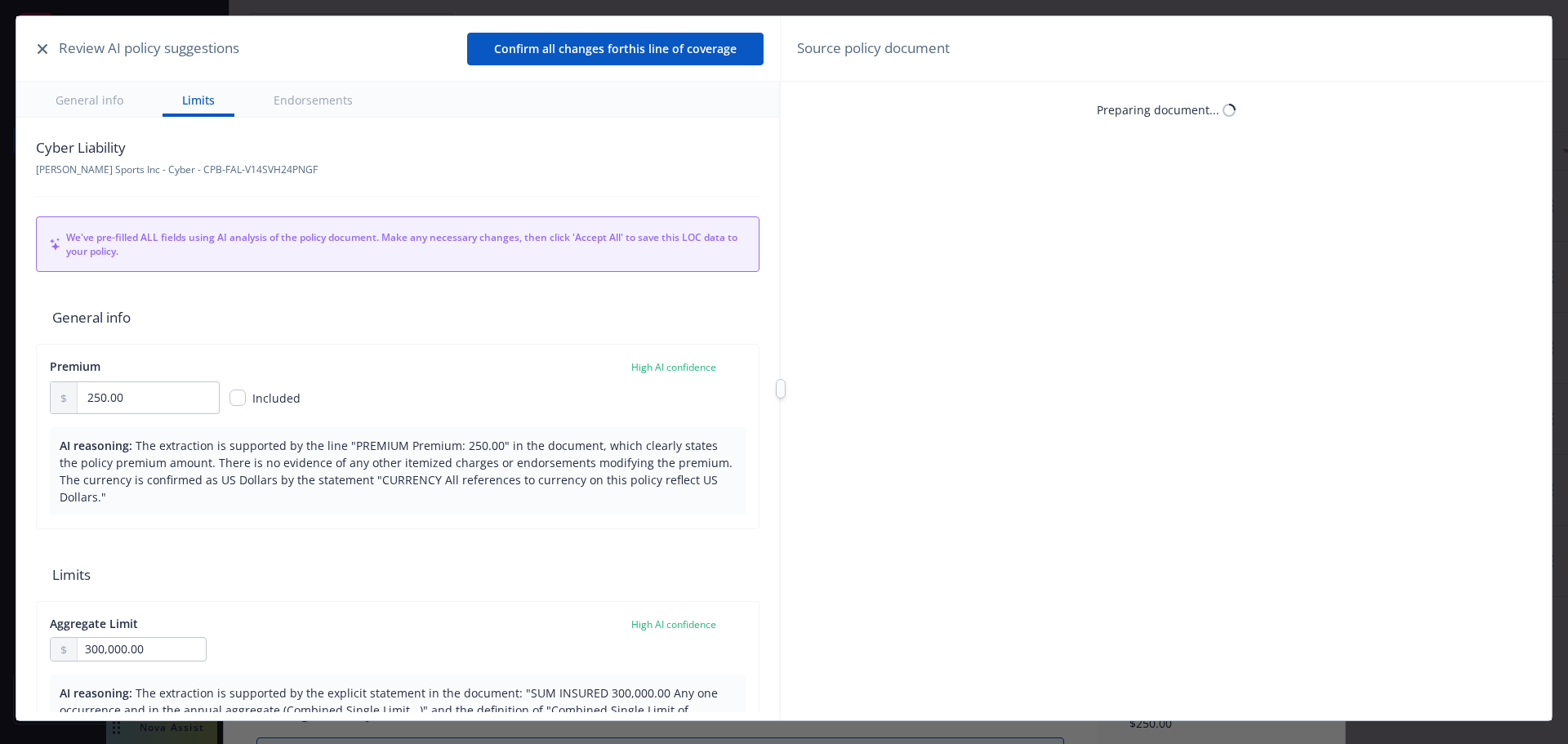
click at [48, 58] on div "Review AI policy suggestions" at bounding box center [136, 47] width 206 height 21
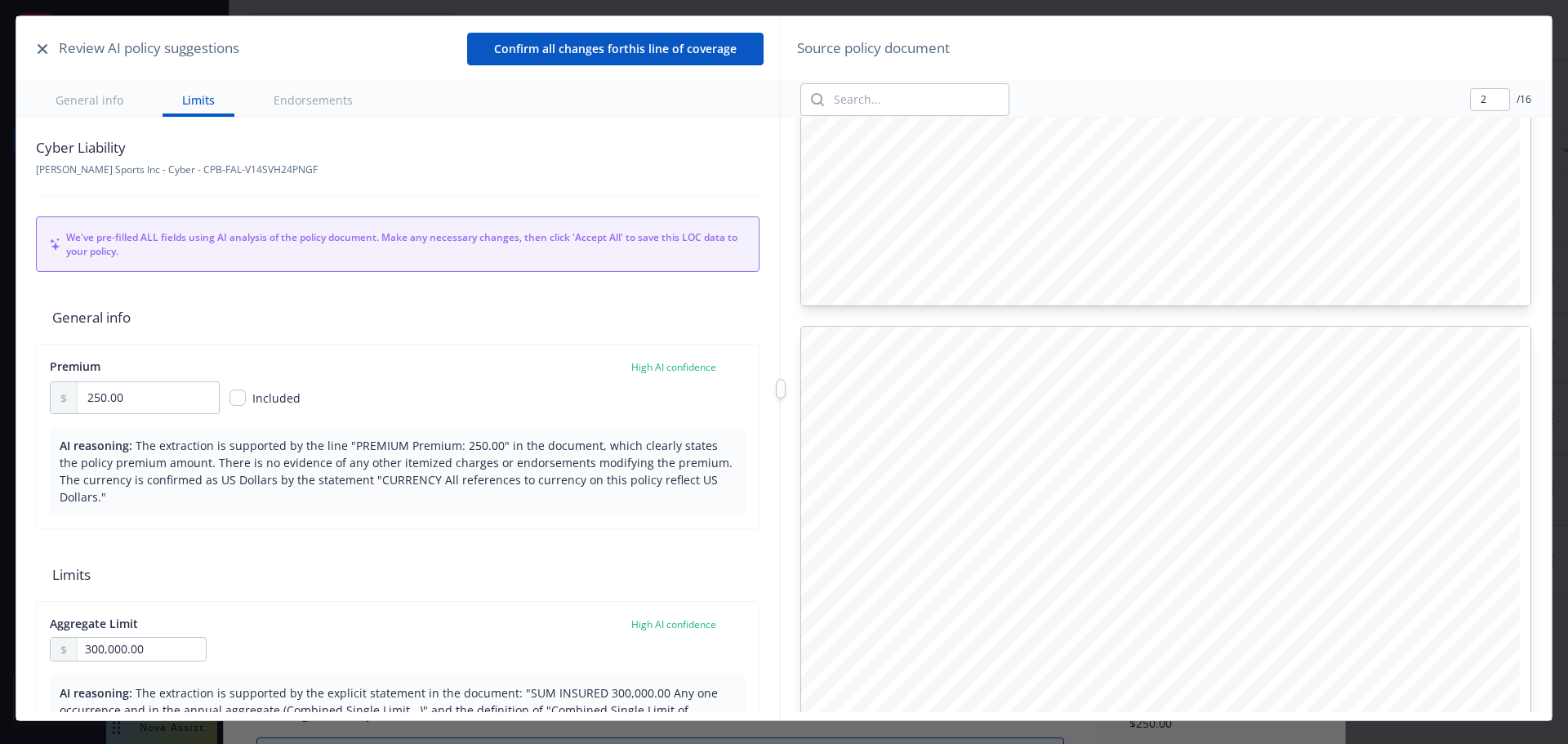
scroll to position [898, 0]
type input "3"
click at [44, 48] on icon "button" at bounding box center [42, 48] width 10 height 10
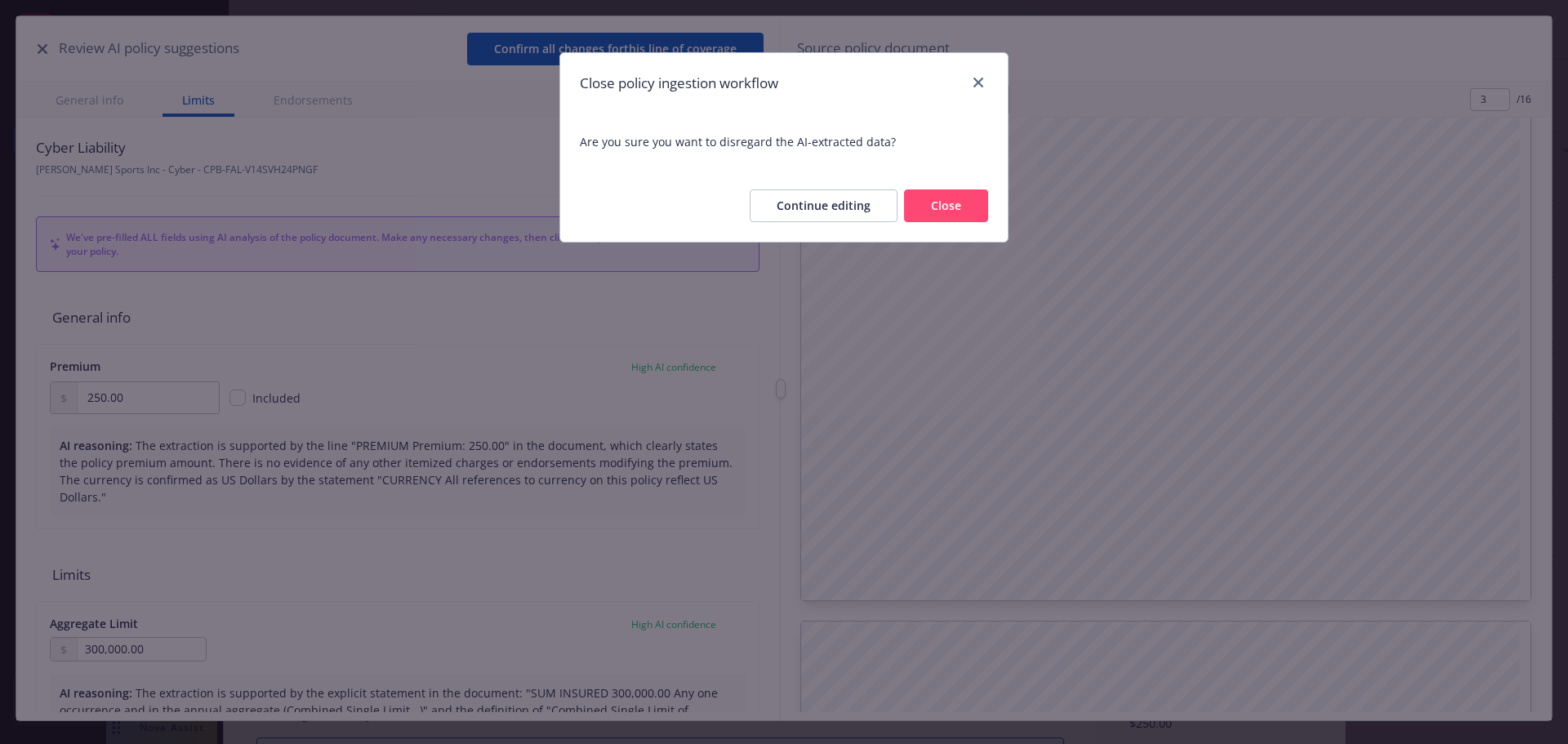
click at [950, 190] on button "Close" at bounding box center [946, 206] width 84 height 33
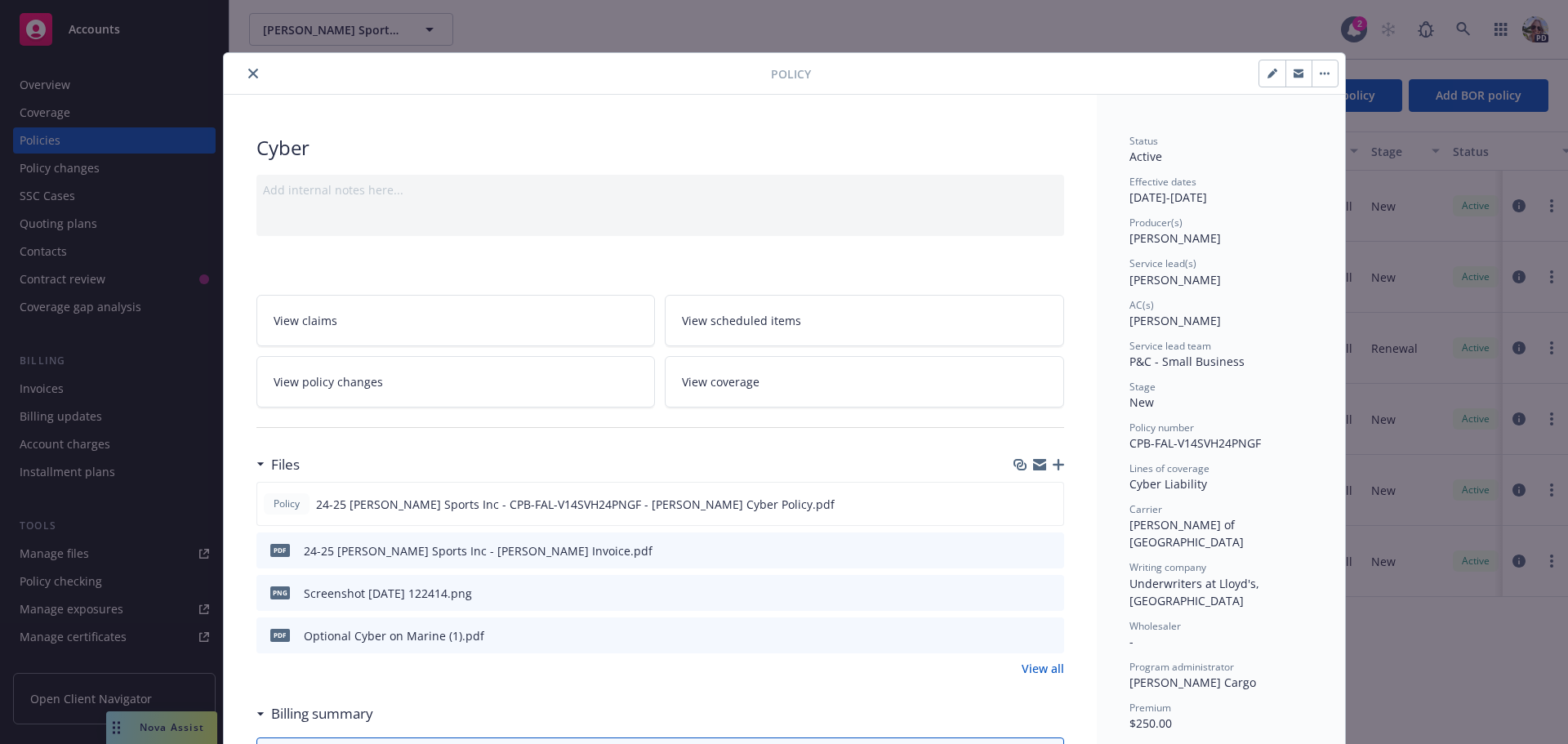
click at [245, 68] on button "close" at bounding box center [253, 73] width 19 height 19
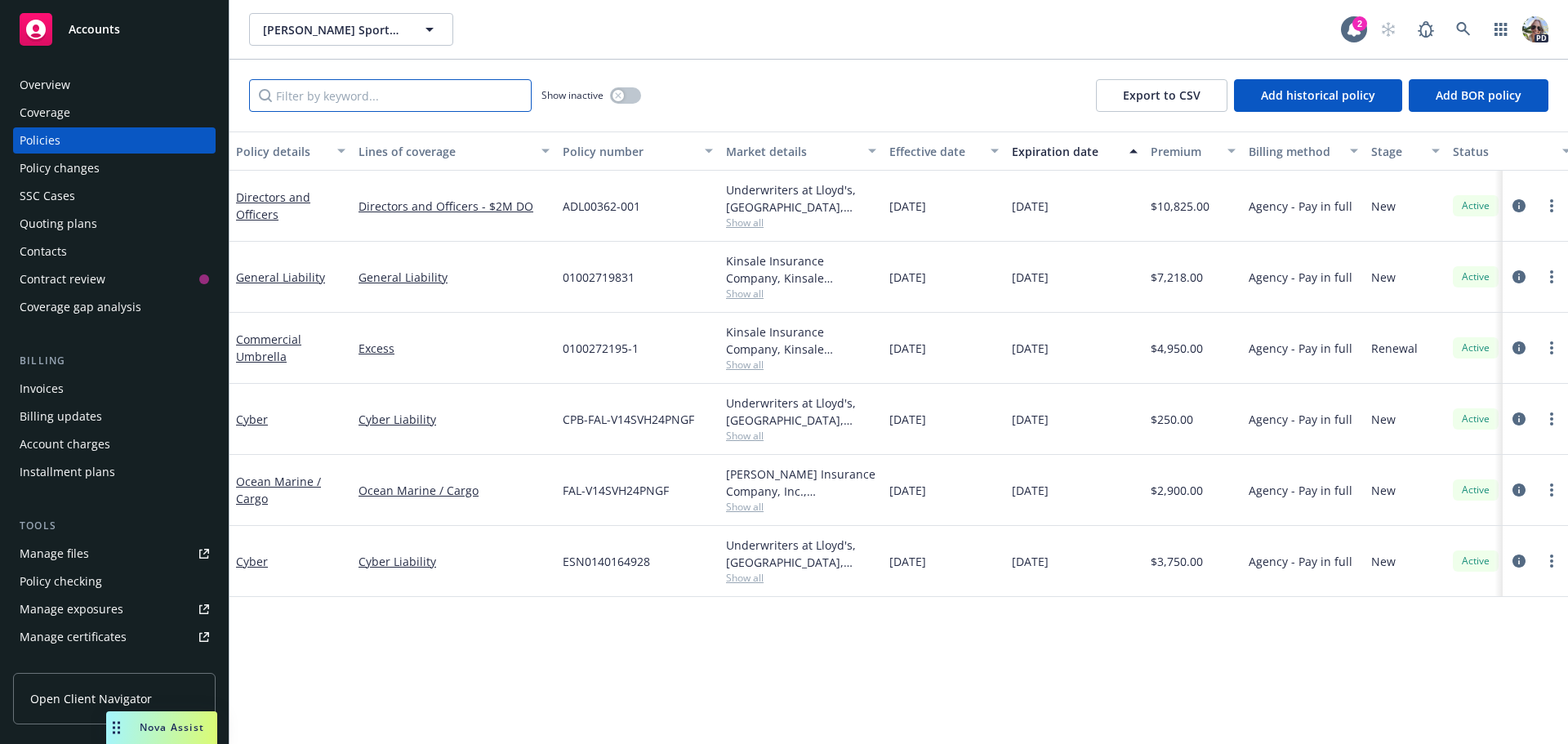
click at [332, 89] on input "Filter by keyword..." at bounding box center [390, 96] width 282 height 33
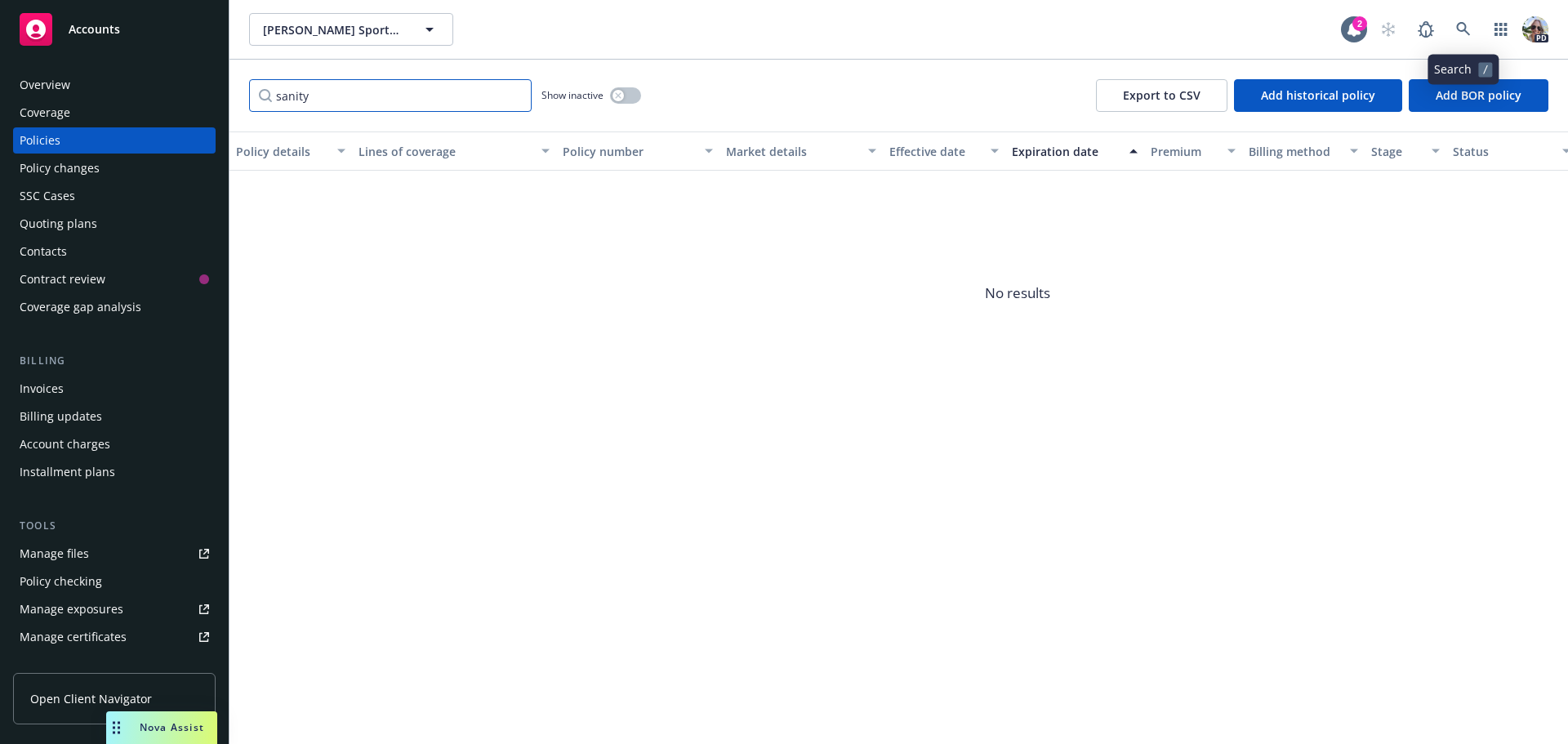
type input "sanity"
click at [1467, 26] on icon at bounding box center [1463, 28] width 14 height 14
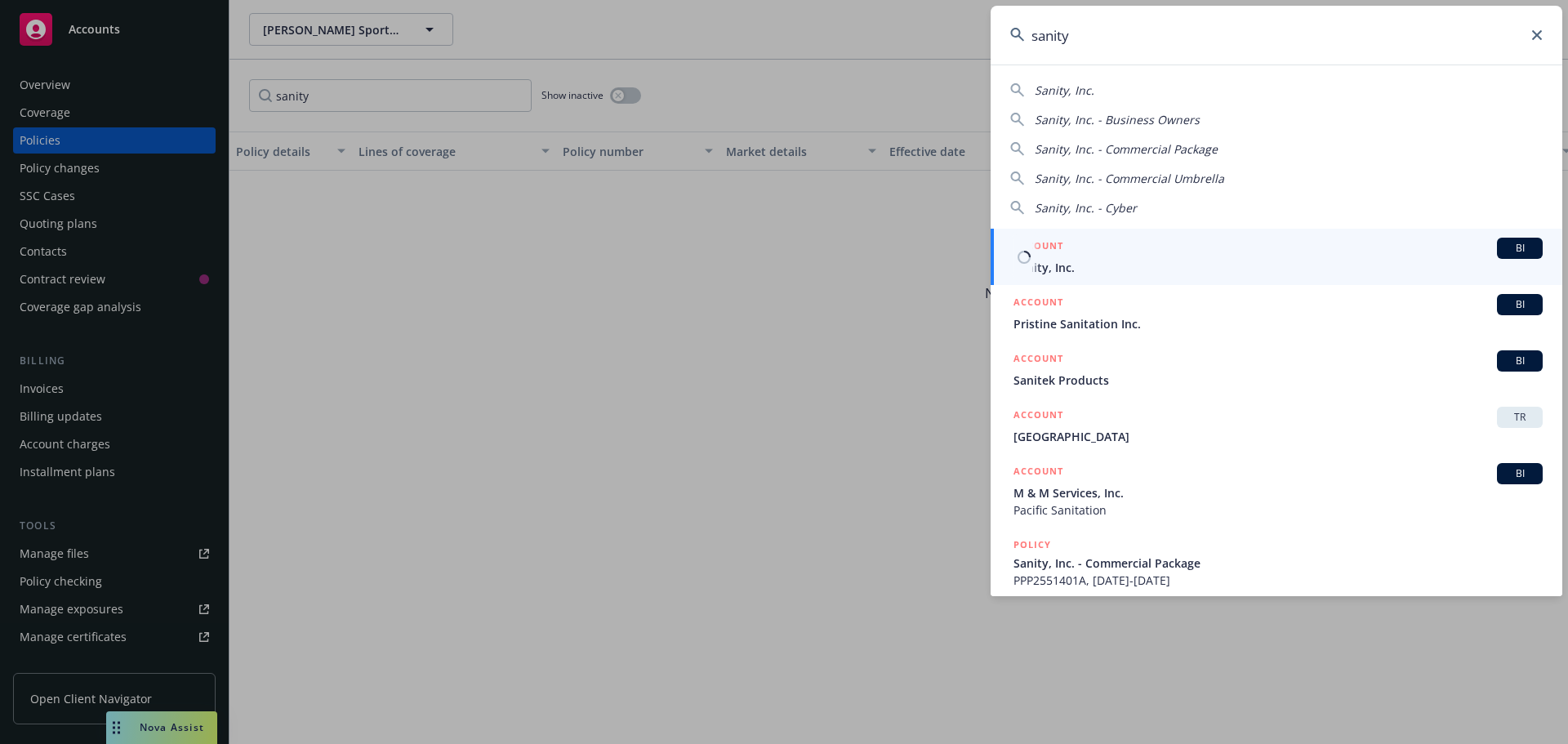
type input "sanity"
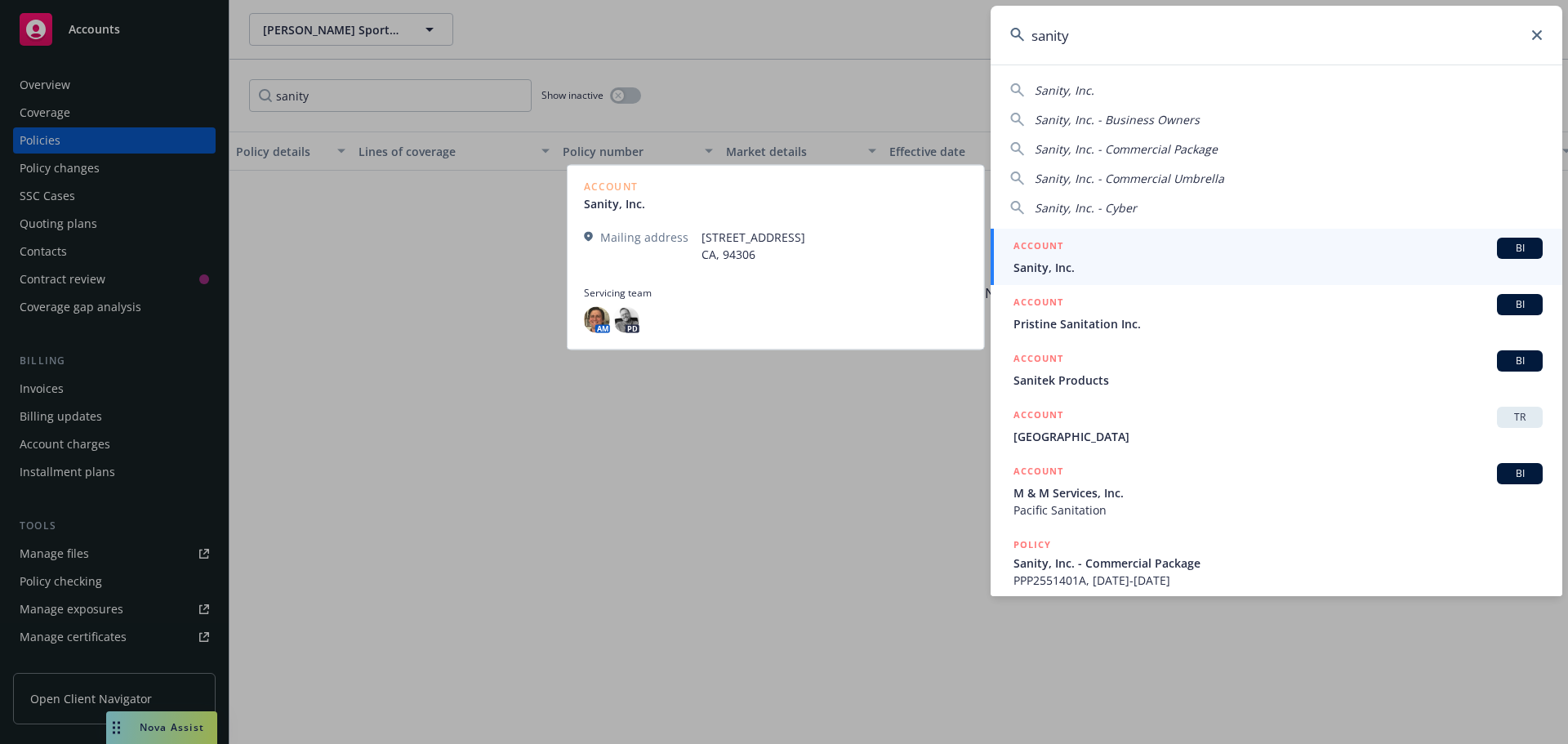
click at [1042, 275] on span "Sanity, Inc." at bounding box center [1279, 267] width 530 height 17
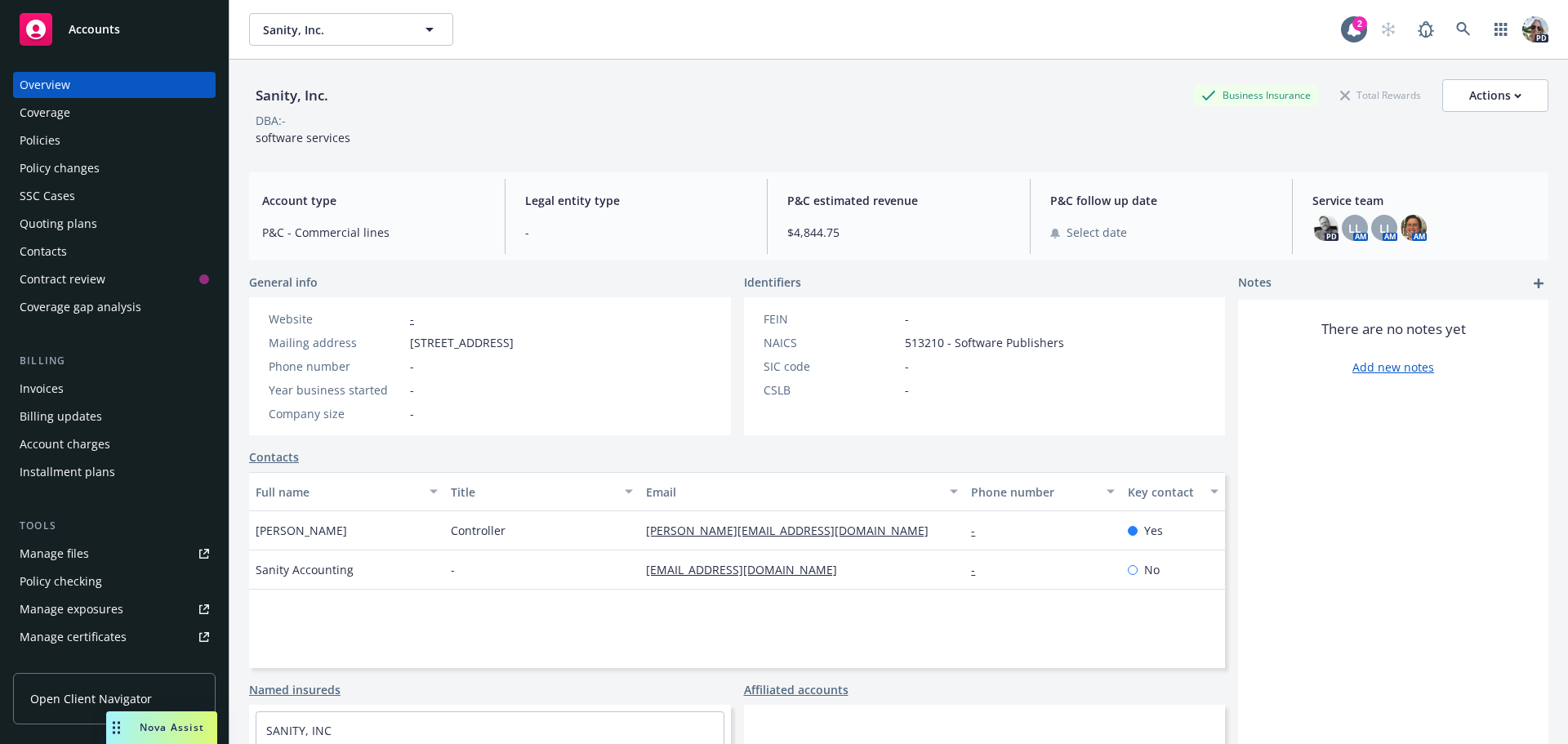
click at [36, 141] on div "Policies" at bounding box center [39, 141] width 41 height 26
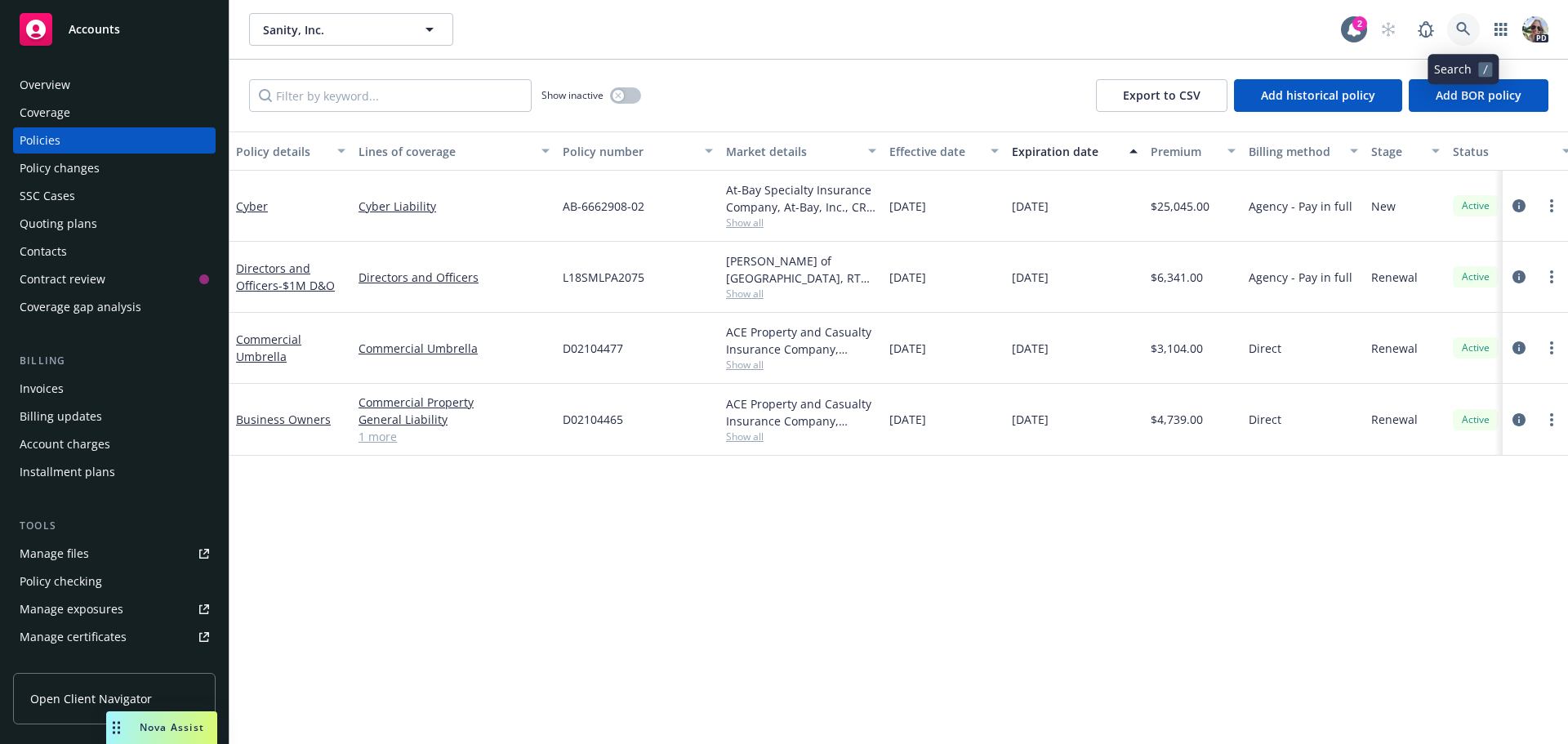
click at [1460, 27] on icon at bounding box center [1464, 29] width 15 height 15
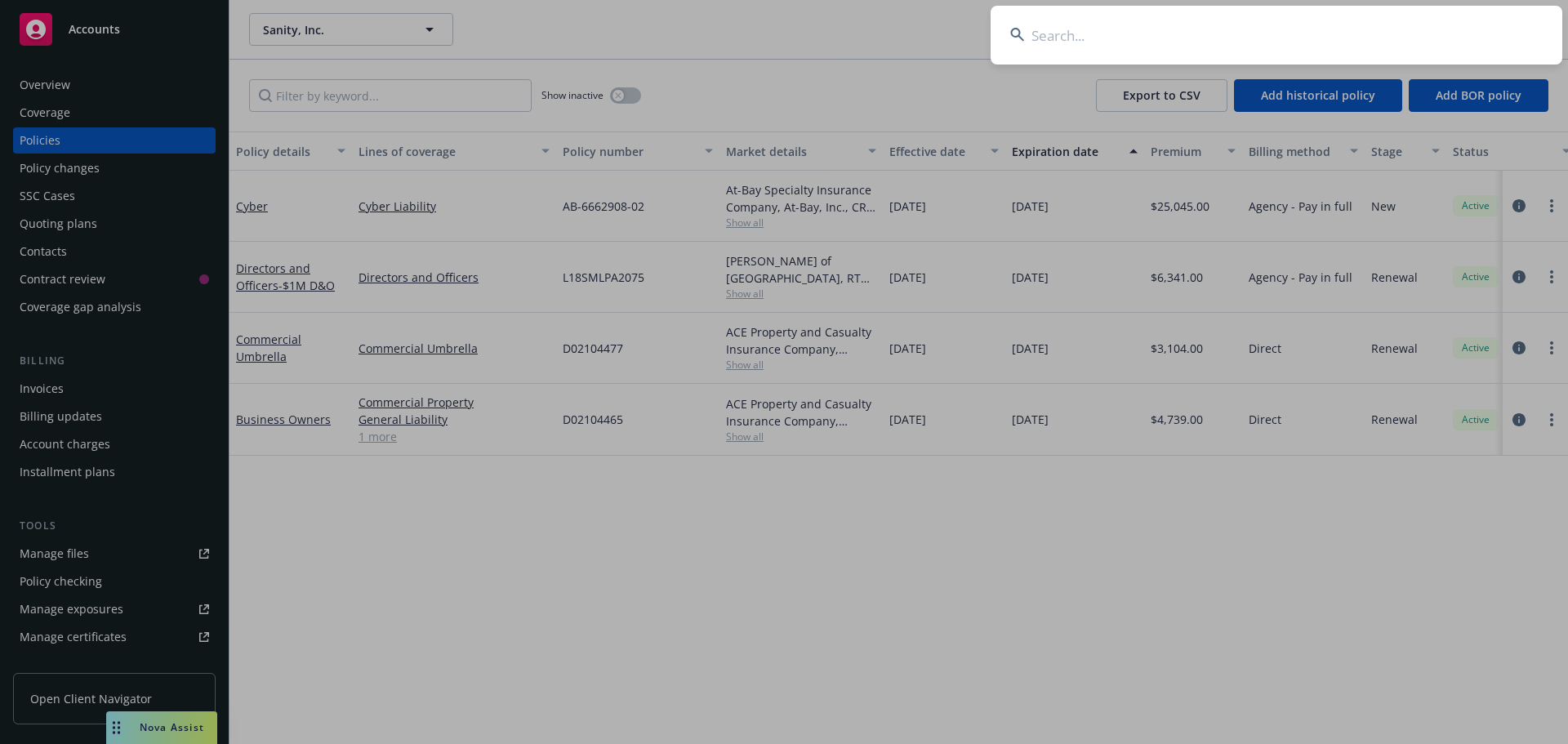
click at [1151, 35] on input at bounding box center [1277, 35] width 572 height 58
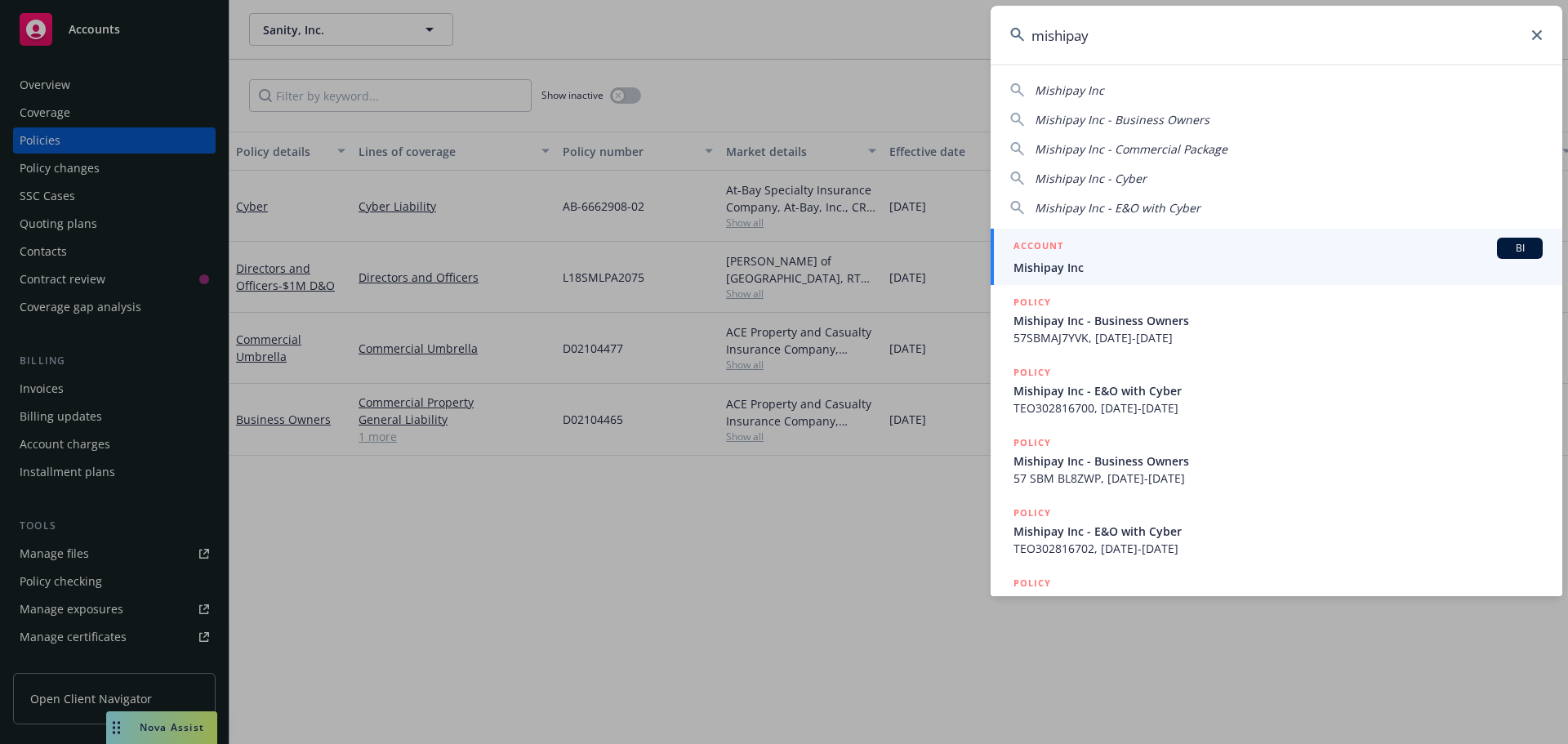
type input "mishipay"
click at [1162, 259] on span "Mishipay Inc" at bounding box center [1279, 267] width 530 height 17
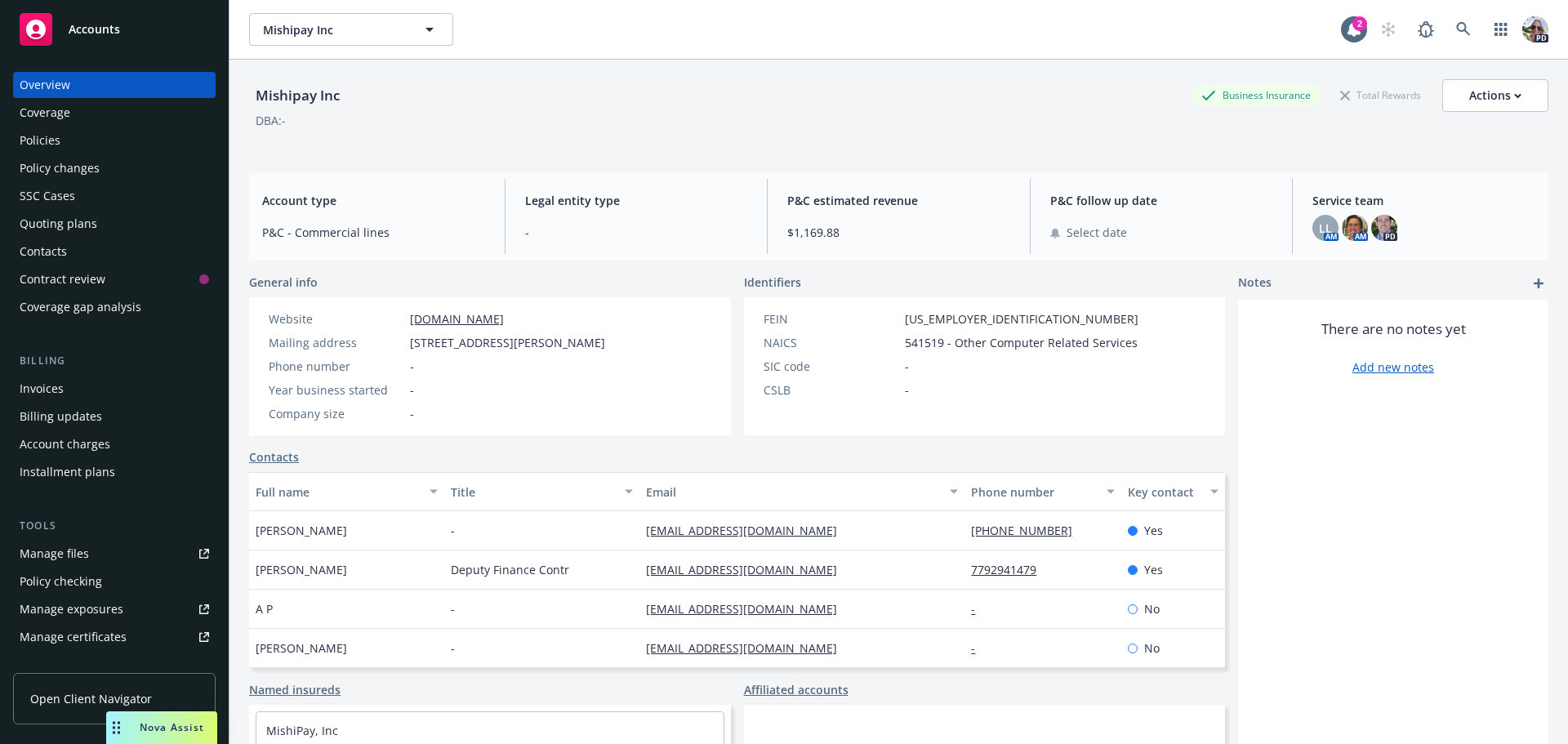
click at [47, 139] on div "Policies" at bounding box center [39, 141] width 41 height 26
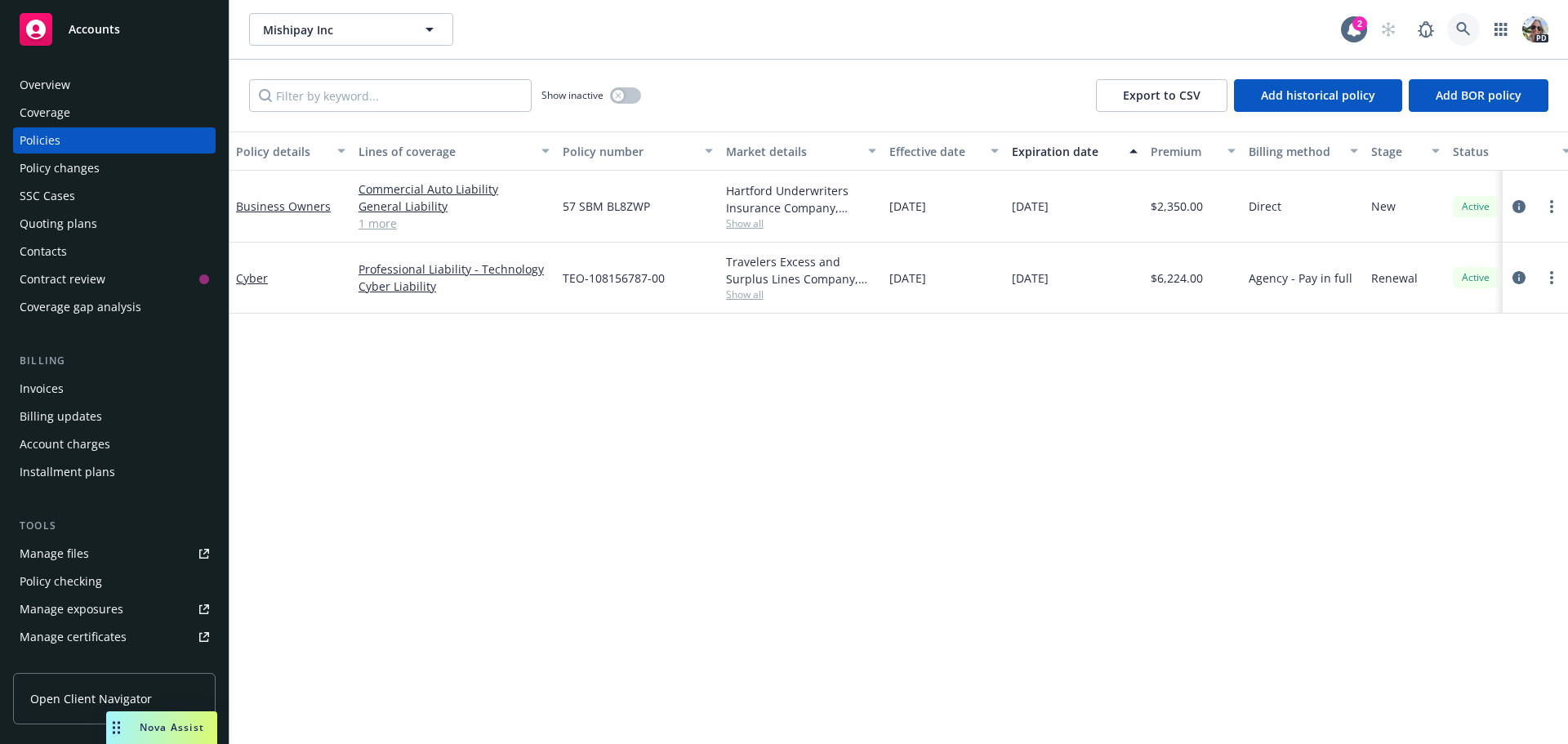
click at [1467, 21] on link at bounding box center [1464, 29] width 33 height 33
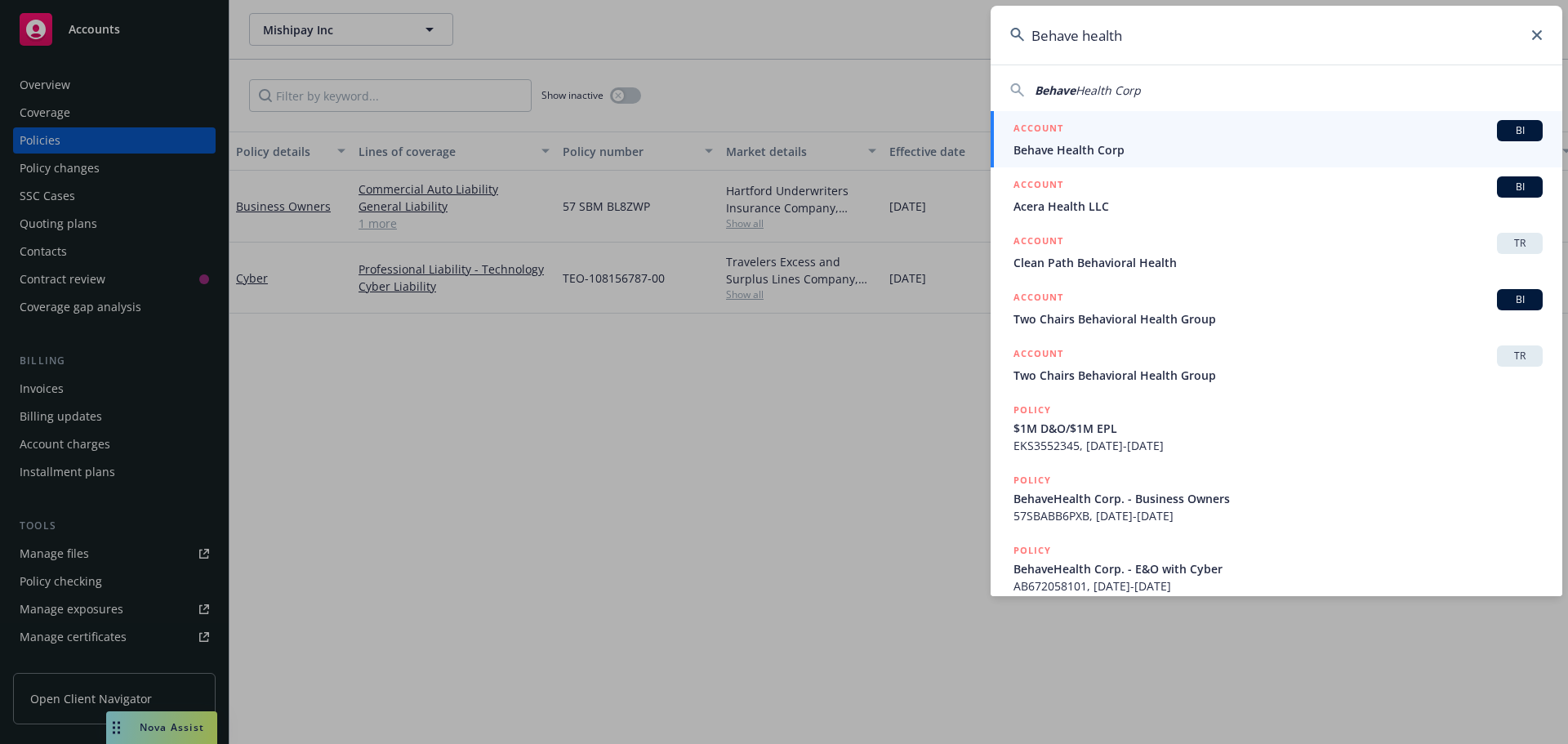
type input "Behave health"
click at [1047, 150] on span "Behave Health Corp" at bounding box center [1279, 150] width 530 height 17
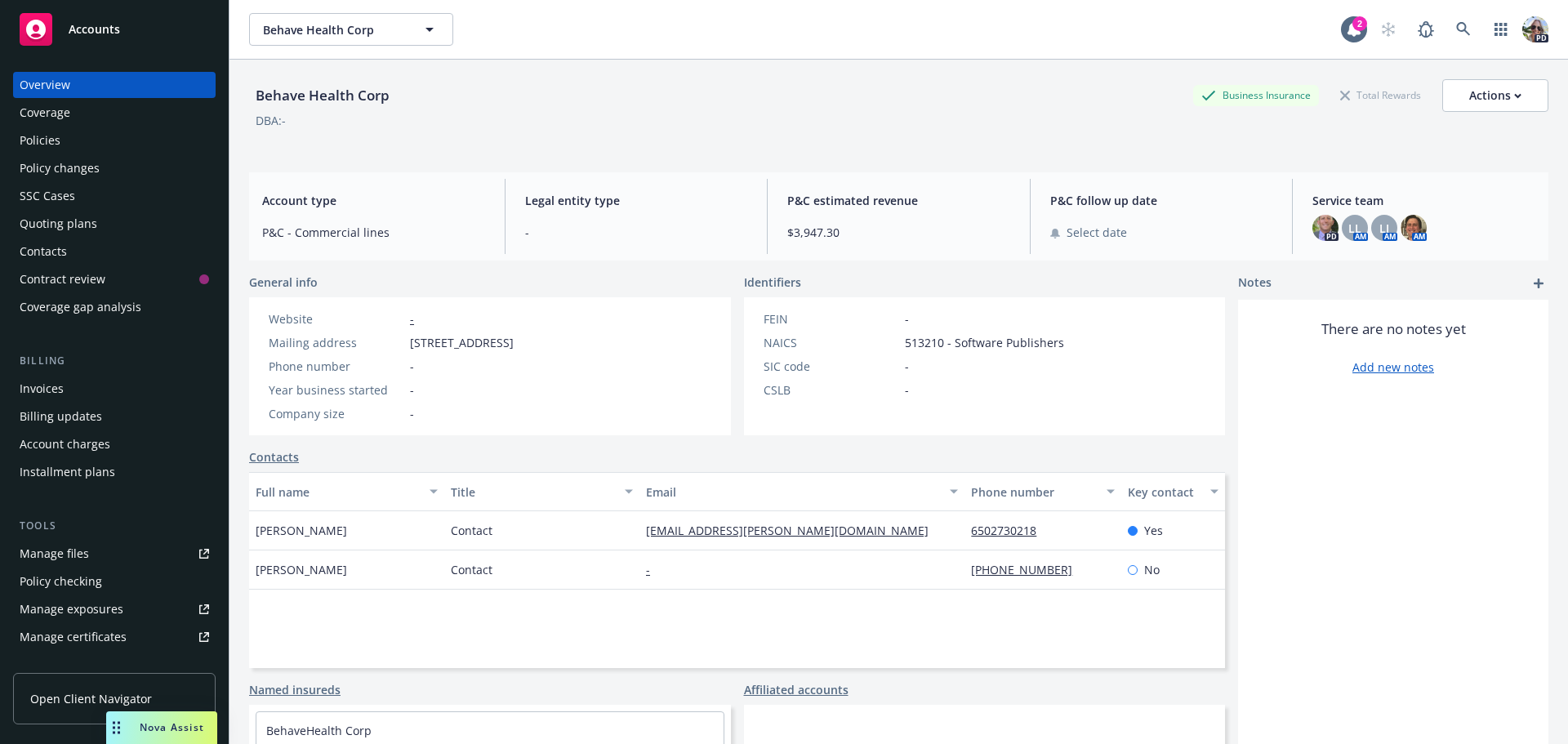
click at [69, 141] on div "Policies" at bounding box center [114, 141] width 190 height 26
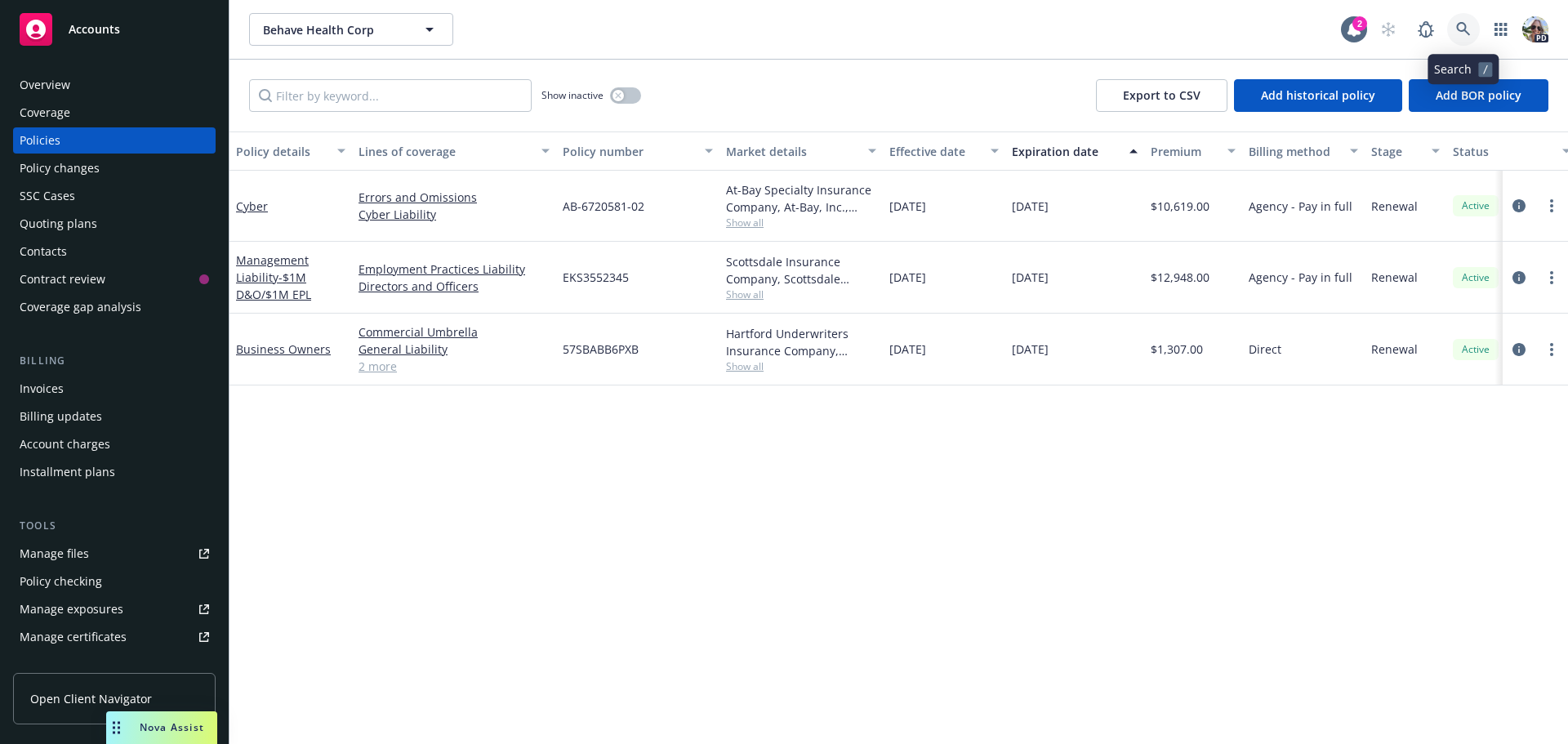
click at [1463, 21] on link at bounding box center [1464, 29] width 33 height 33
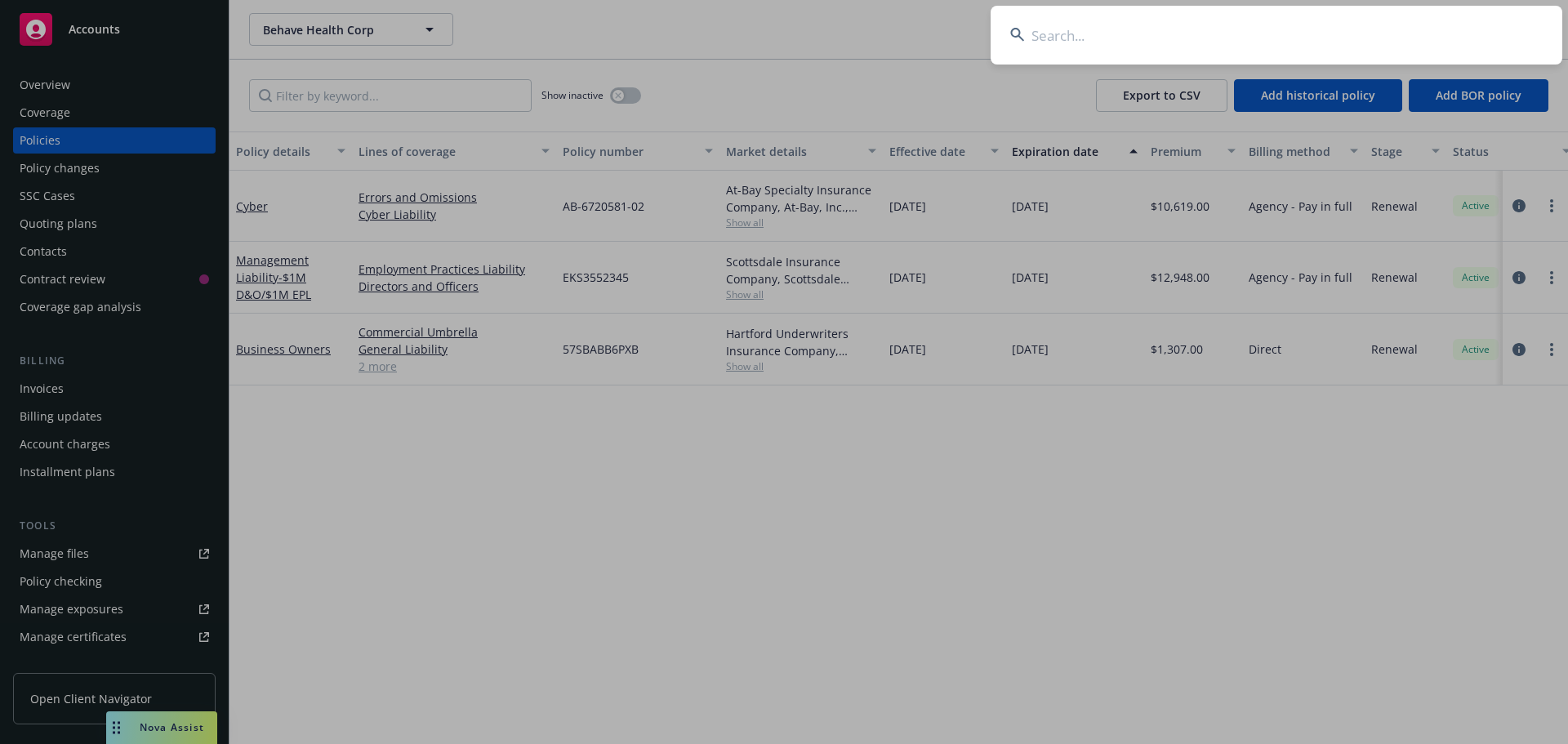
click at [1048, 34] on input at bounding box center [1277, 35] width 572 height 58
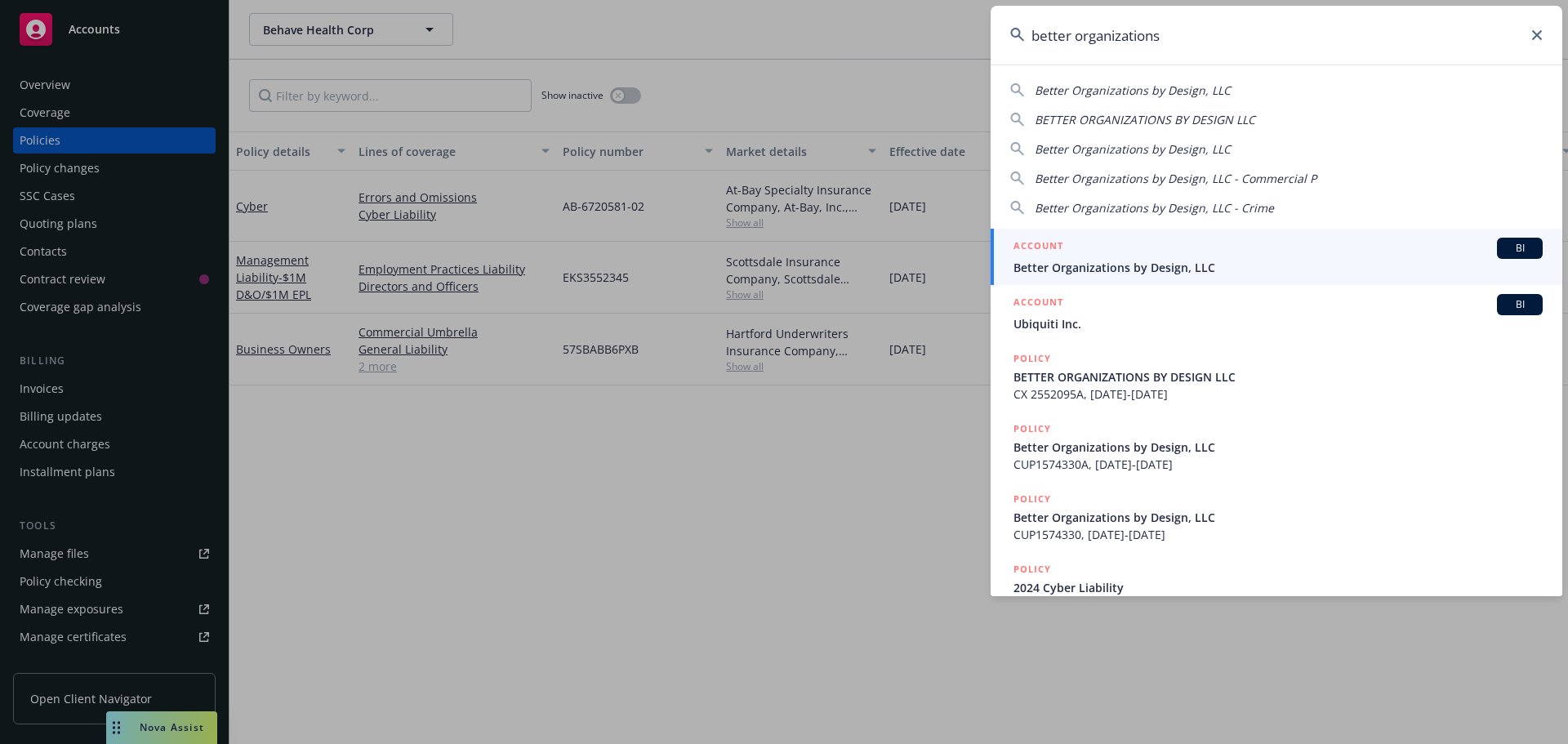
type input "better organizations"
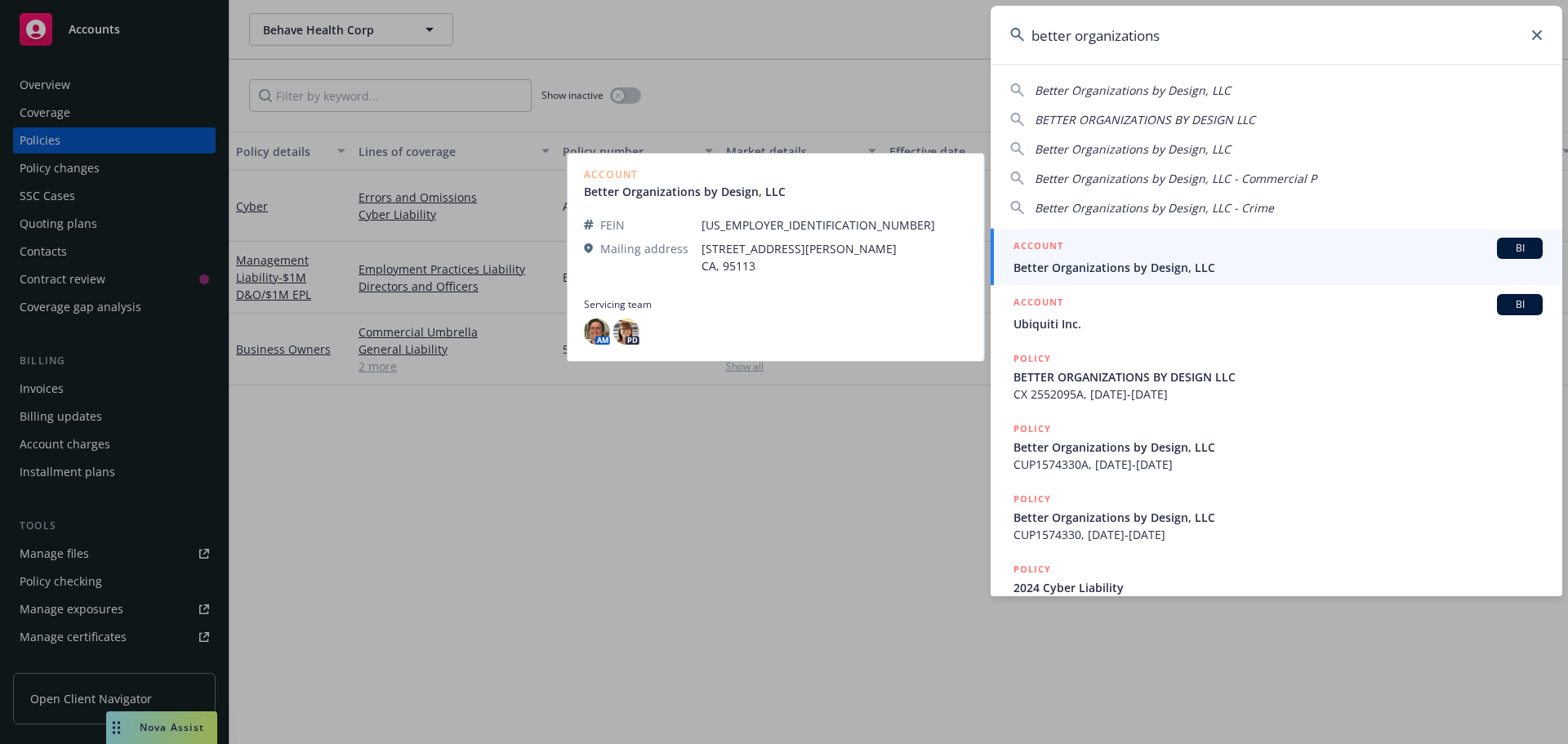
click at [1069, 260] on span "Better Organizations by Design, LLC" at bounding box center [1279, 267] width 530 height 17
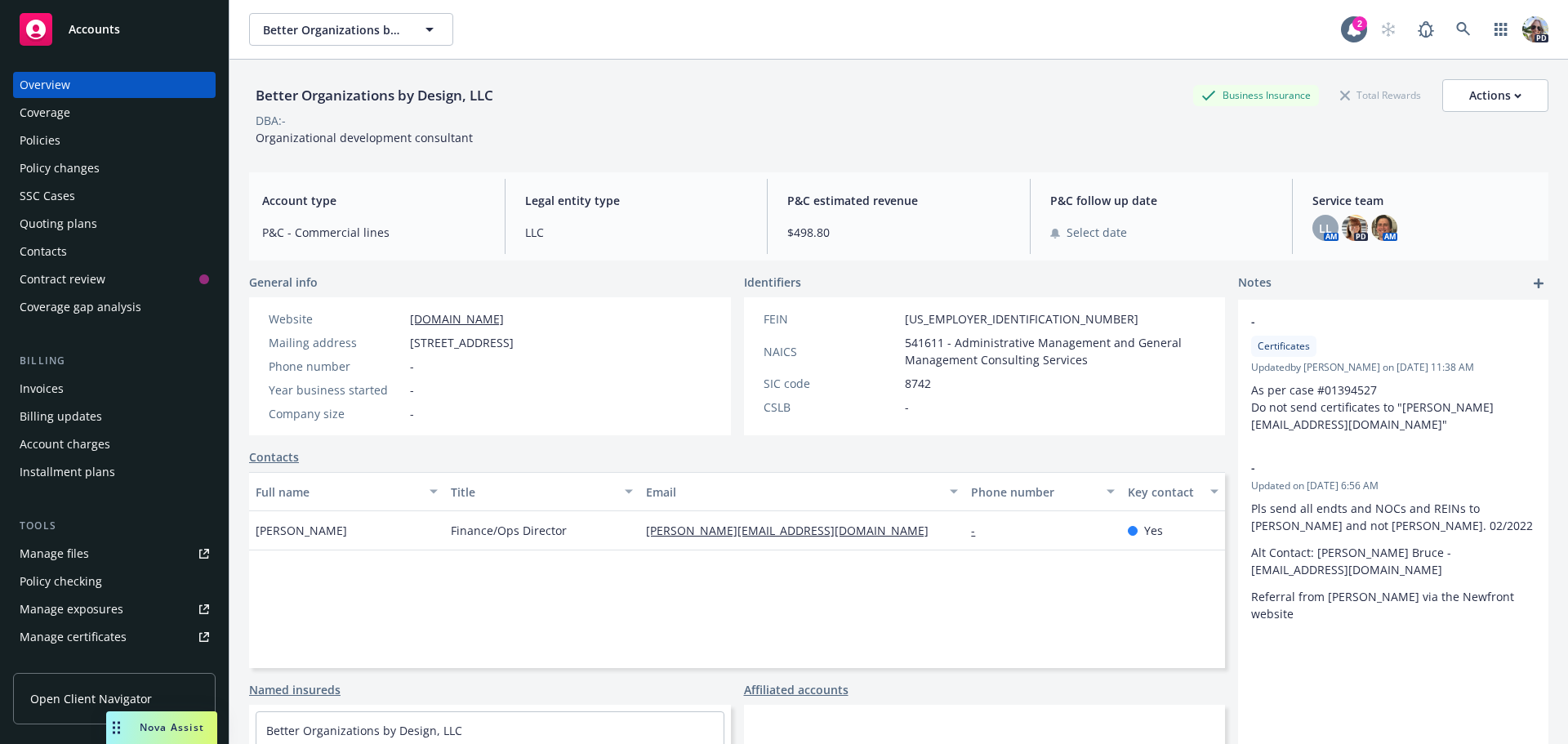
click at [53, 131] on div "Policies" at bounding box center [39, 141] width 41 height 26
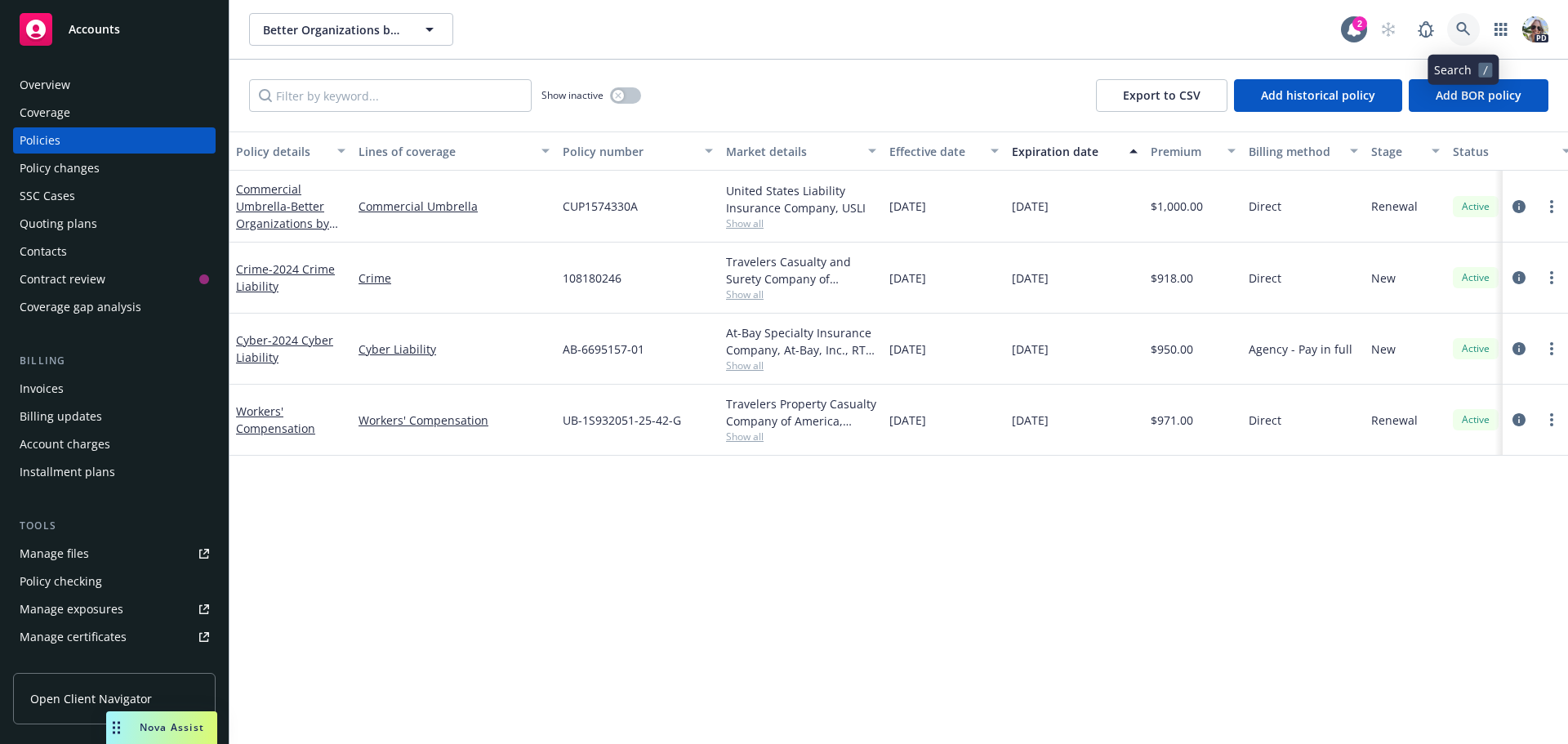
click at [1465, 31] on icon at bounding box center [1464, 29] width 15 height 15
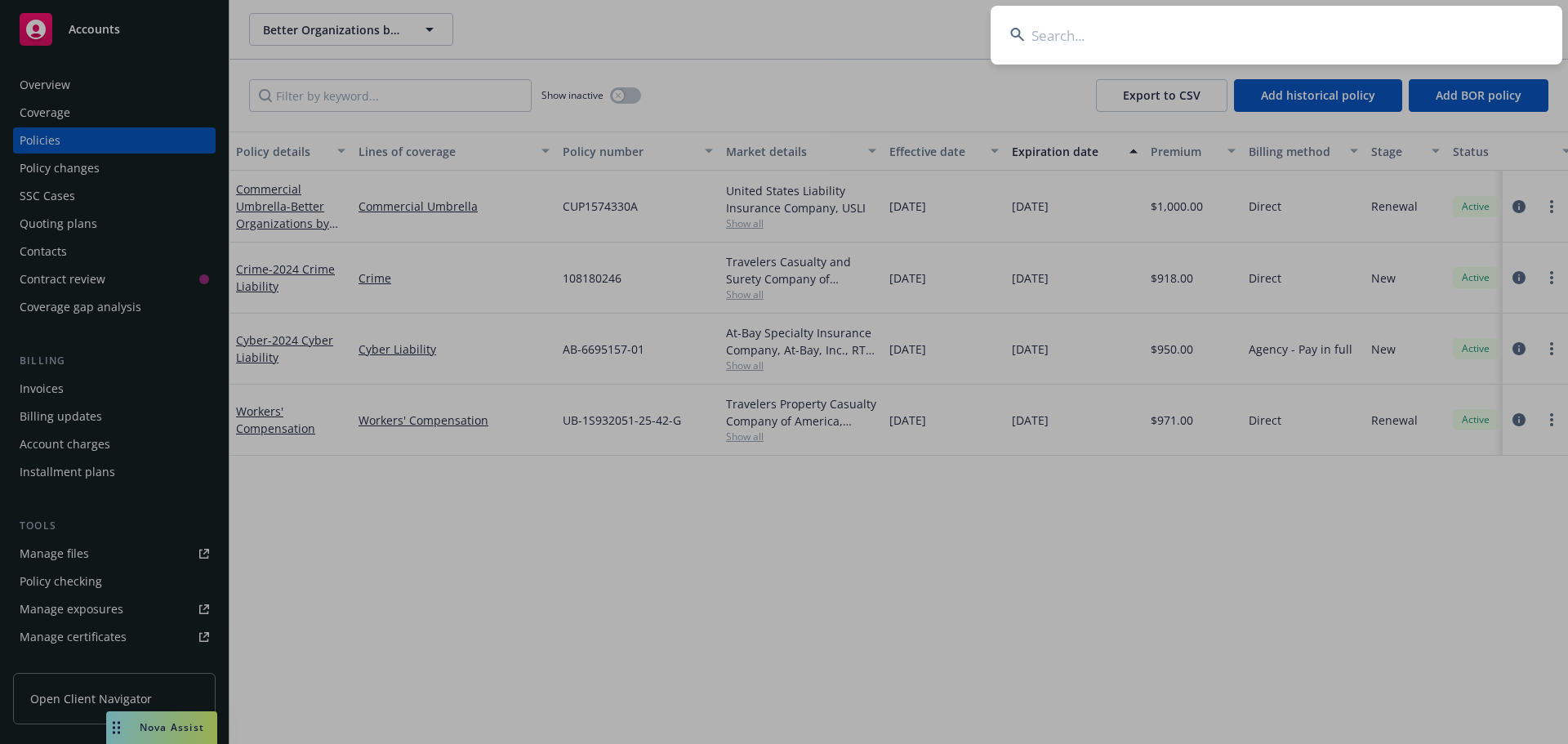
click at [1316, 26] on input at bounding box center [1277, 35] width 572 height 58
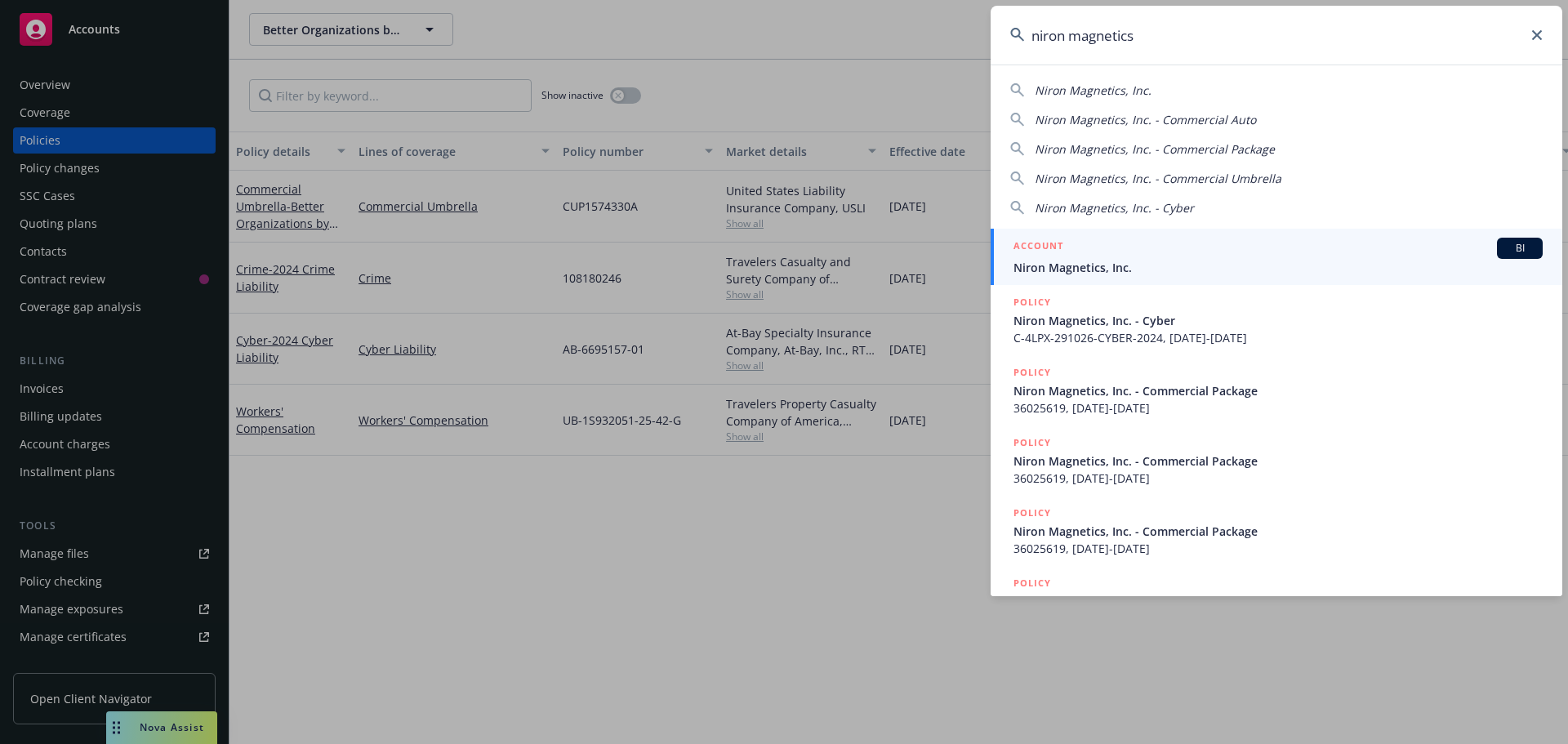
type input "niron magnetics"
click at [1157, 257] on div "ACCOUNT BI" at bounding box center [1279, 247] width 530 height 21
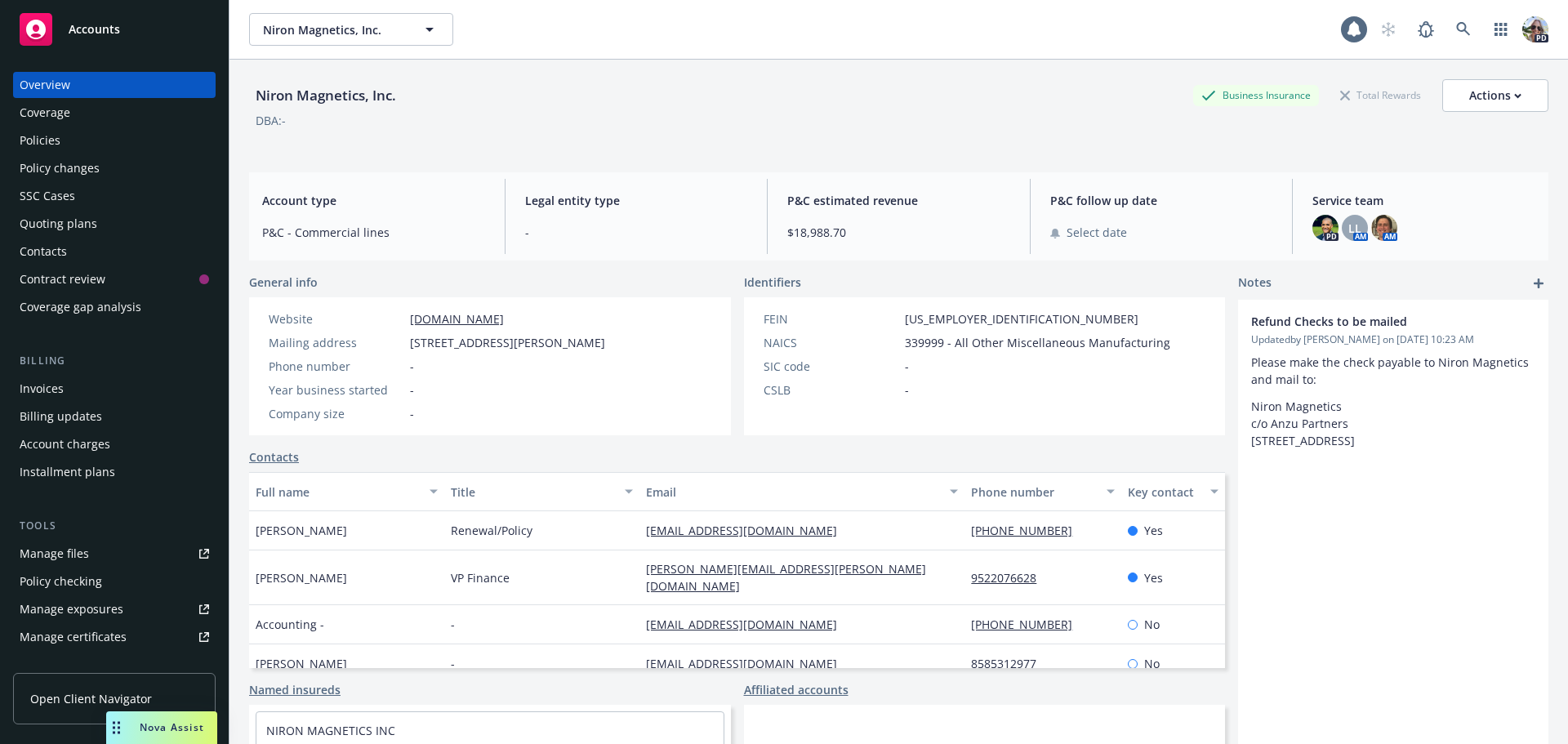
click at [51, 142] on div "Policies" at bounding box center [39, 141] width 41 height 26
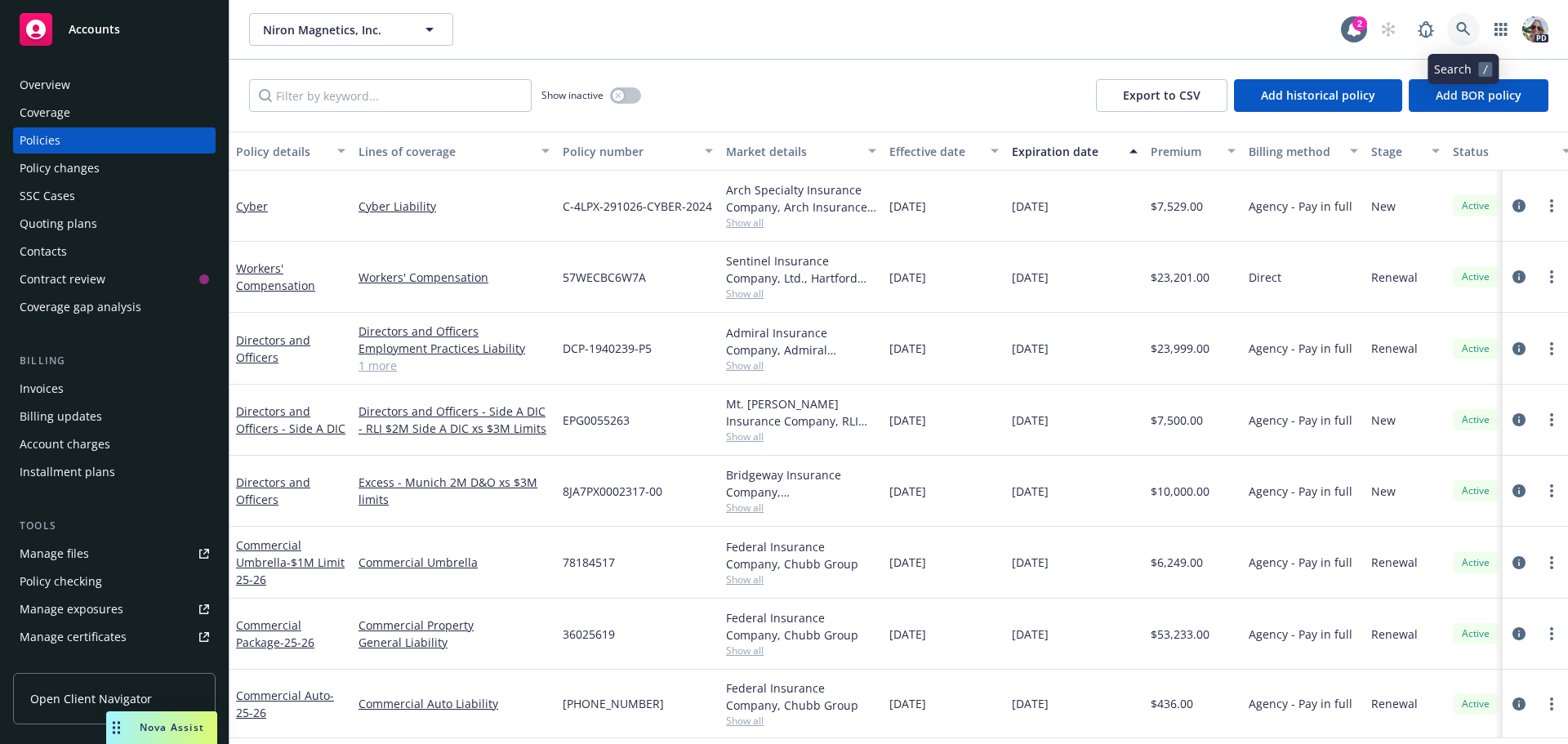
click at [1465, 26] on icon at bounding box center [1464, 29] width 15 height 15
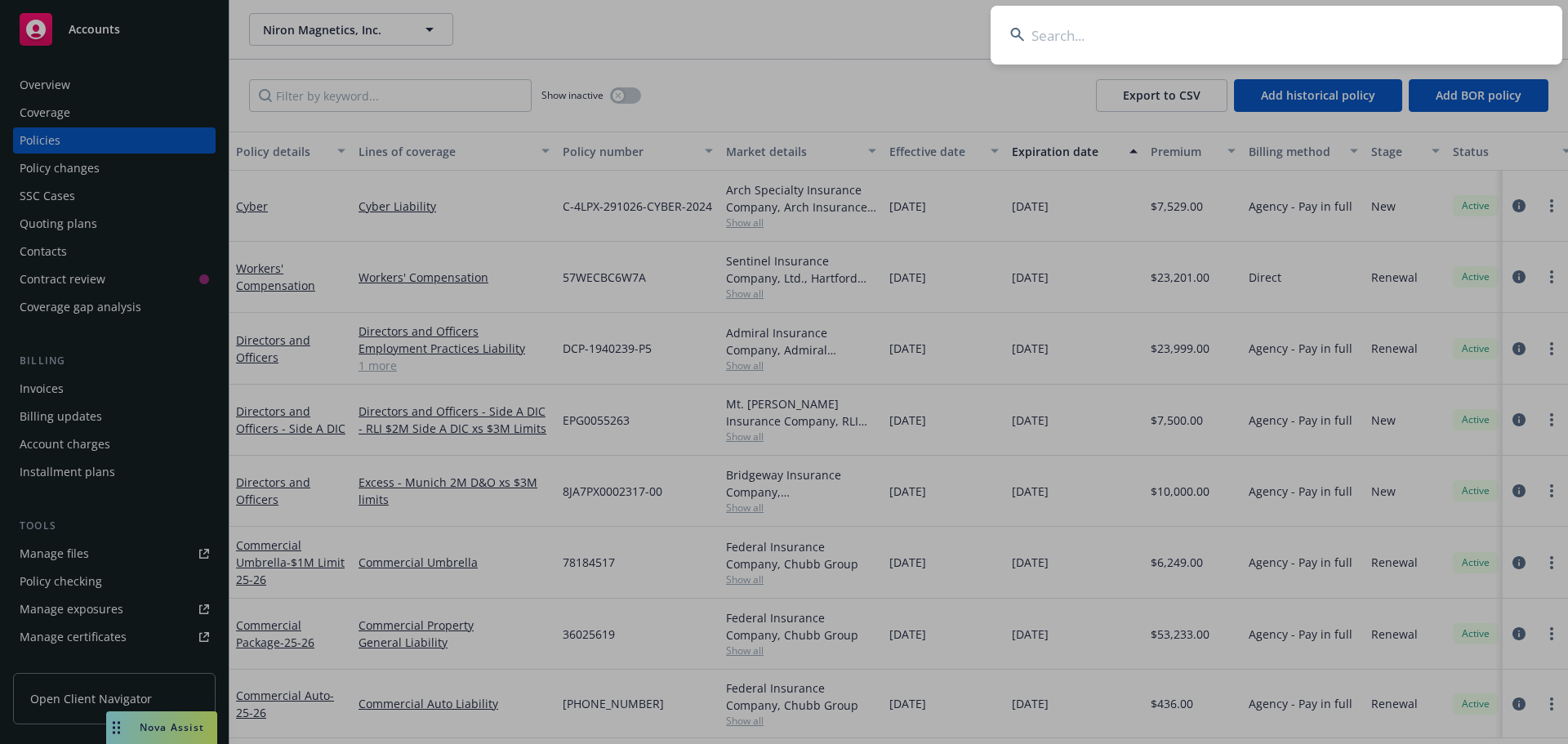
click at [1323, 33] on input at bounding box center [1277, 35] width 572 height 58
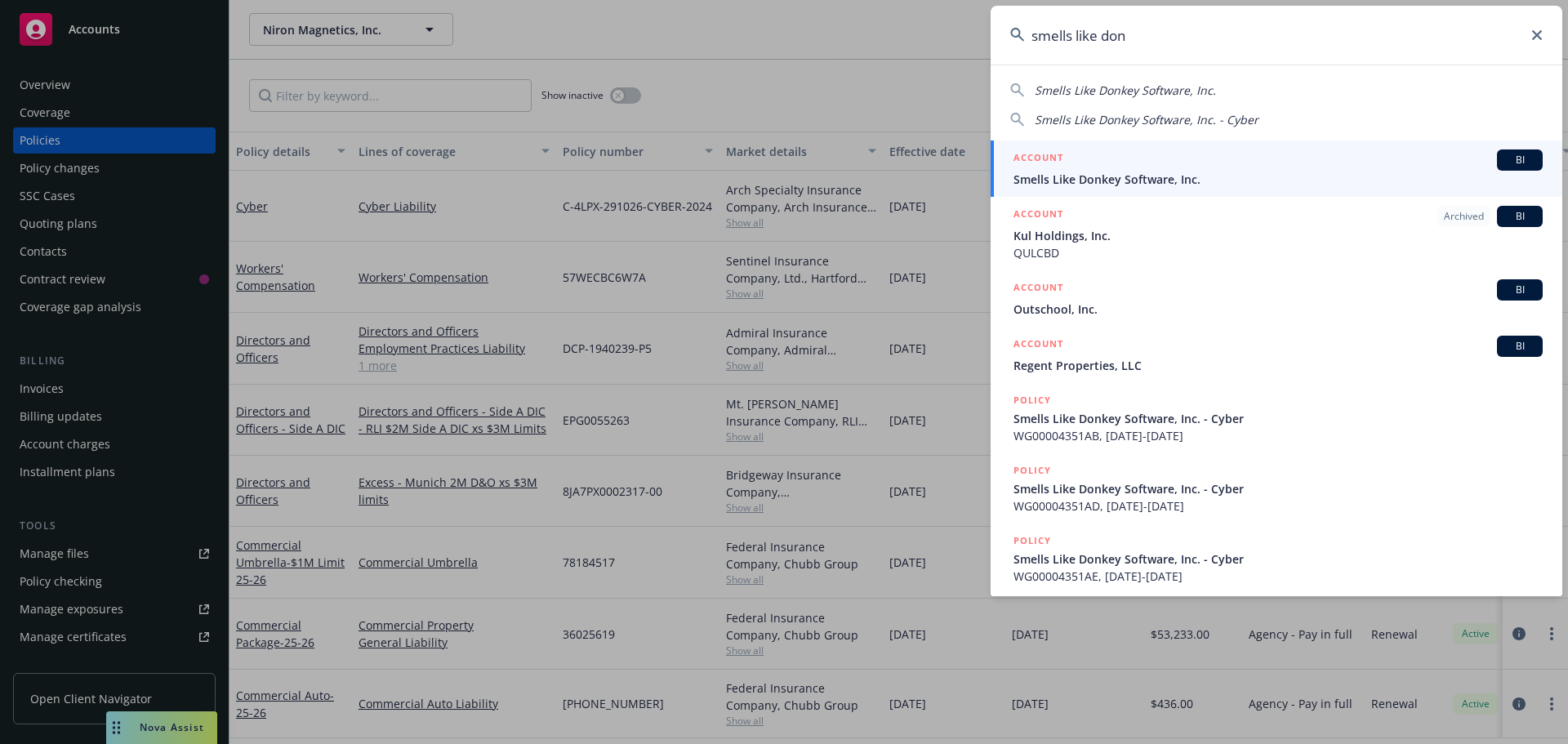
type input "smells like don"
click at [1053, 183] on span "Smells Like Donkey Software, Inc." at bounding box center [1279, 179] width 530 height 17
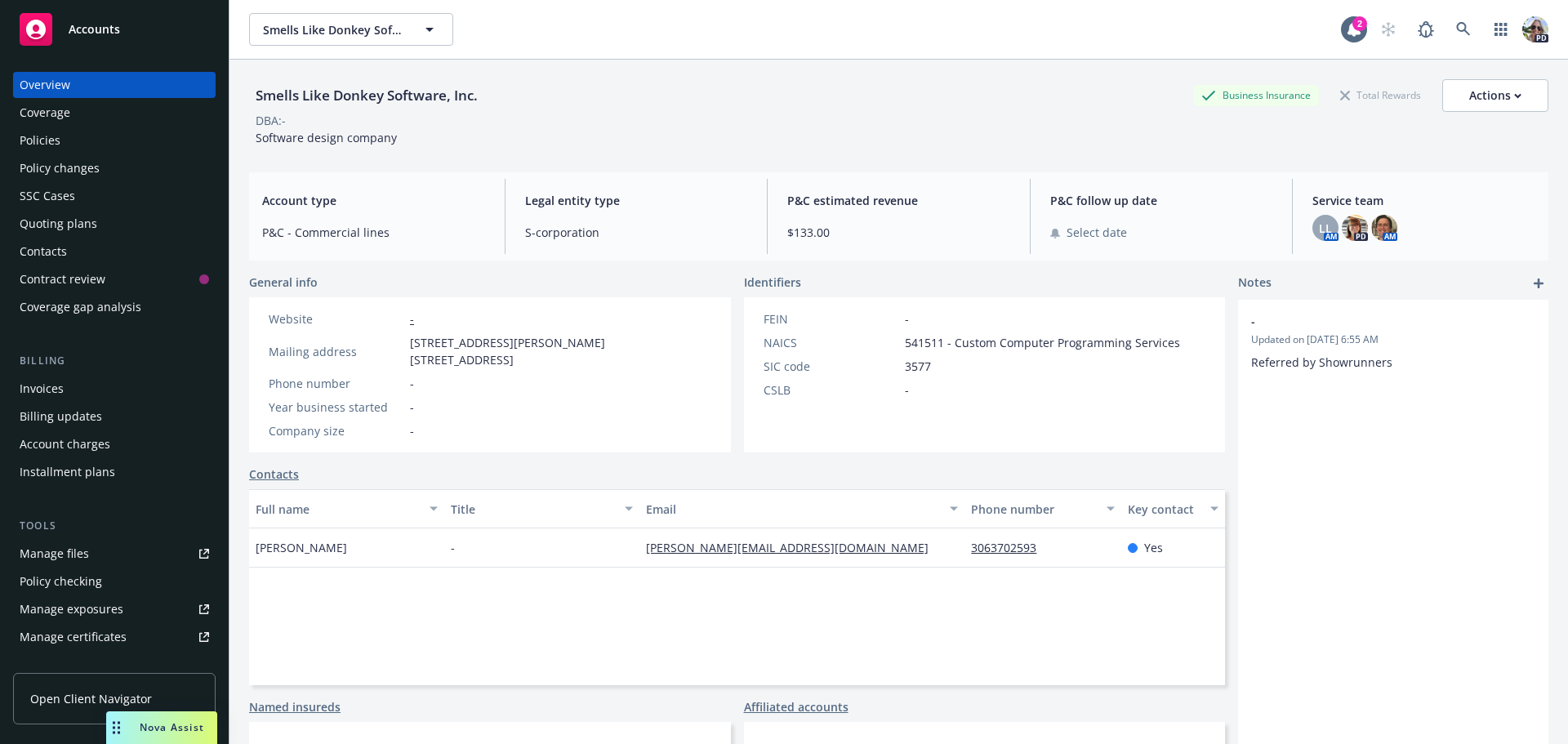
click at [53, 143] on div "Policies" at bounding box center [39, 141] width 41 height 26
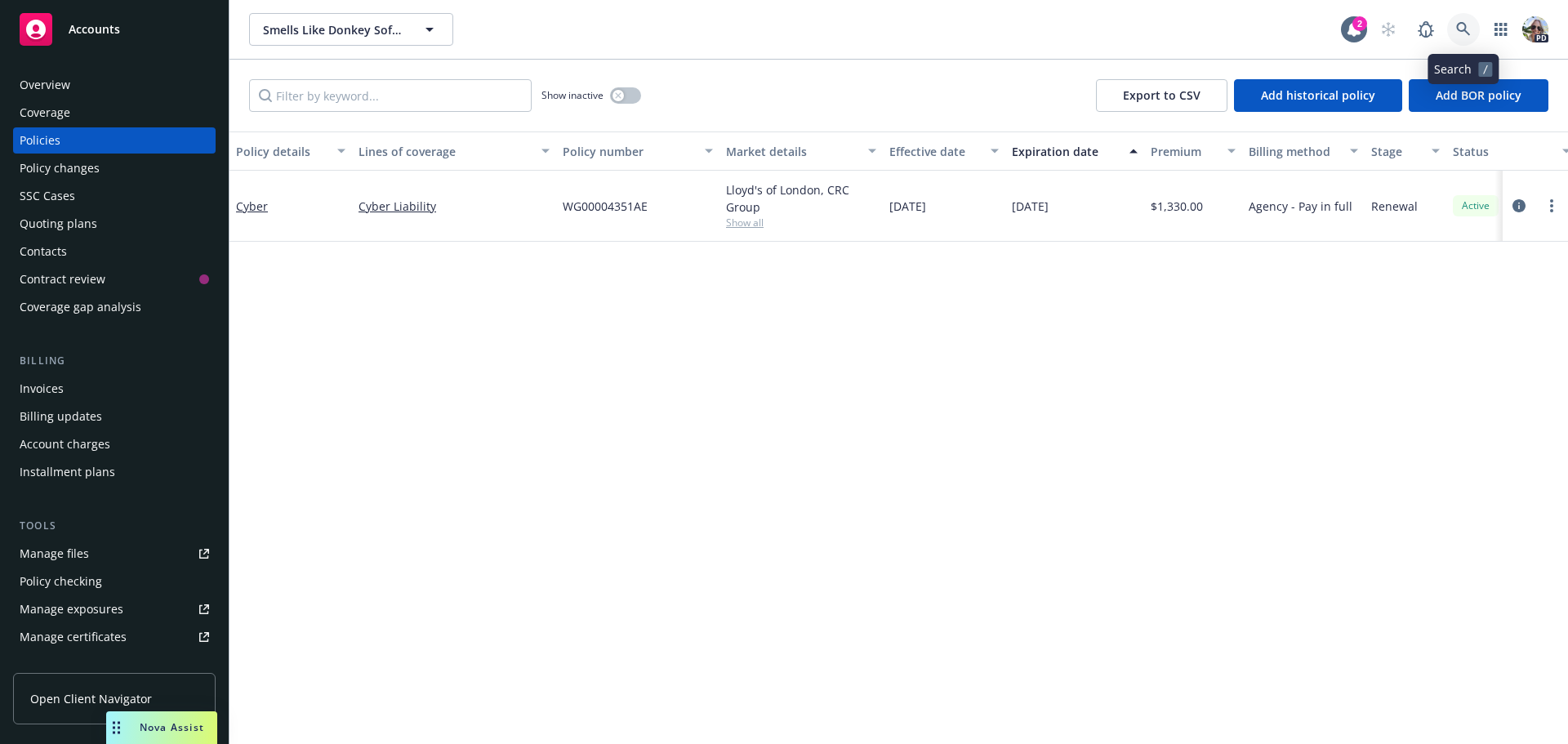
click at [1459, 23] on icon at bounding box center [1463, 28] width 14 height 14
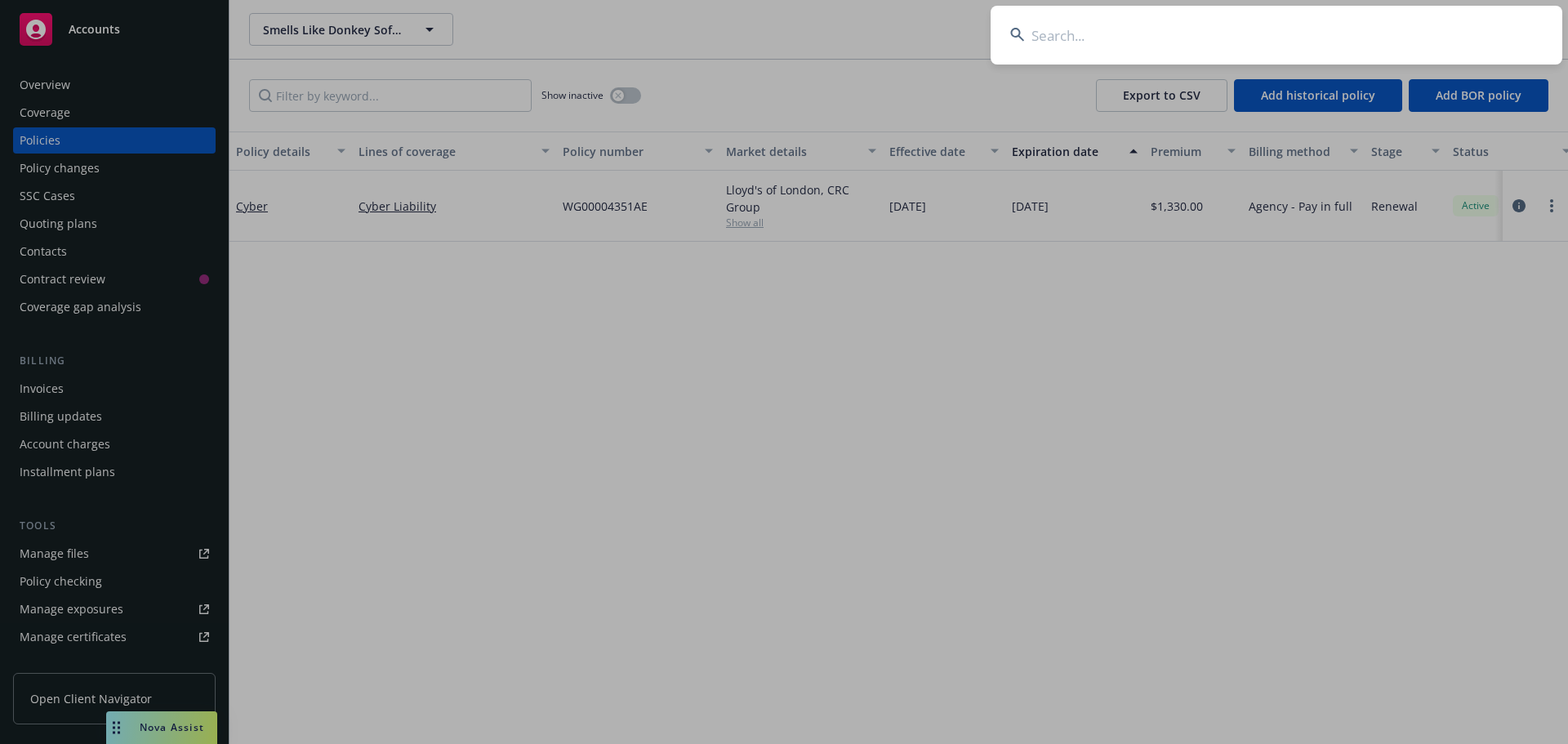
click at [1059, 36] on input at bounding box center [1277, 35] width 572 height 58
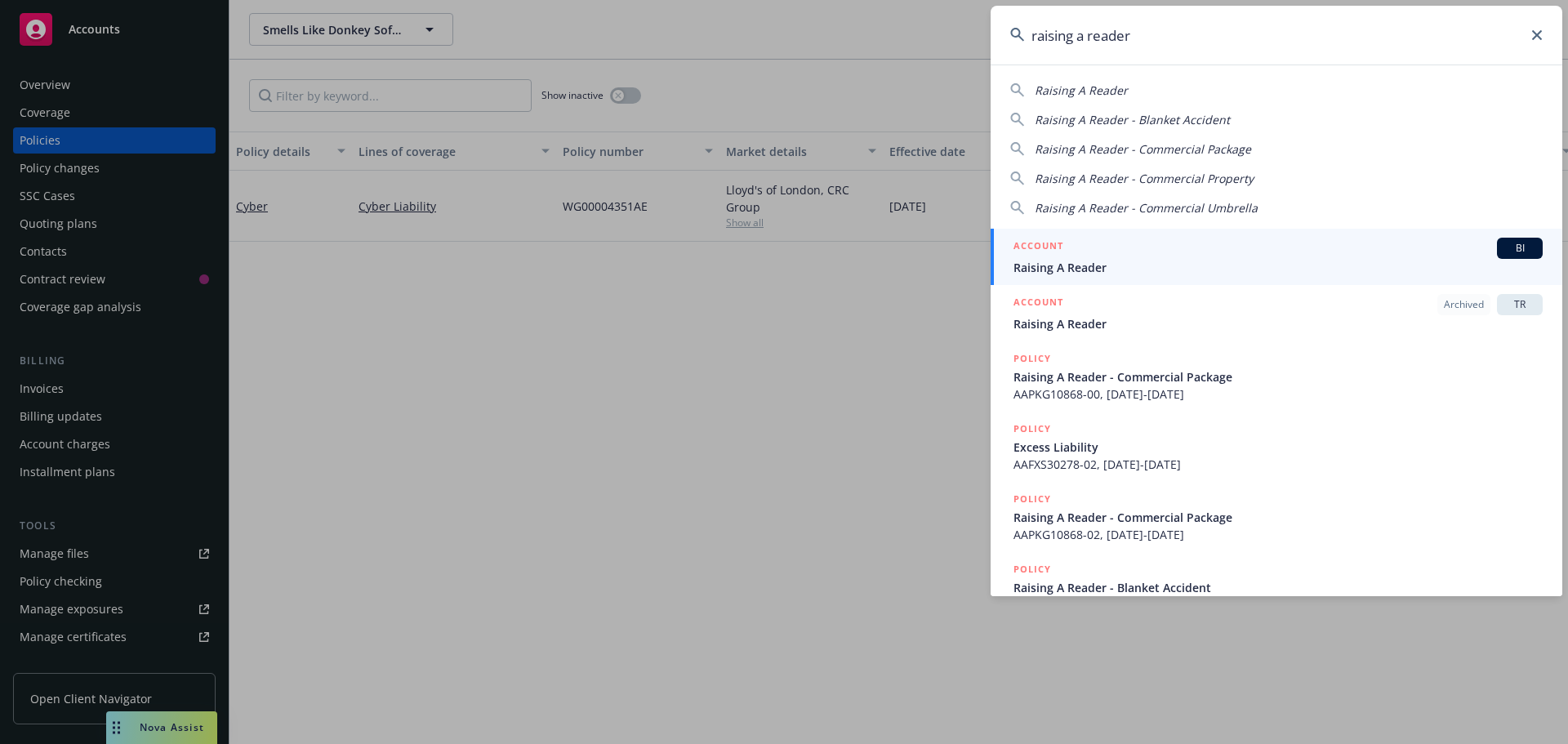
type input "raising a reader"
click at [1079, 257] on div "ACCOUNT BI" at bounding box center [1279, 247] width 530 height 21
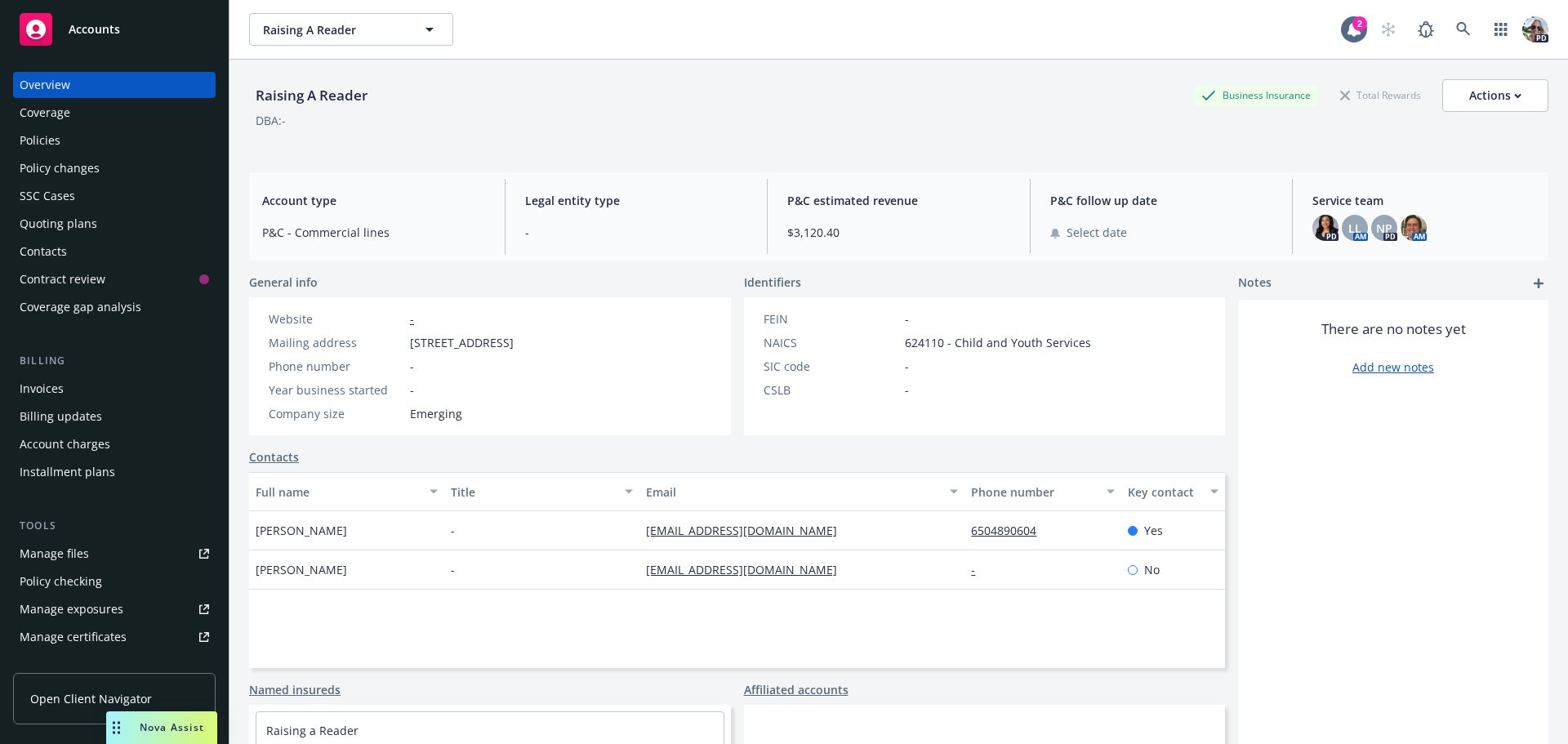
click at [50, 139] on div "Policies" at bounding box center [39, 141] width 41 height 26
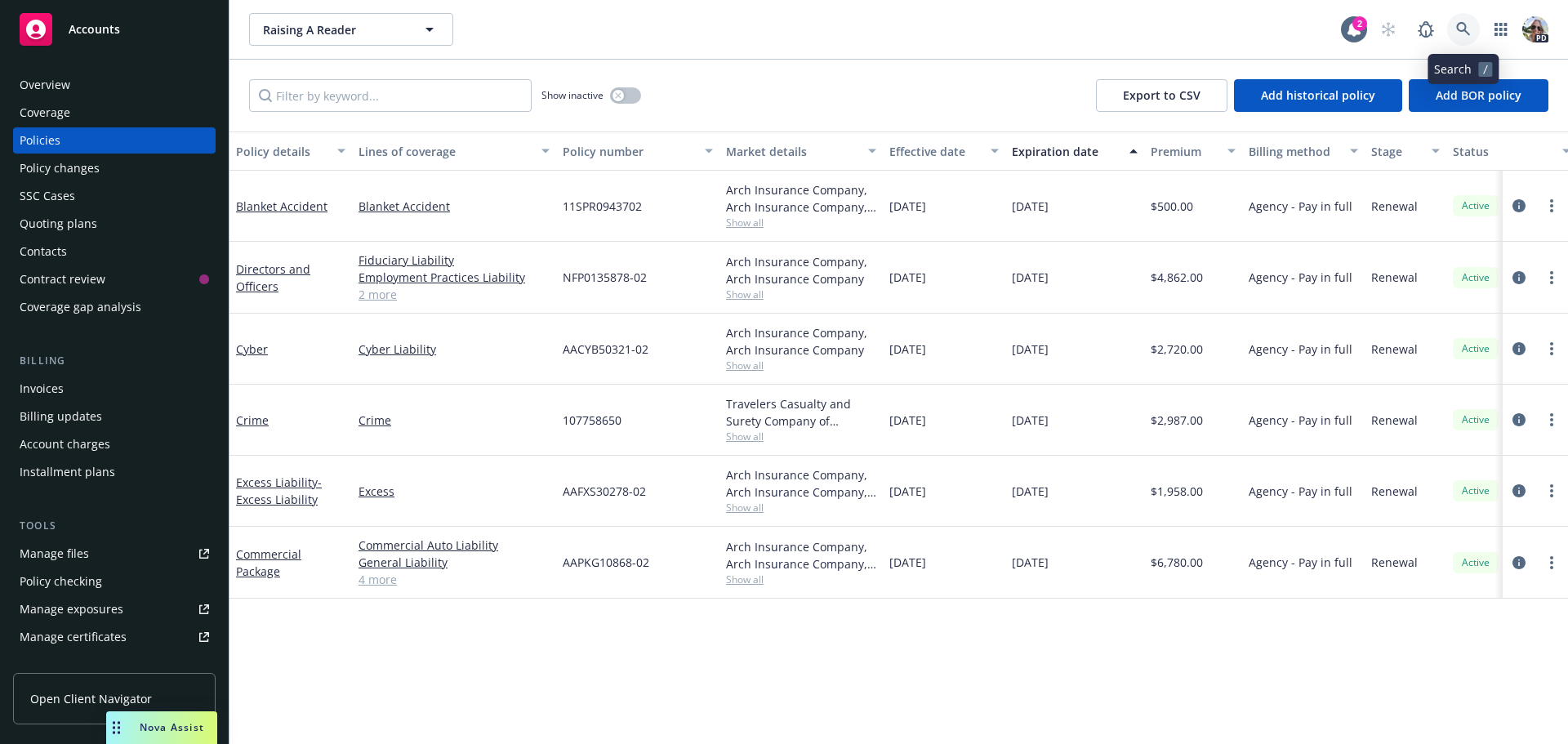
click at [1456, 29] on link at bounding box center [1464, 29] width 33 height 33
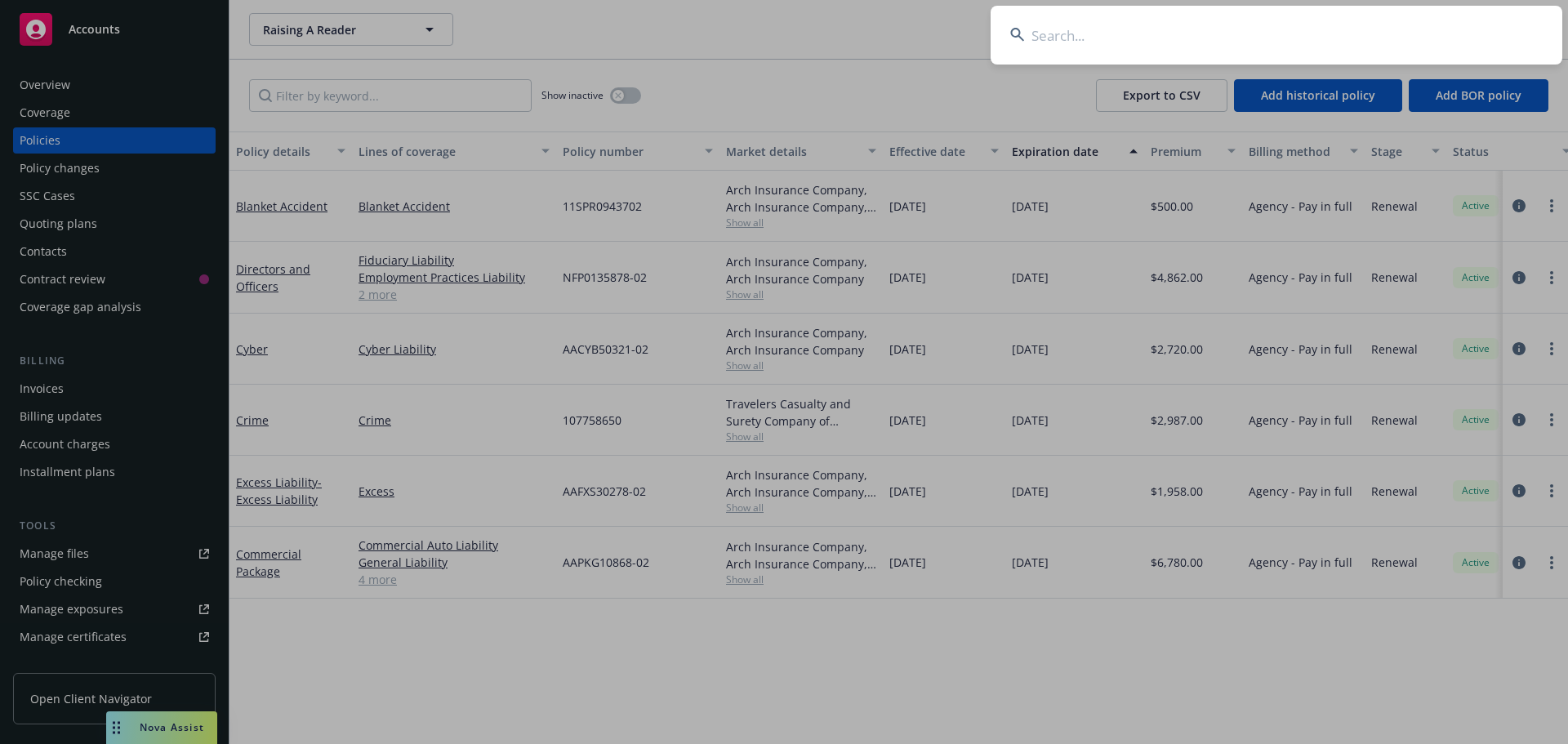
click at [1242, 36] on input at bounding box center [1277, 35] width 572 height 58
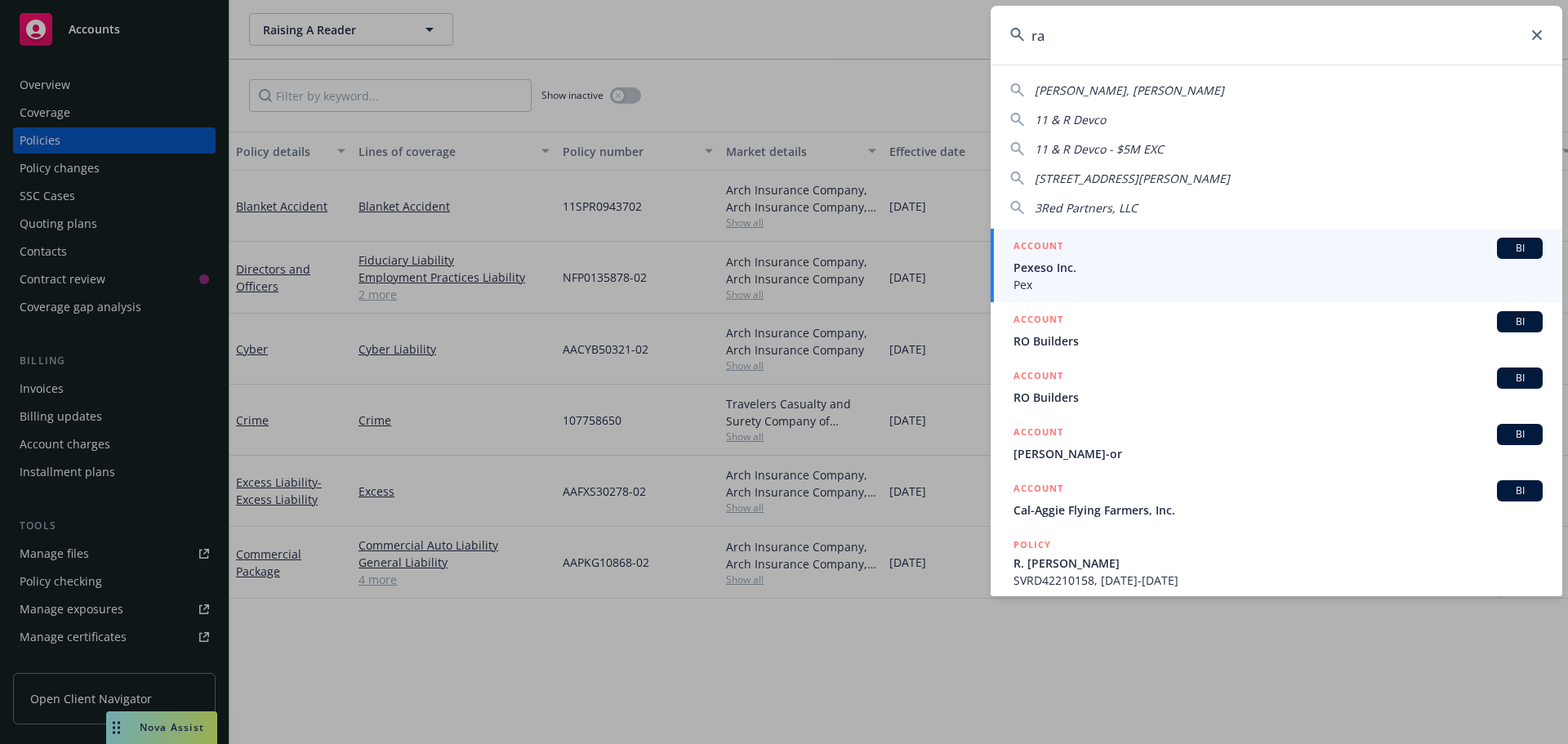
type input "r"
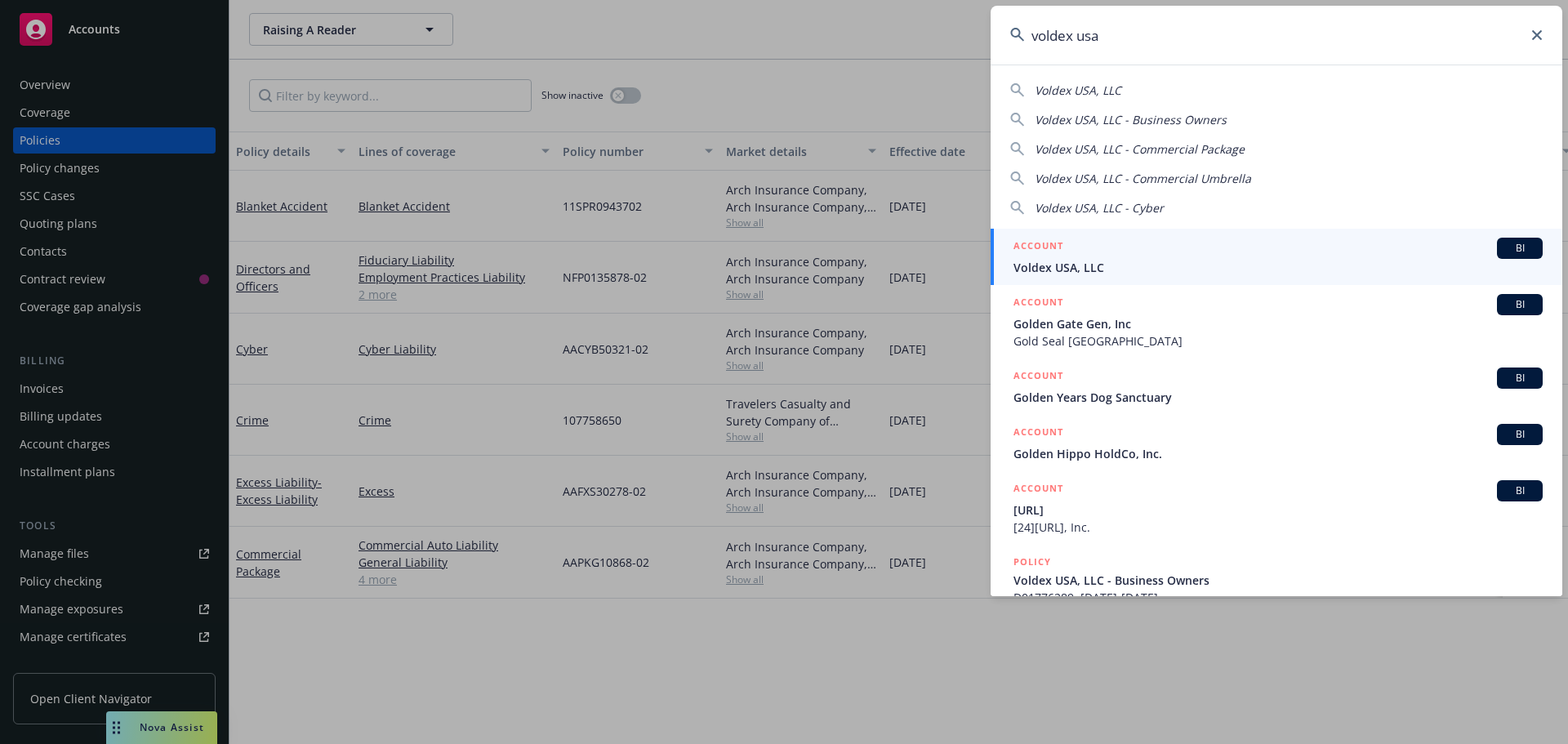
type input "voldex usa"
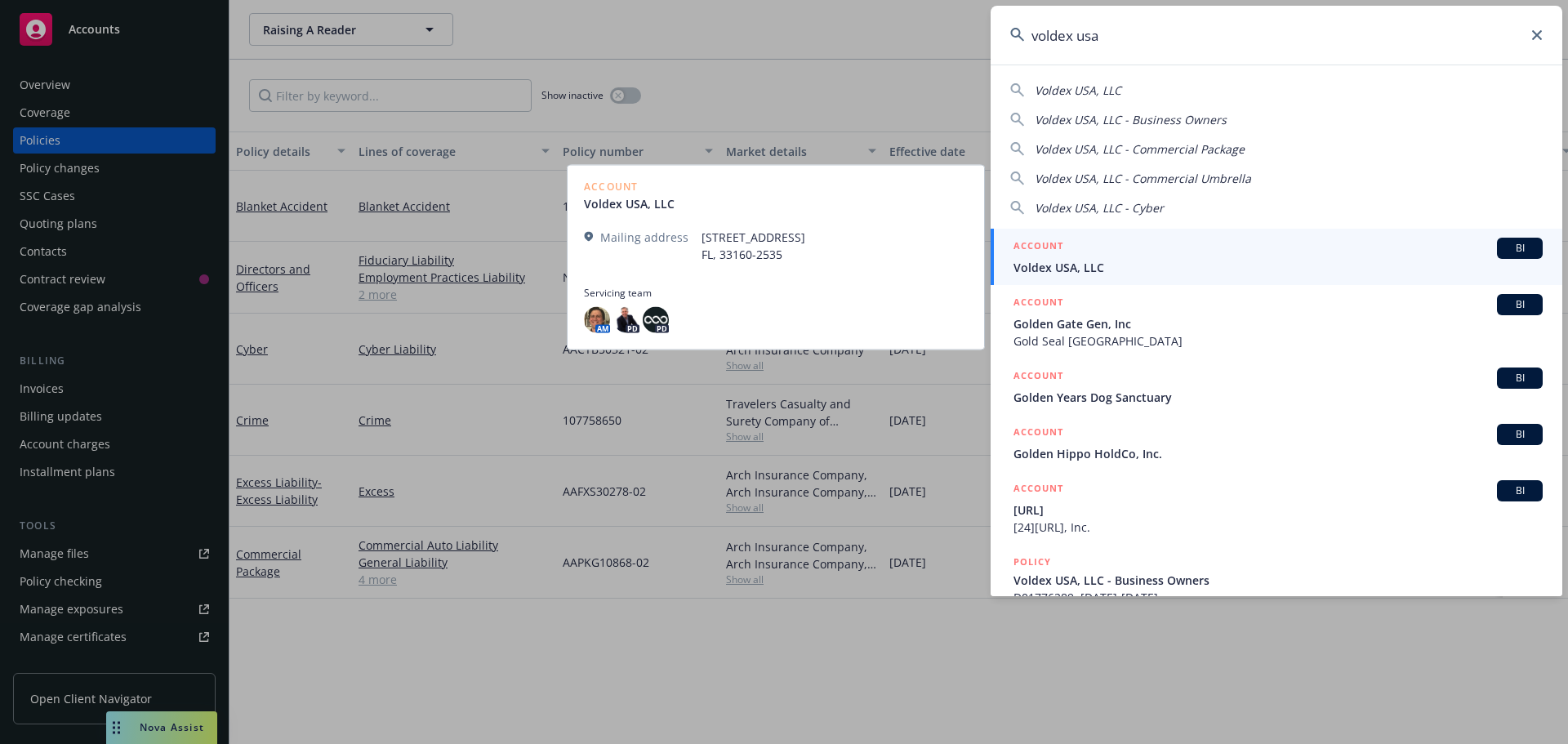
click at [1048, 265] on span "Voldex USA, LLC" at bounding box center [1279, 267] width 530 height 17
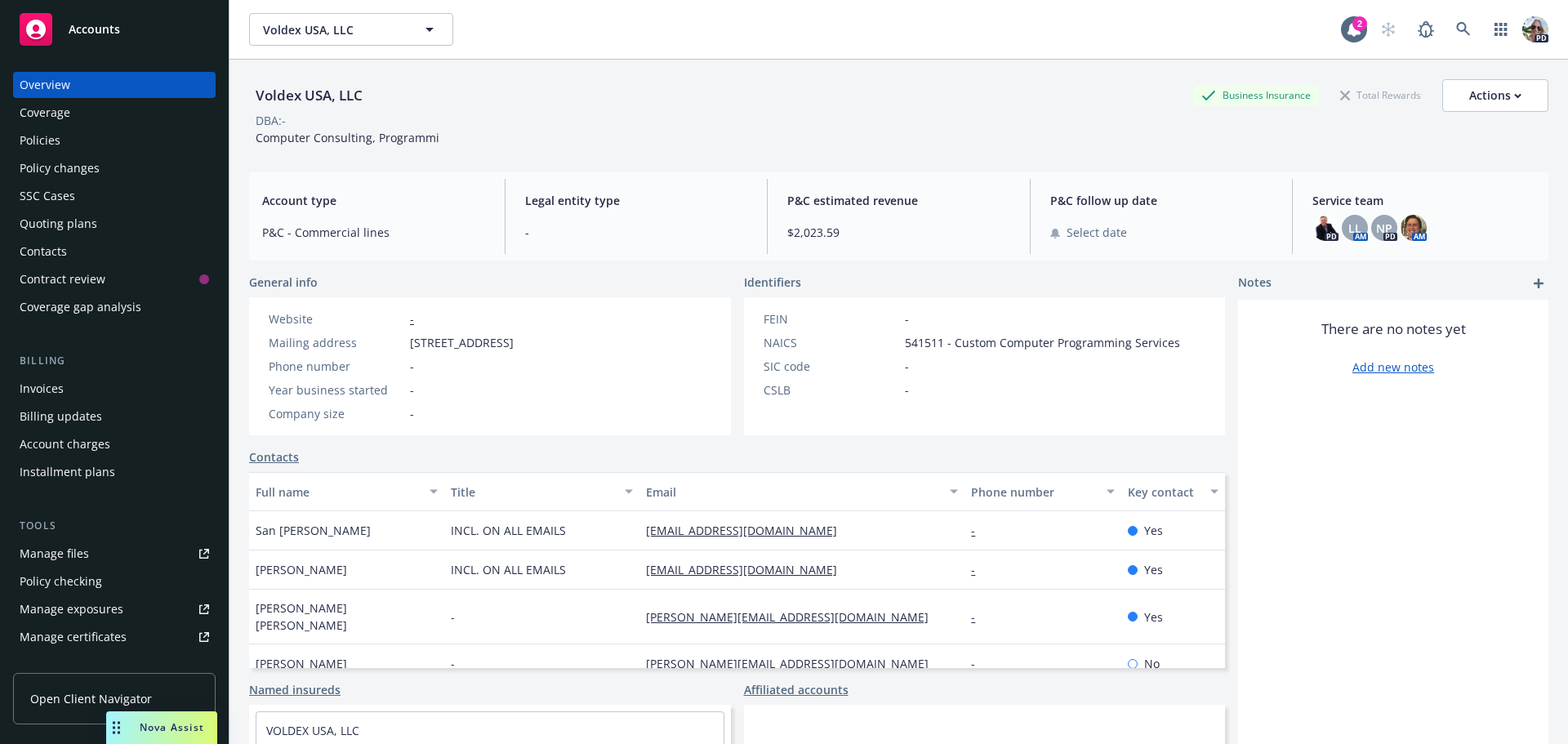
click at [38, 143] on div "Policies" at bounding box center [39, 141] width 41 height 26
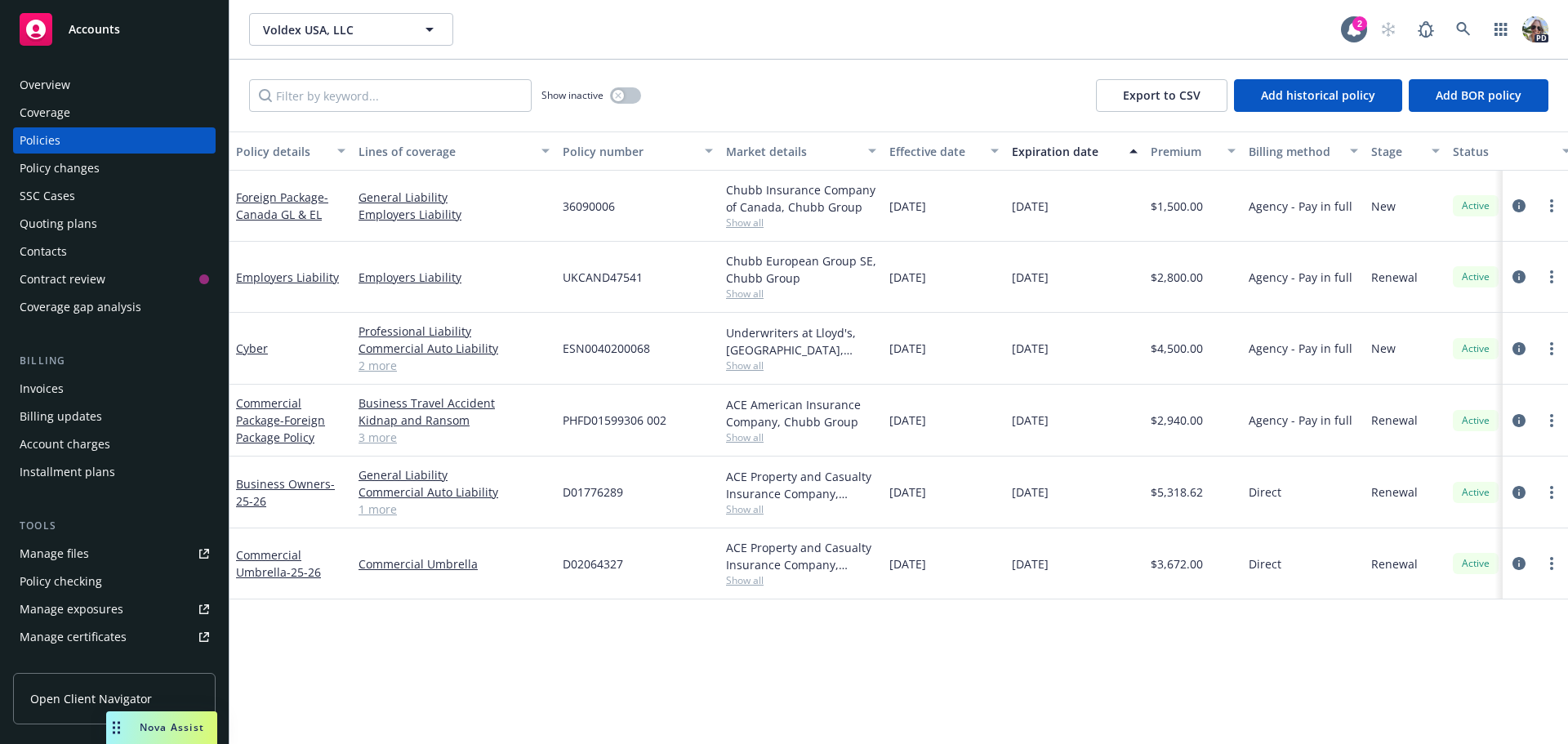
click at [380, 362] on link "2 more" at bounding box center [454, 365] width 191 height 17
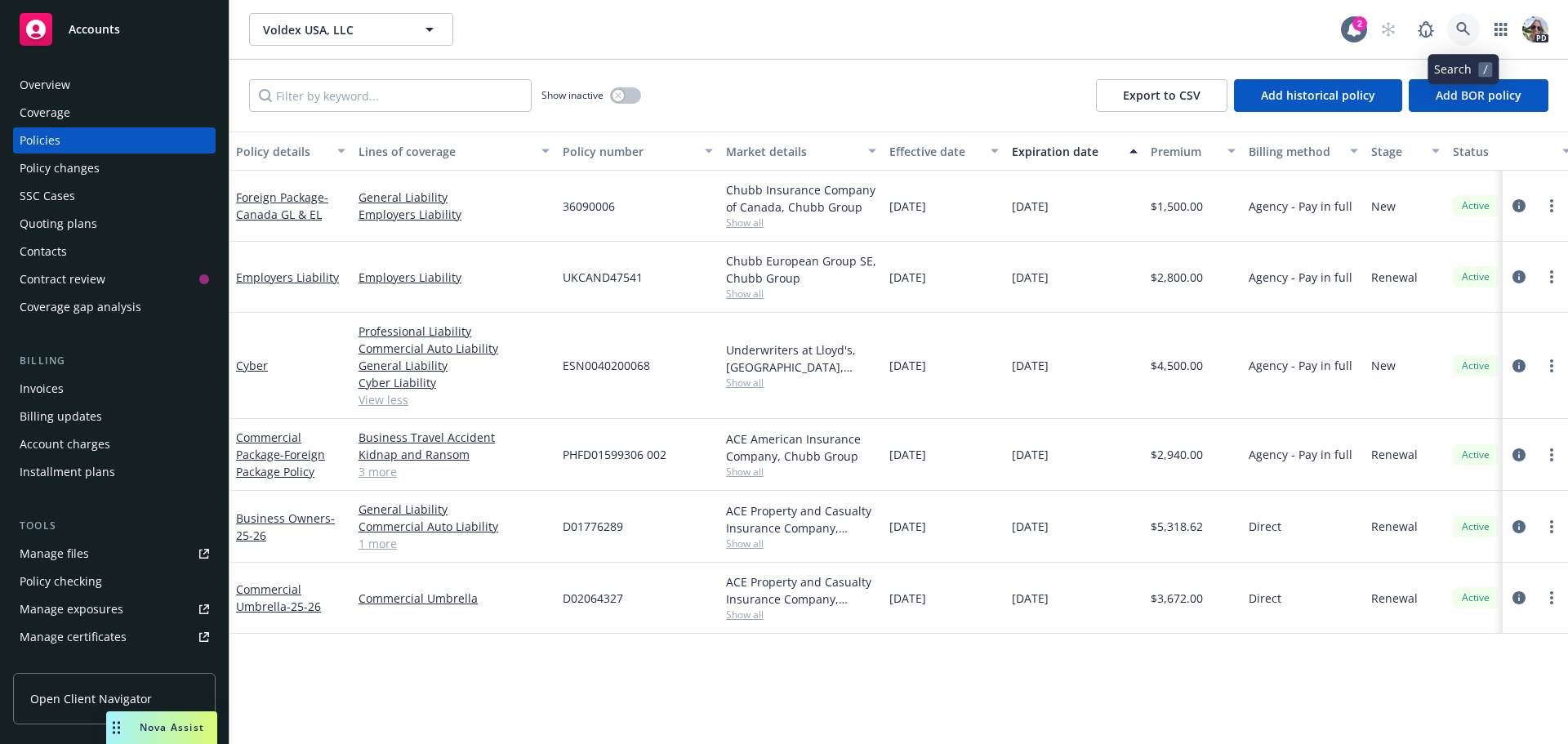
click at [1464, 22] on icon at bounding box center [1464, 29] width 15 height 15
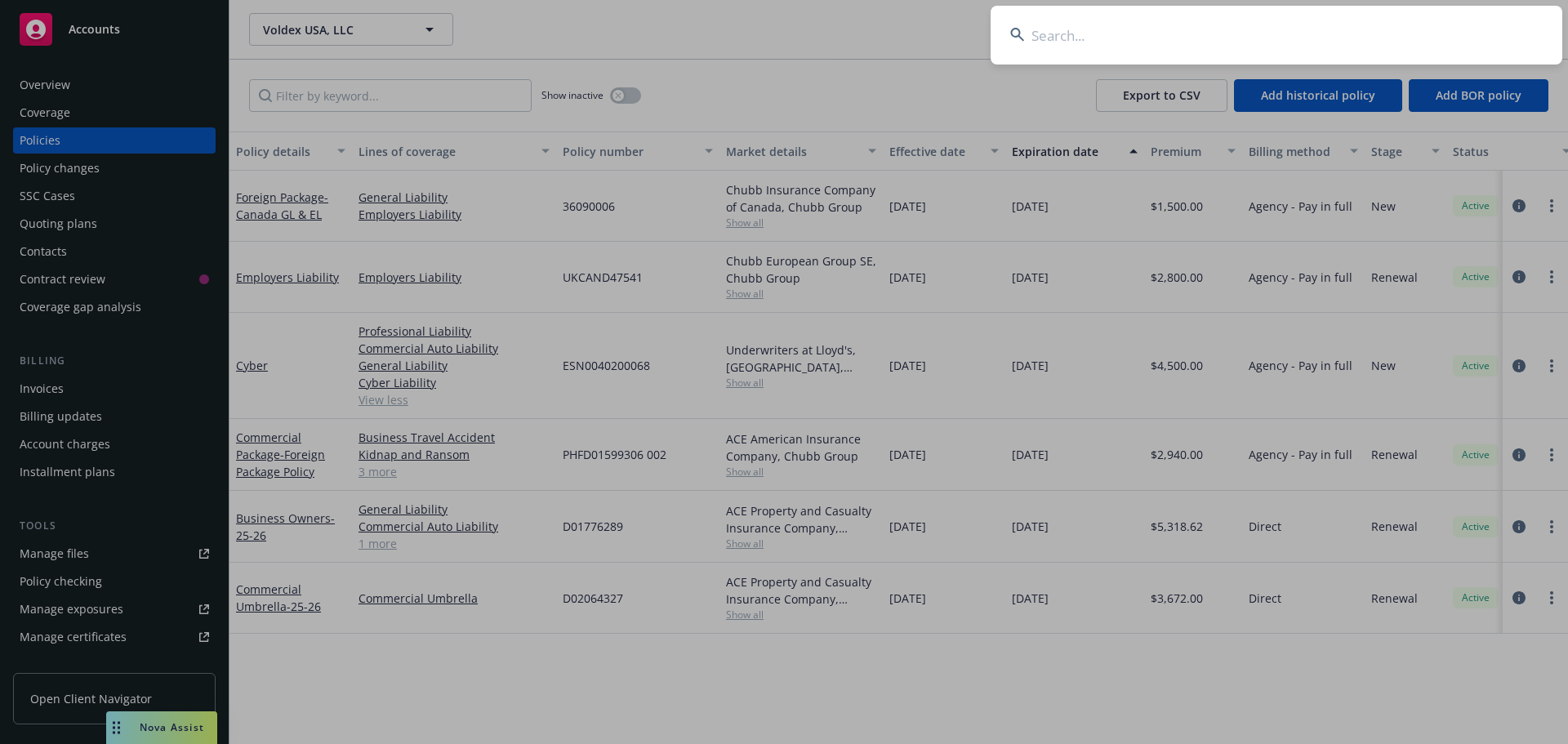
click at [1253, 45] on input at bounding box center [1277, 35] width 572 height 58
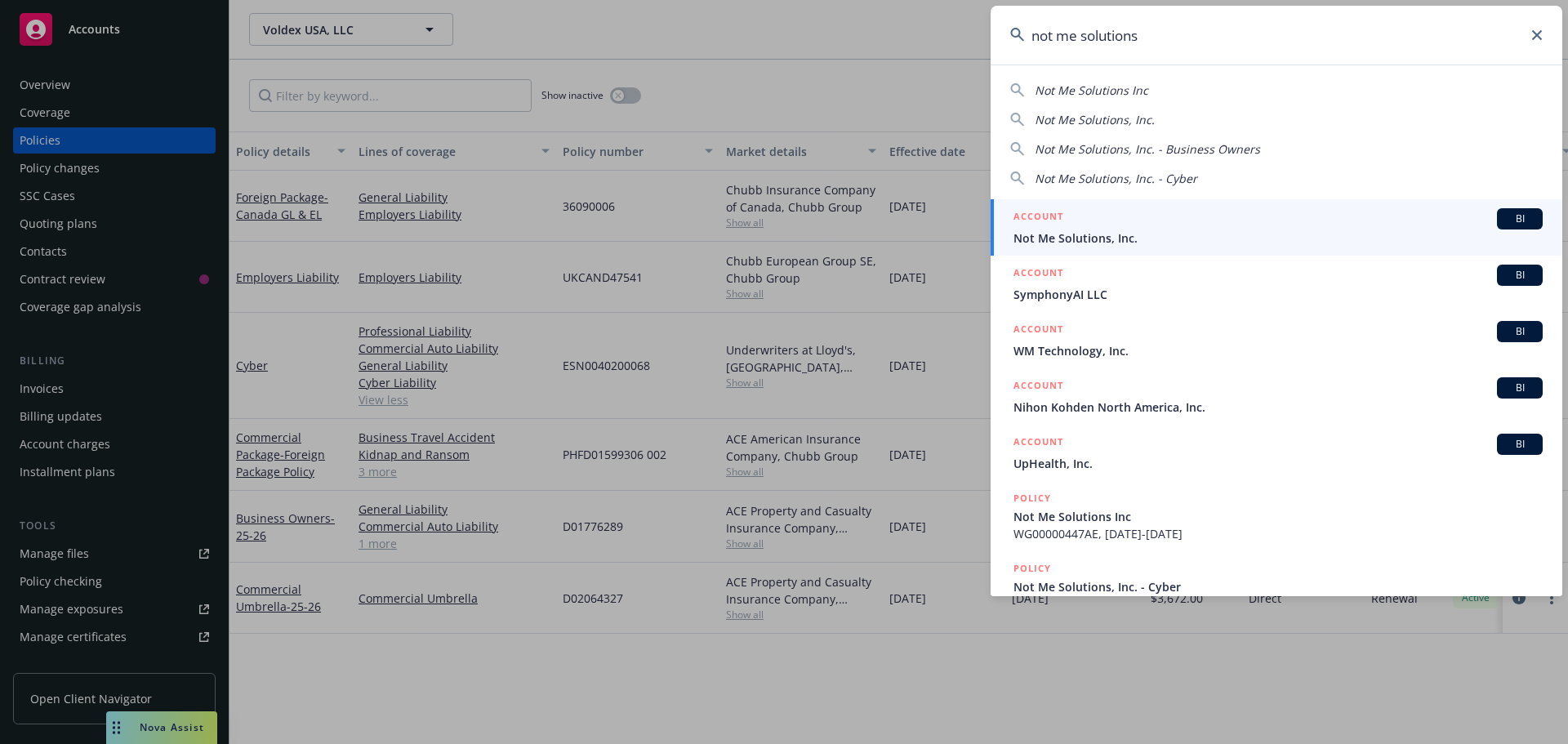
type input "not me solutions"
click at [1042, 236] on span "Not Me Solutions, Inc." at bounding box center [1279, 237] width 530 height 17
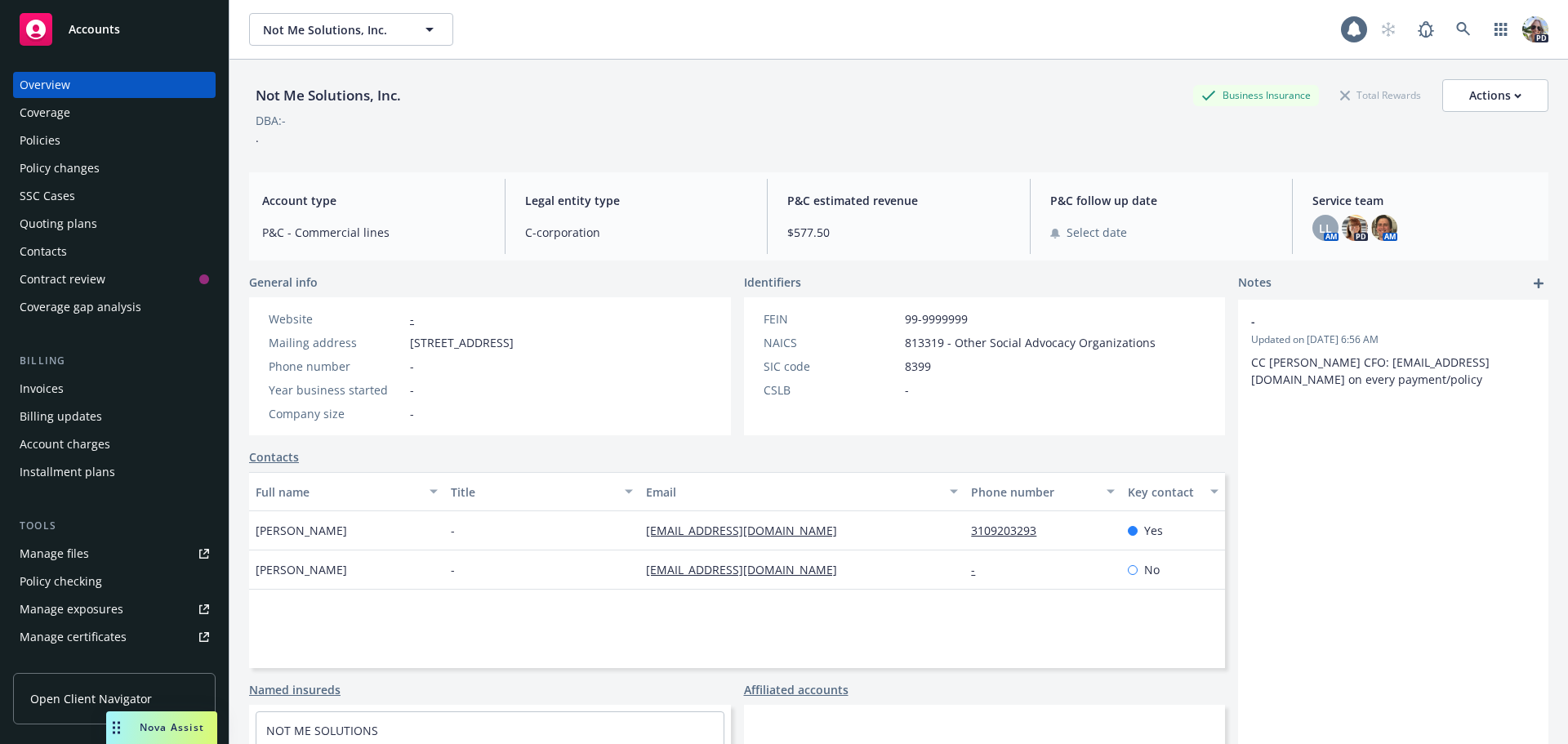
click at [47, 139] on div "Policies" at bounding box center [39, 141] width 41 height 26
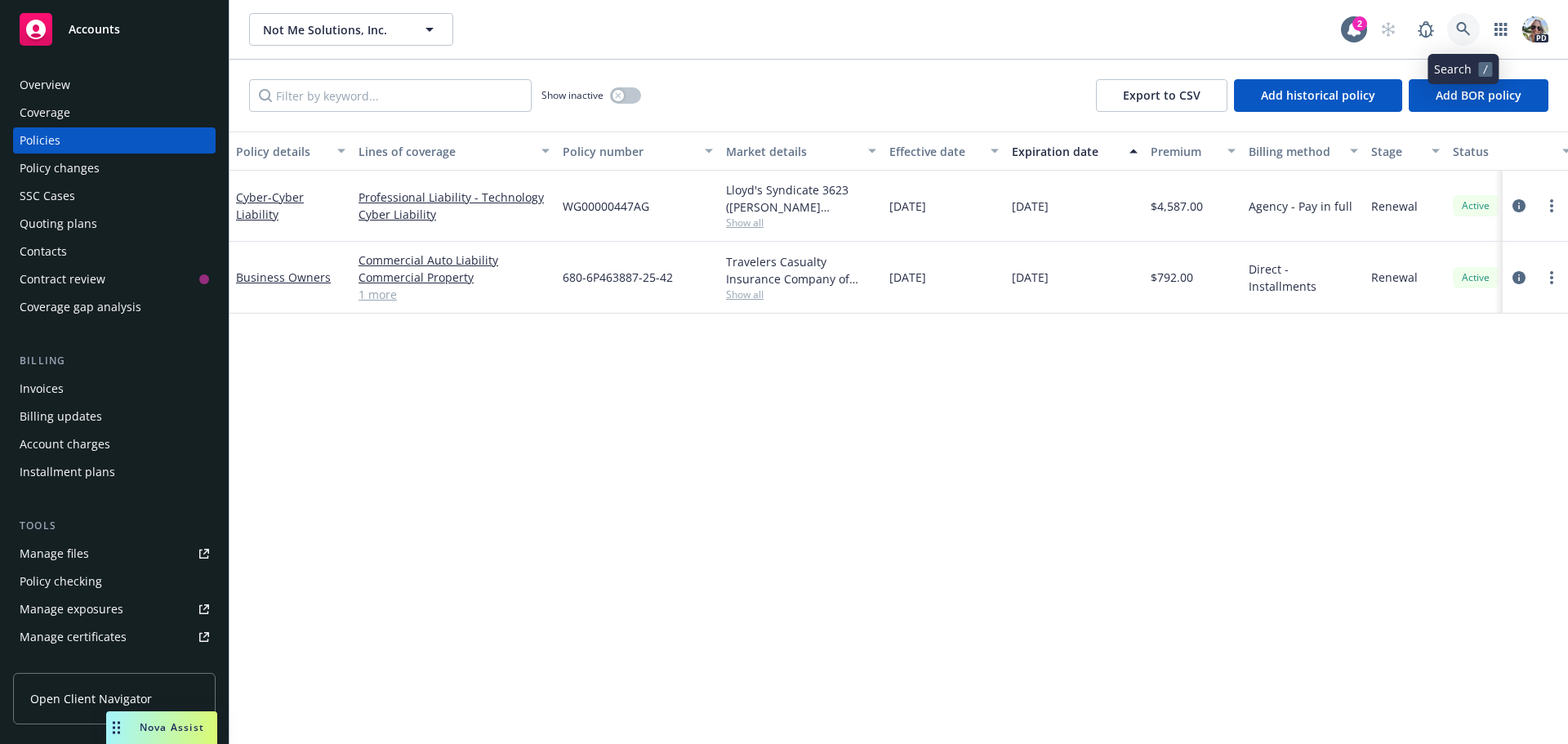
click at [1458, 24] on icon at bounding box center [1464, 29] width 15 height 15
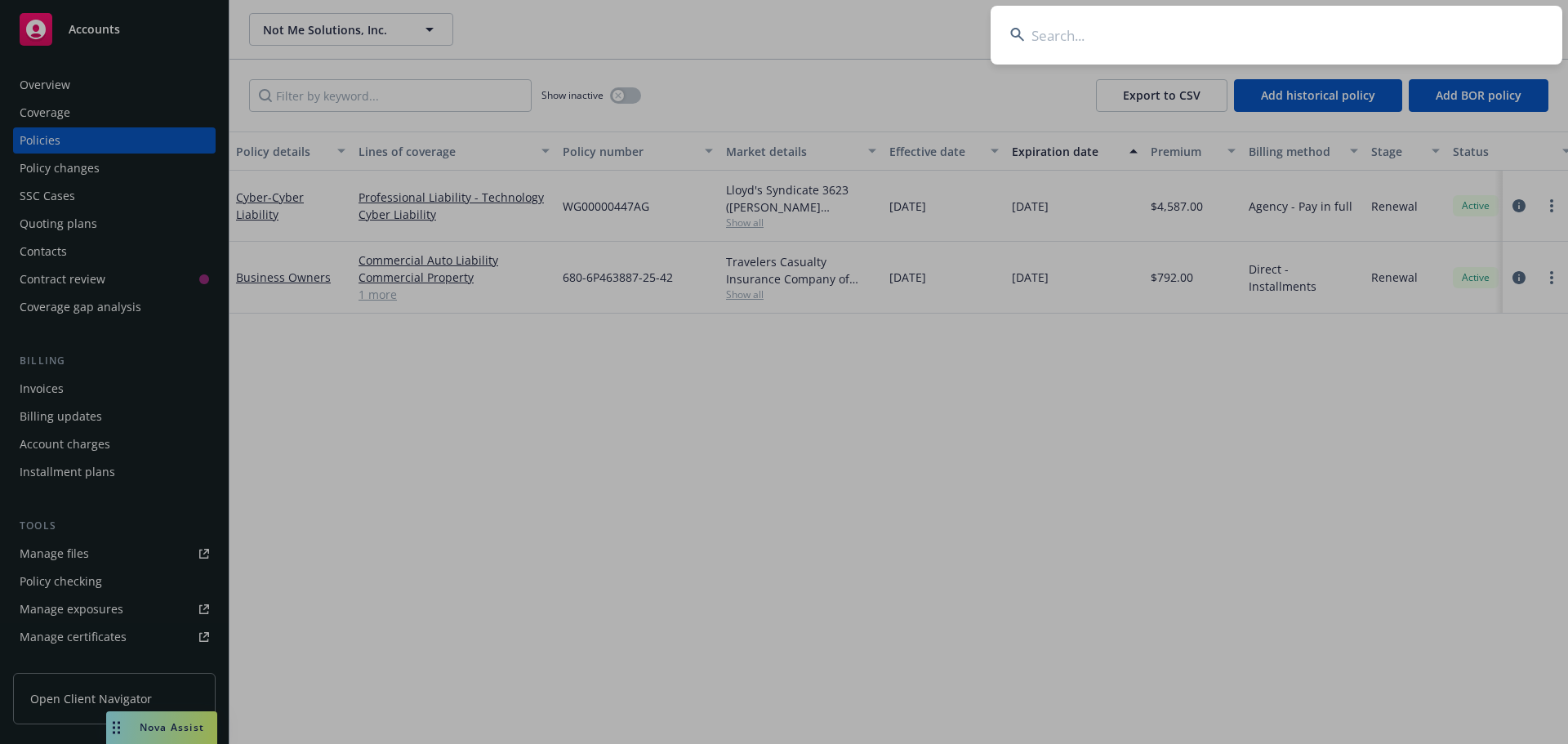
click at [1255, 33] on input at bounding box center [1277, 35] width 572 height 58
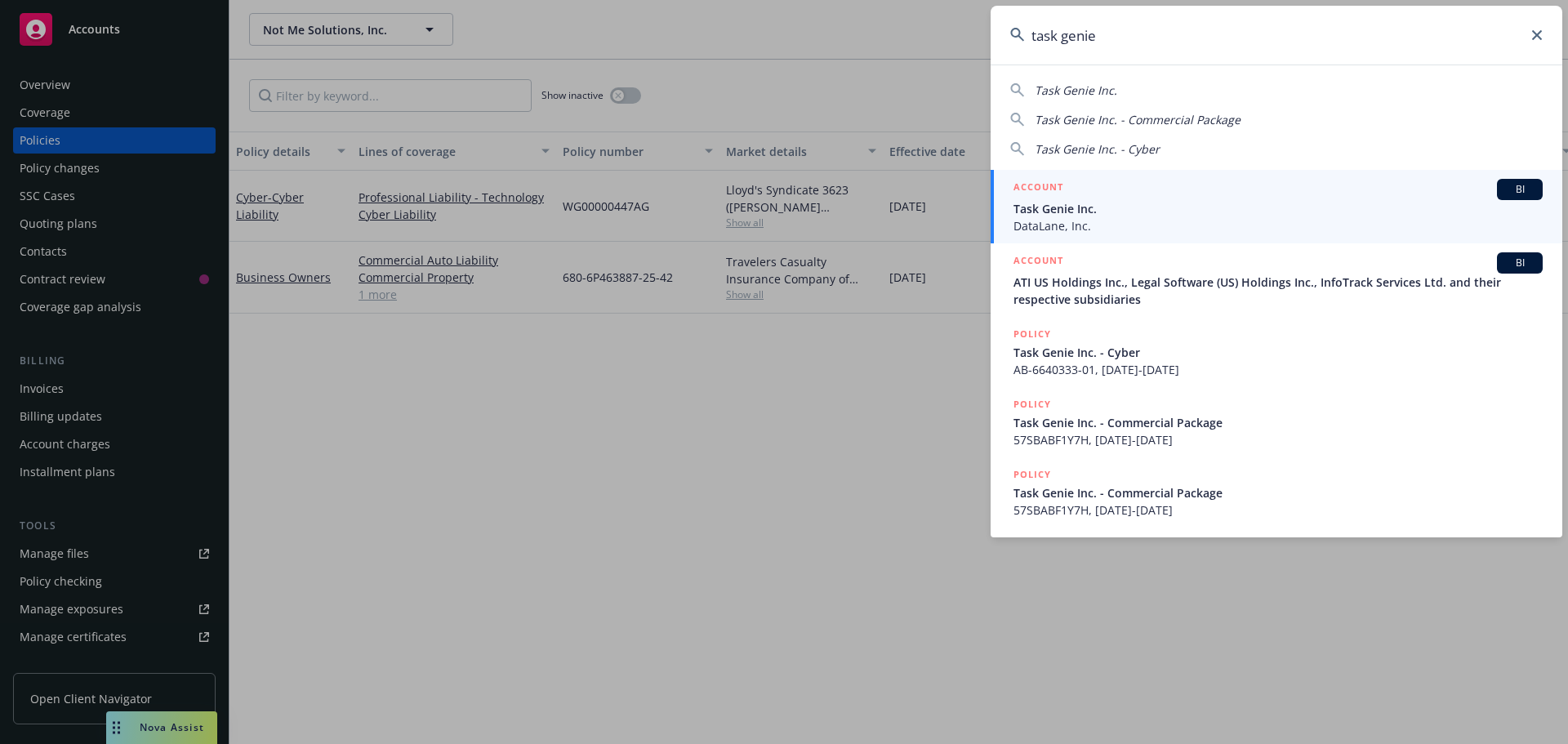
type input "task genie"
click at [1120, 219] on span "DataLane, Inc." at bounding box center [1279, 225] width 530 height 17
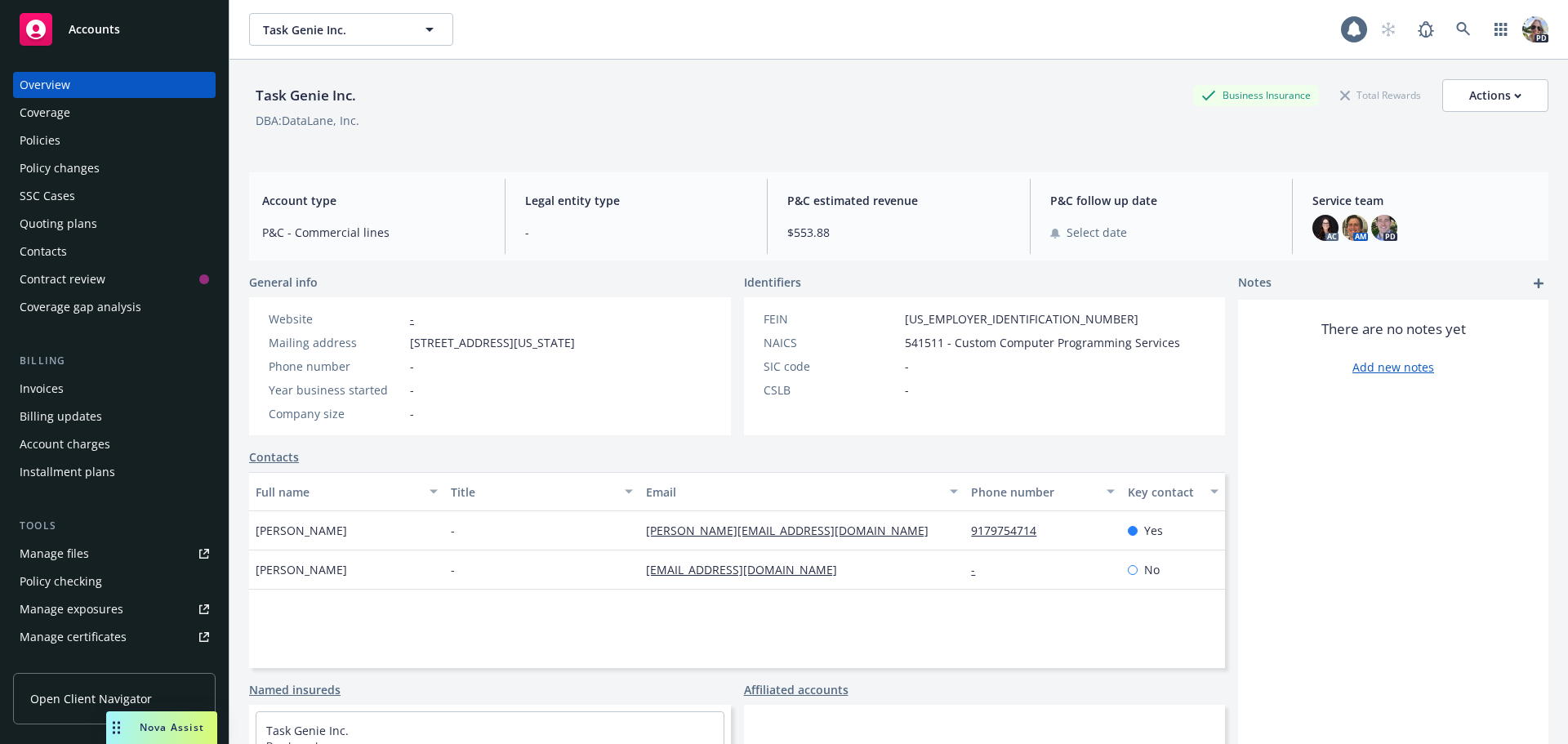
click at [32, 144] on div "Policies" at bounding box center [39, 141] width 41 height 26
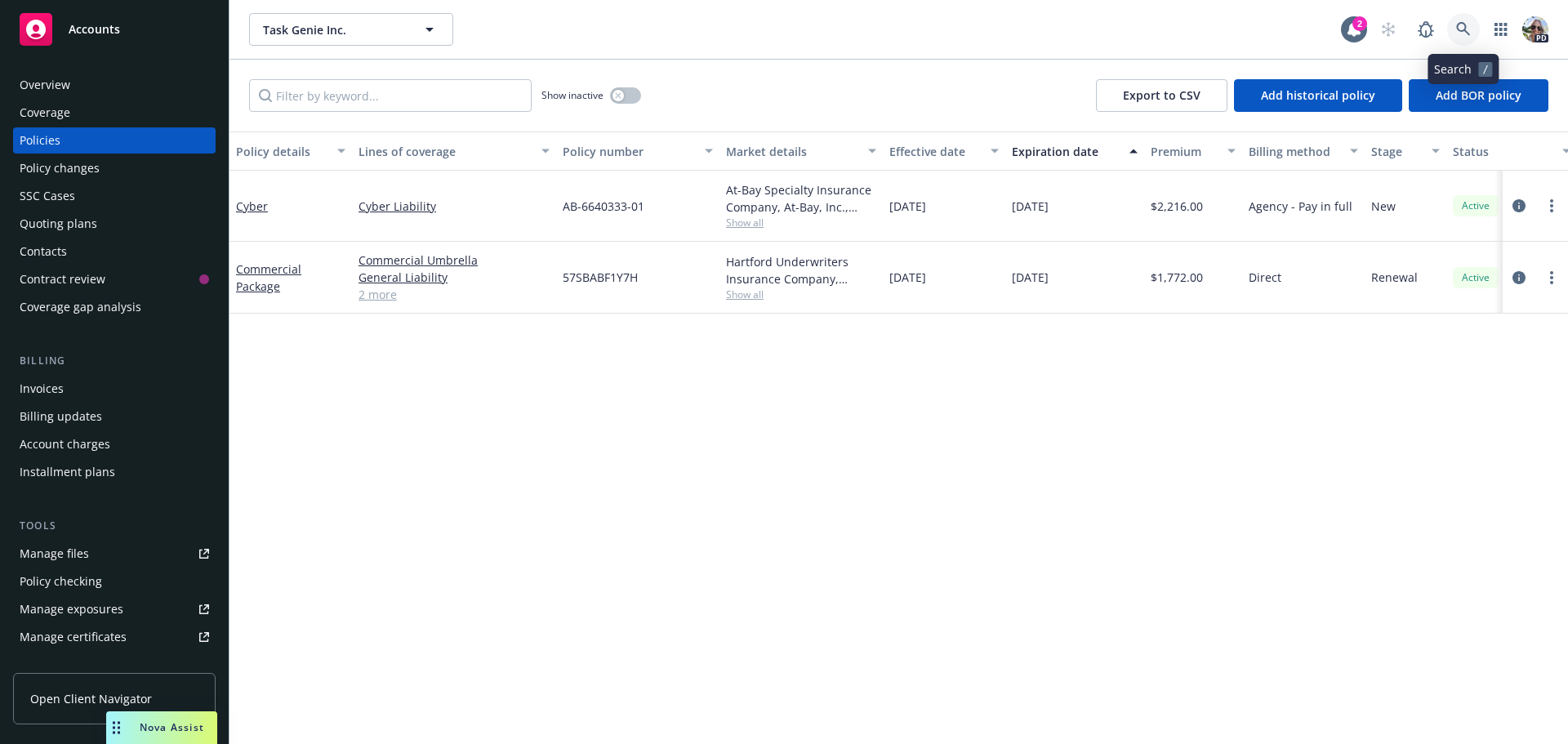
click at [1467, 29] on icon at bounding box center [1464, 29] width 15 height 15
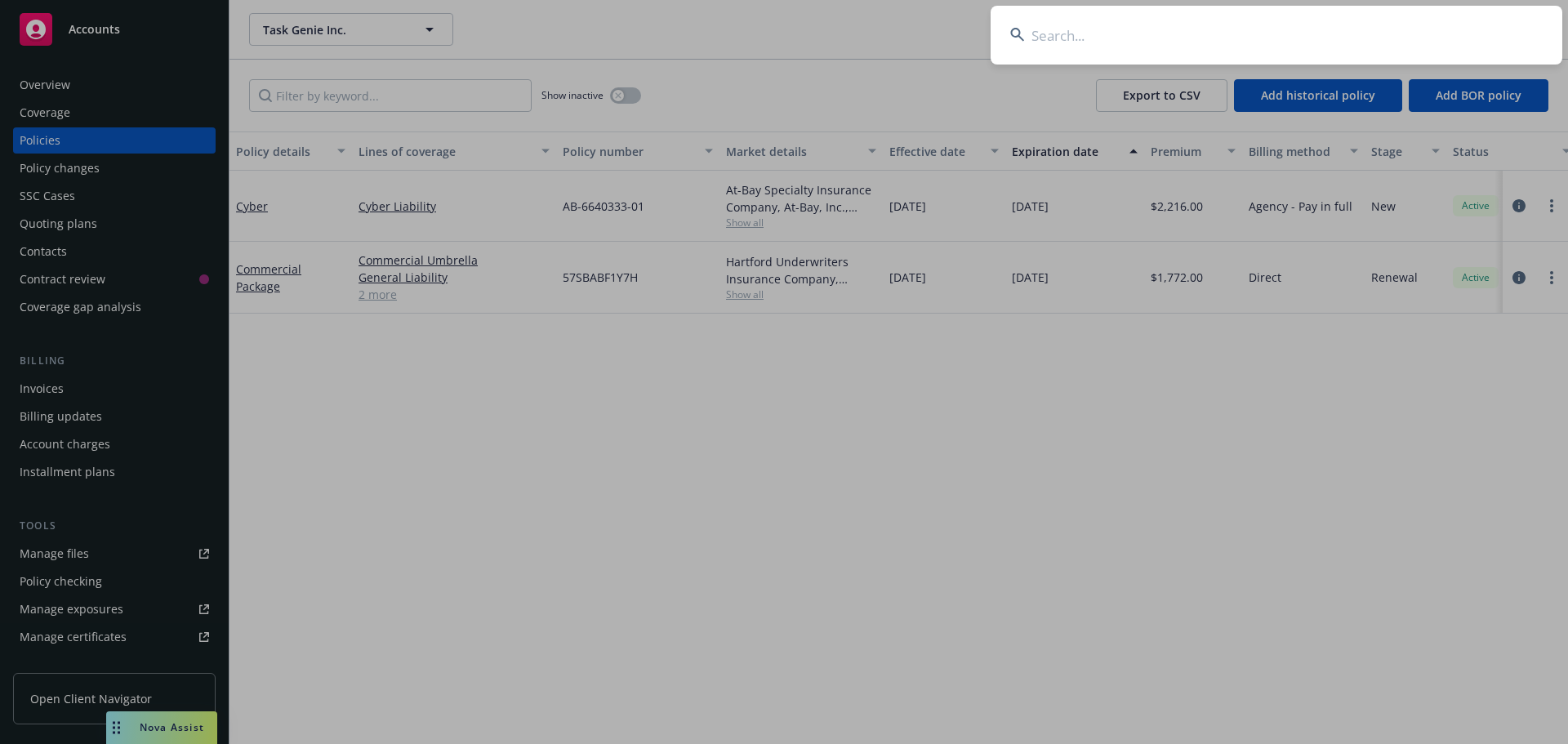
click at [1295, 40] on input at bounding box center [1277, 35] width 572 height 58
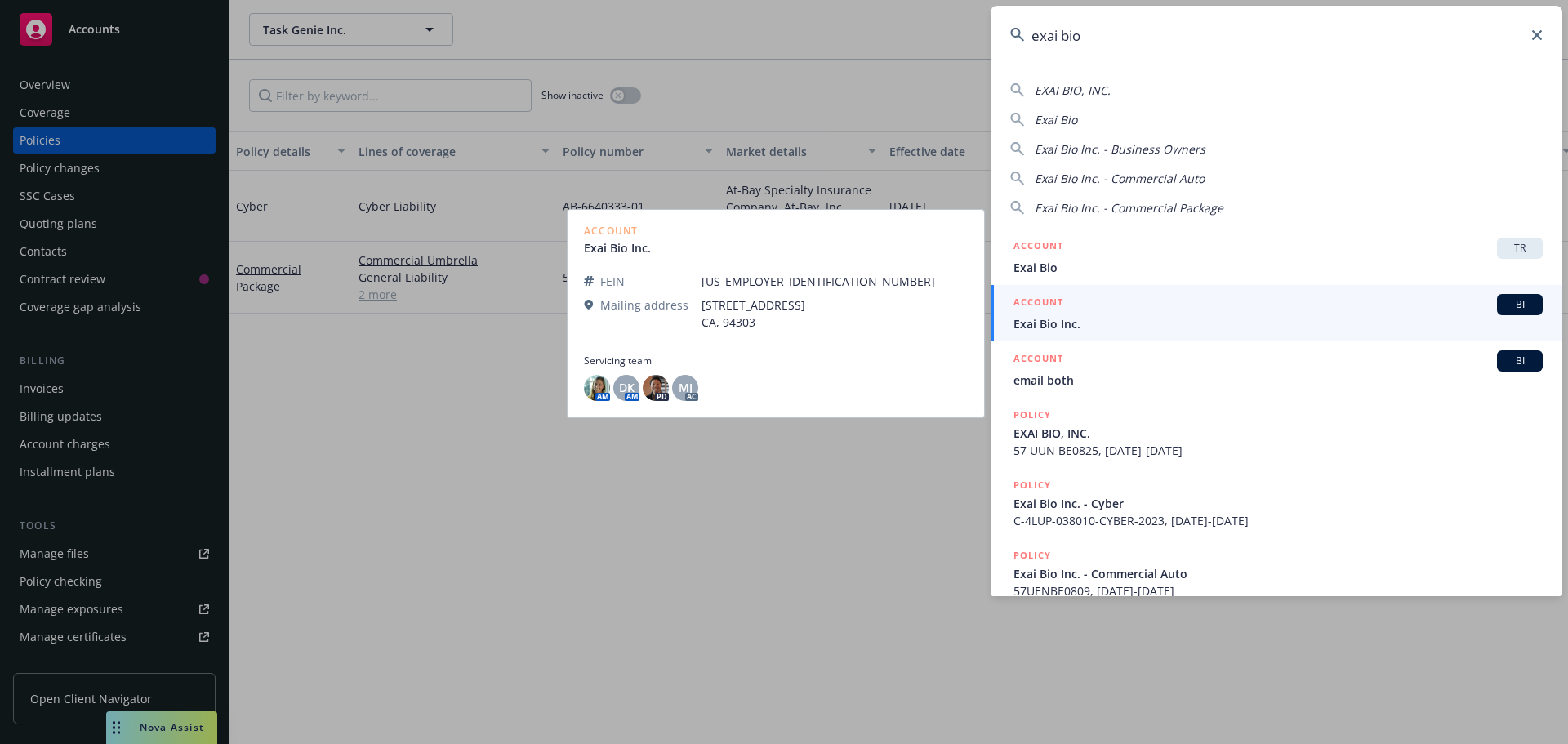
type input "exai bio"
click at [1047, 325] on span "Exai Bio Inc." at bounding box center [1279, 323] width 530 height 17
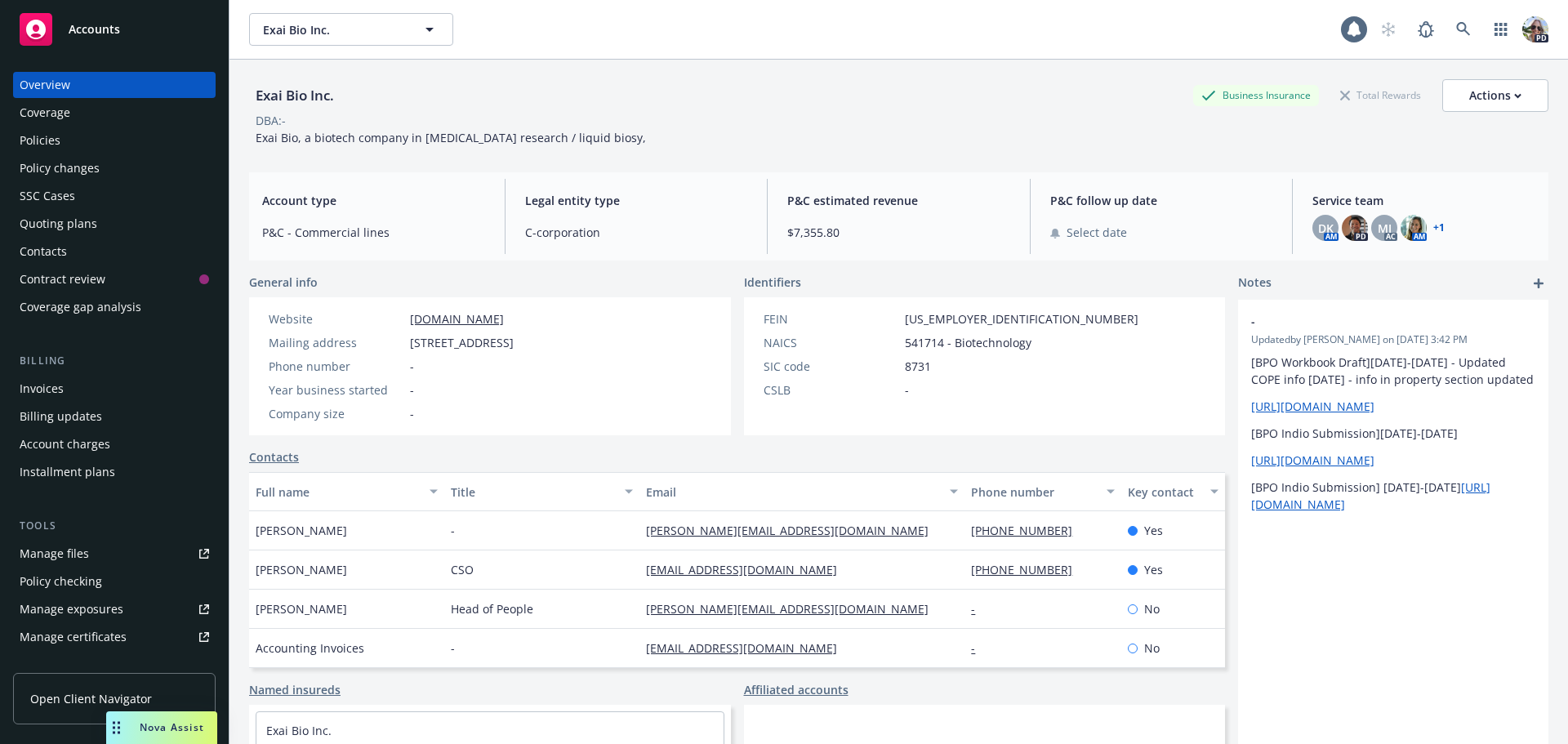
click at [35, 137] on div "Policies" at bounding box center [39, 141] width 41 height 26
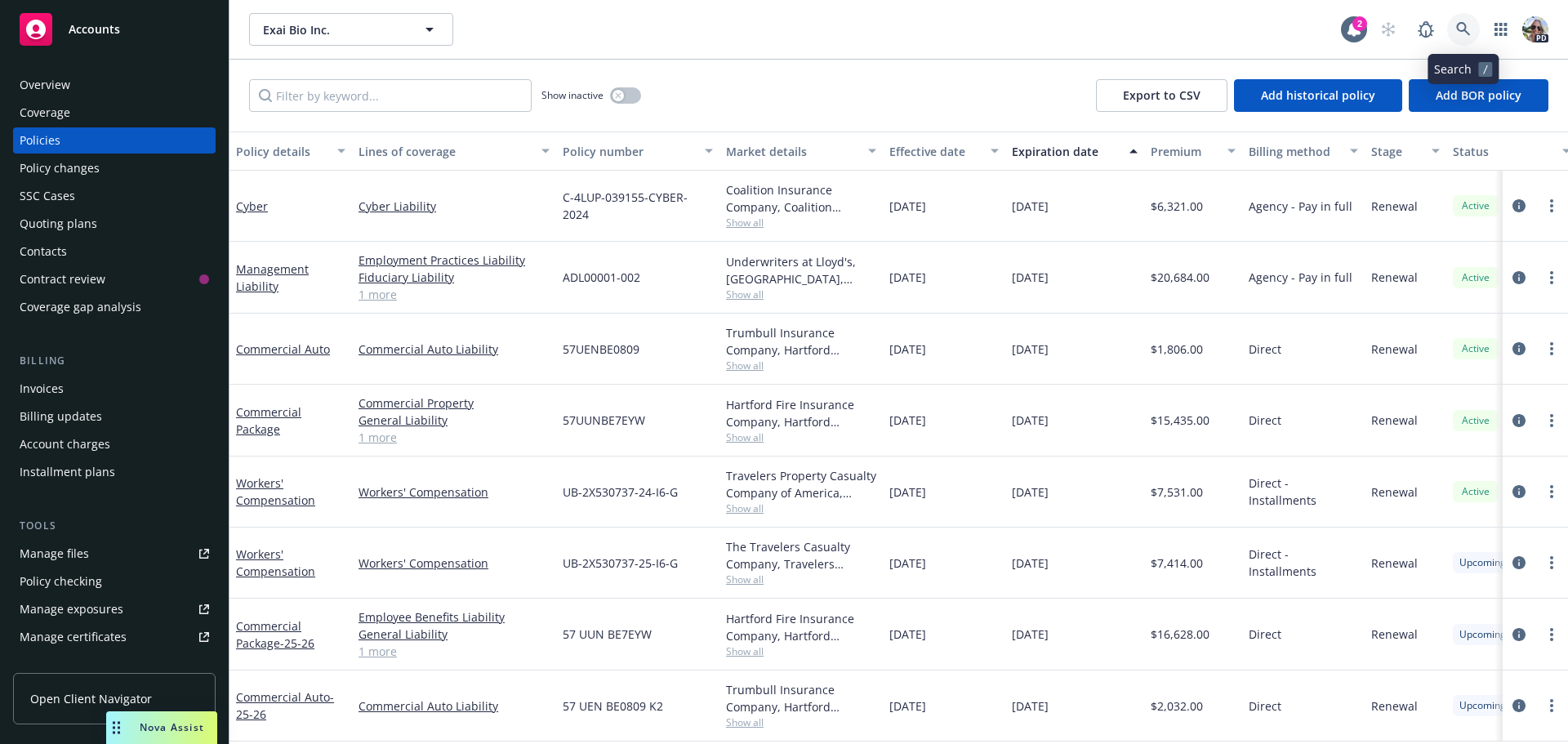
click at [1466, 24] on icon at bounding box center [1464, 29] width 15 height 15
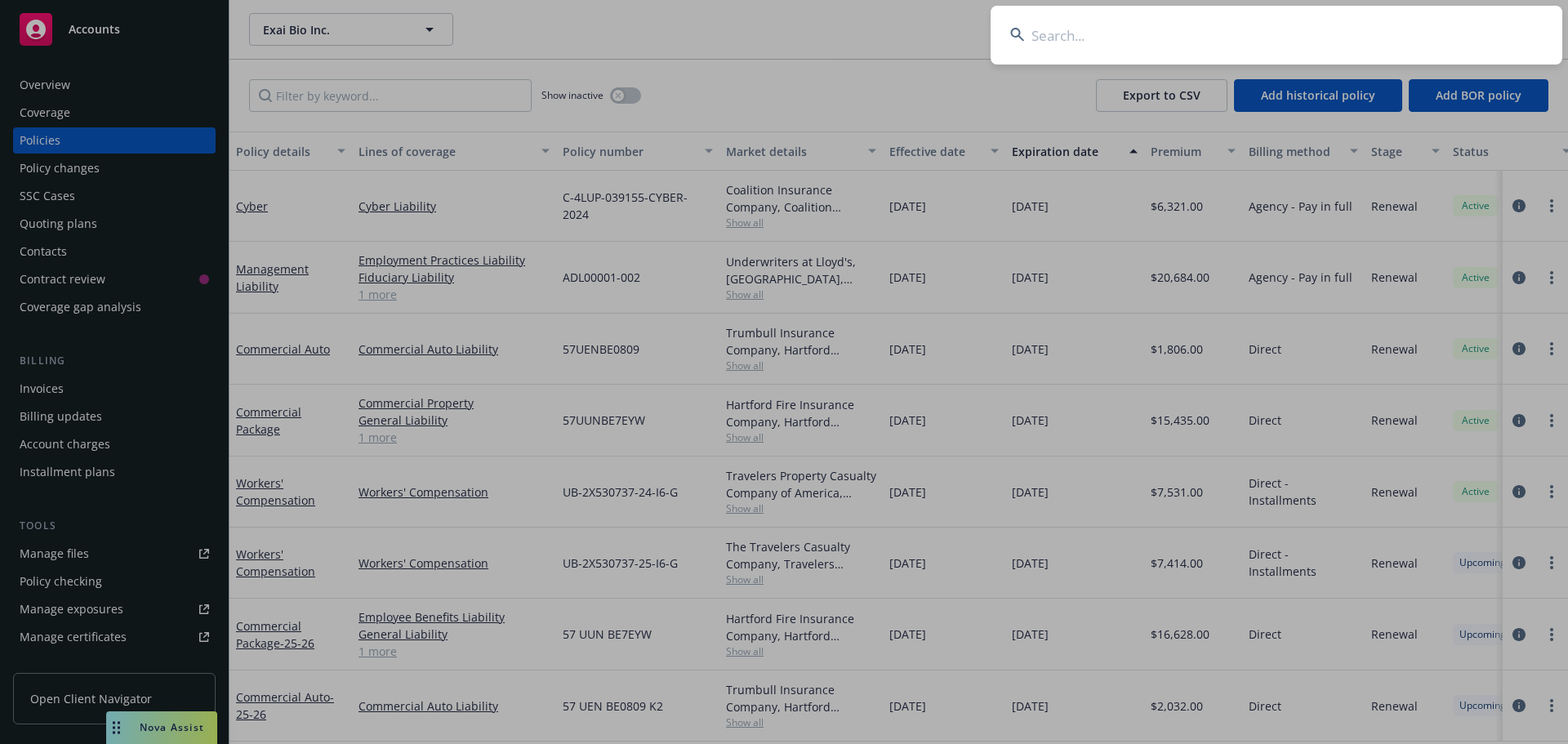
click at [1375, 32] on input at bounding box center [1277, 35] width 572 height 58
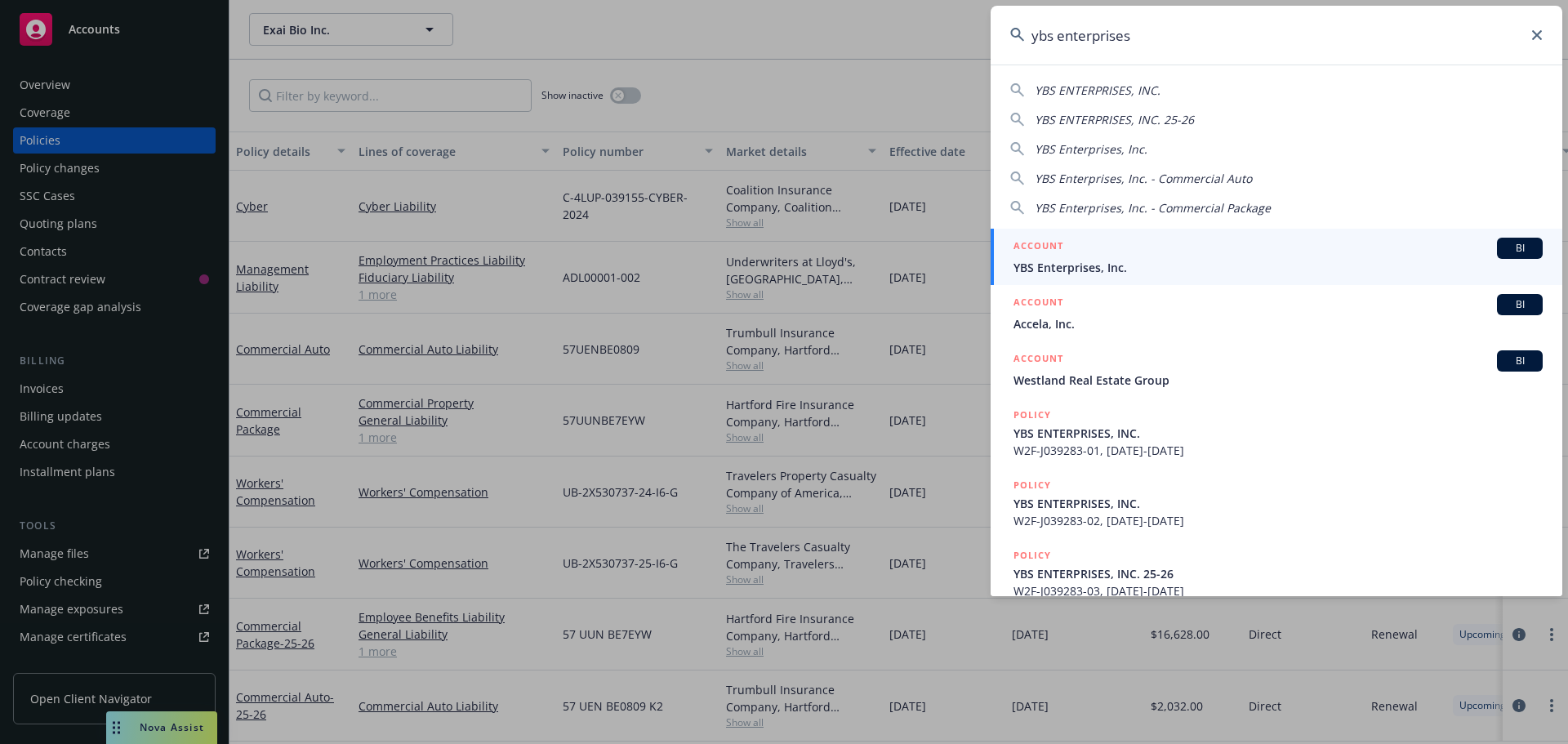
type input "ybs enterprises"
click at [1036, 268] on li "ACCOUNT BI YBS Enterprises, Inc." at bounding box center [1277, 257] width 572 height 57
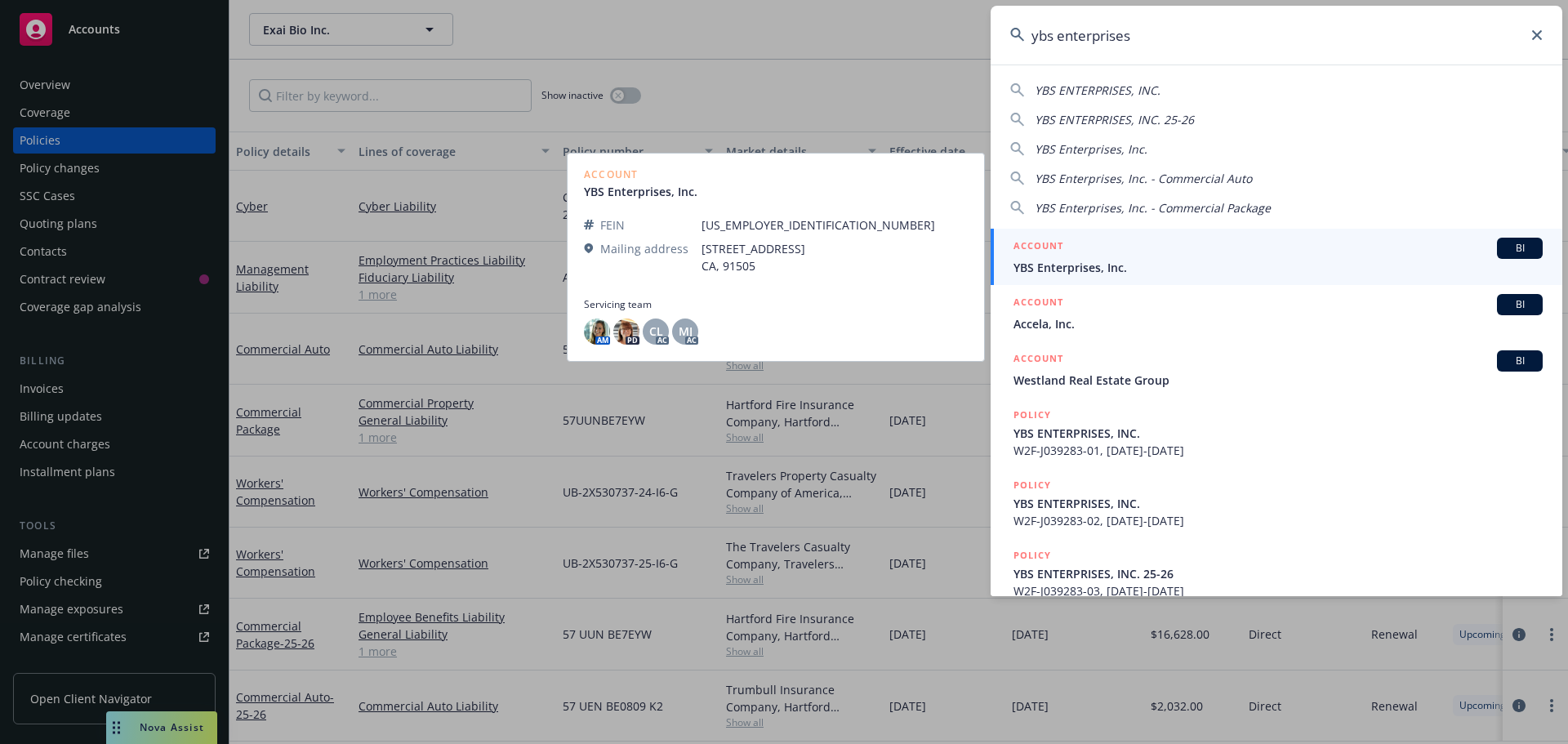
click at [1119, 266] on span "YBS Enterprises, Inc." at bounding box center [1279, 267] width 530 height 17
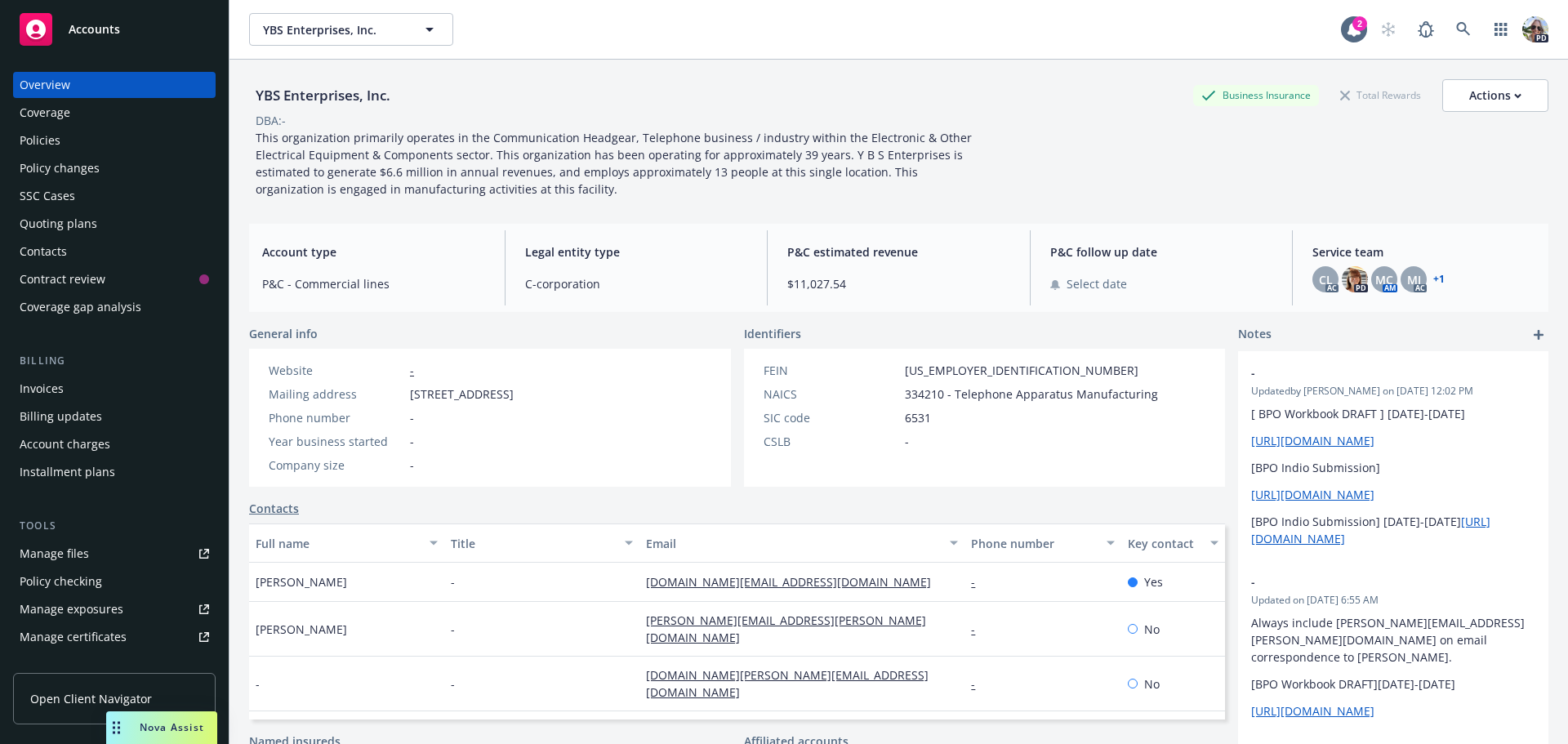
click at [48, 145] on div "Policies" at bounding box center [39, 141] width 41 height 26
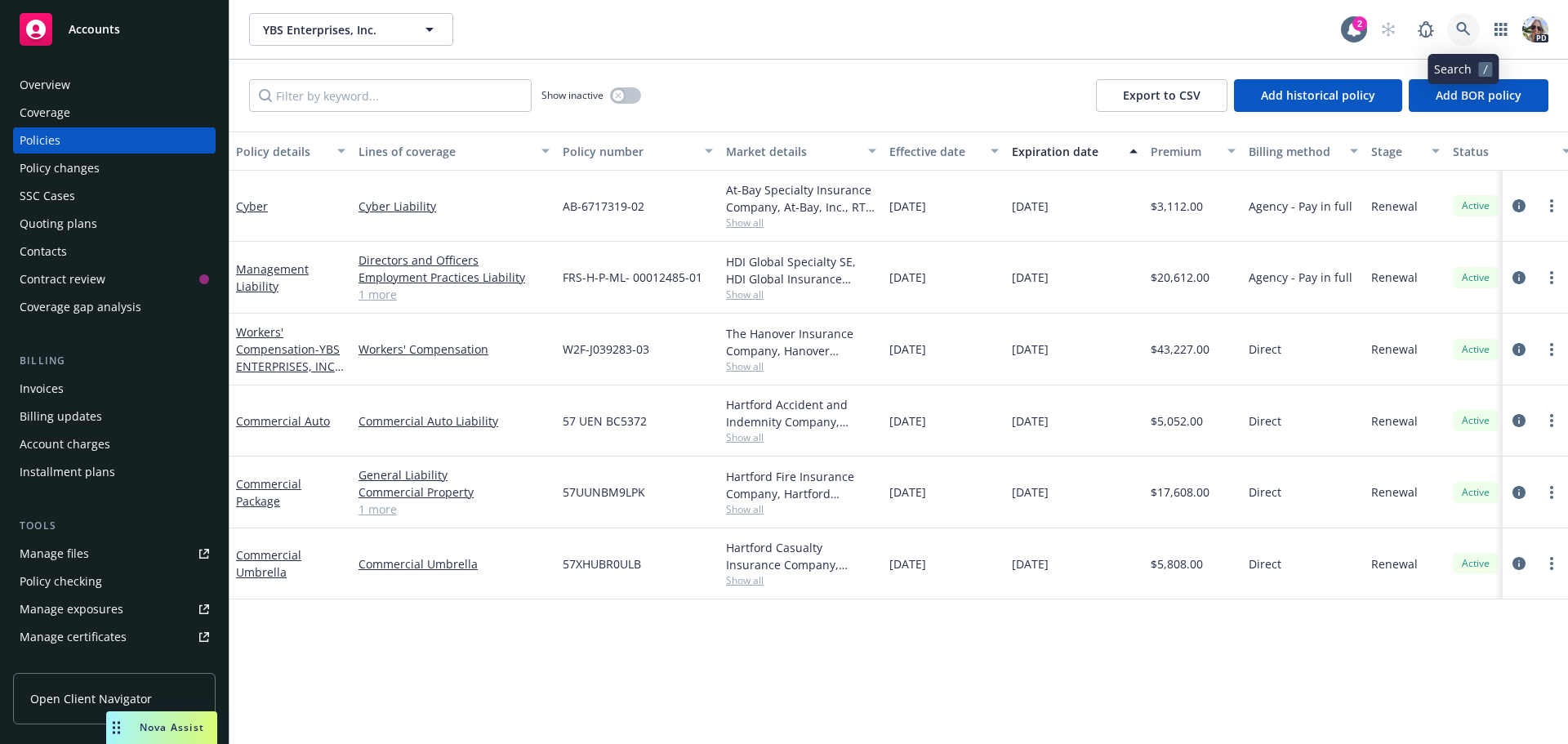
click at [1461, 24] on icon at bounding box center [1463, 28] width 14 height 14
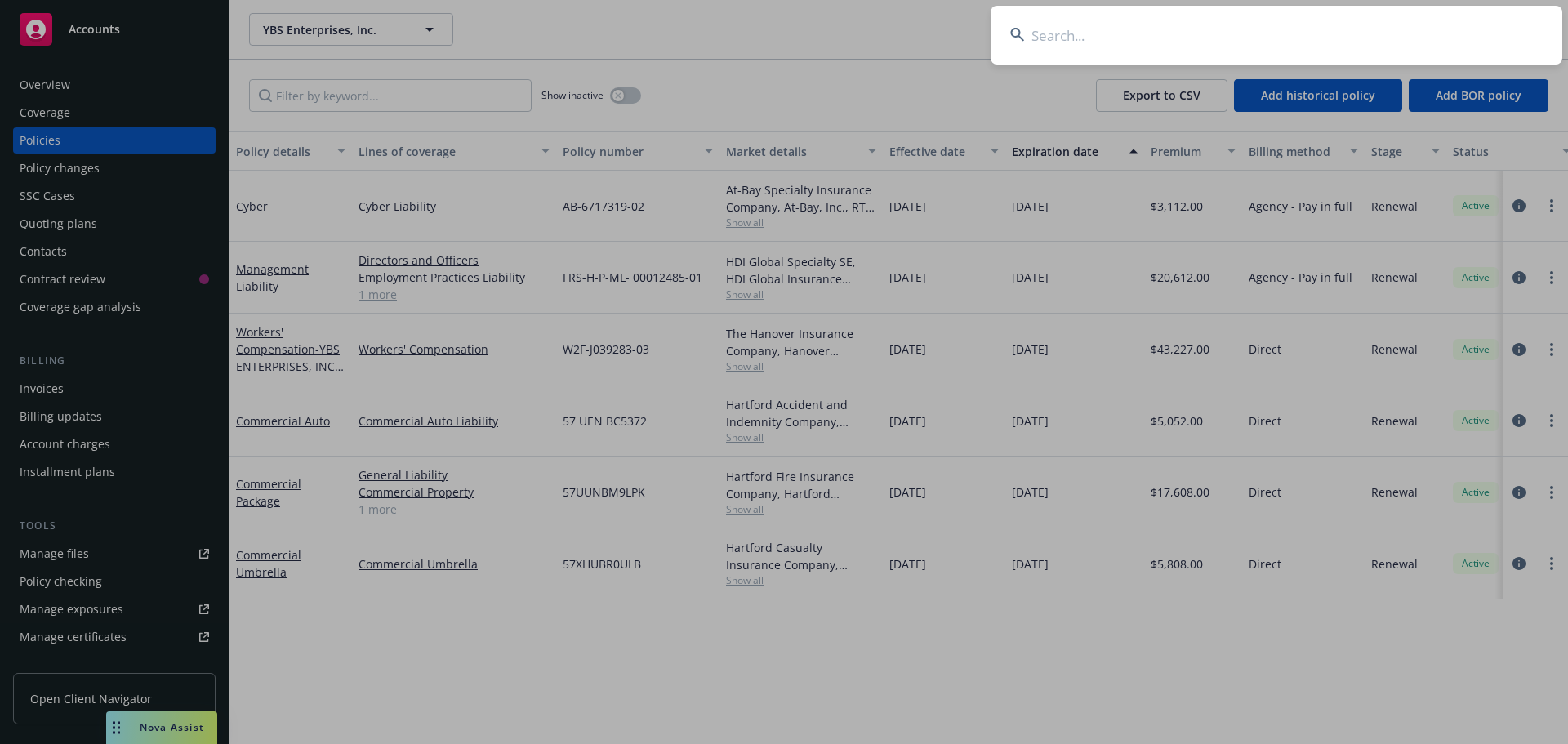
click at [1021, 29] on icon at bounding box center [1017, 35] width 15 height 15
click at [1052, 43] on input at bounding box center [1277, 35] width 572 height 58
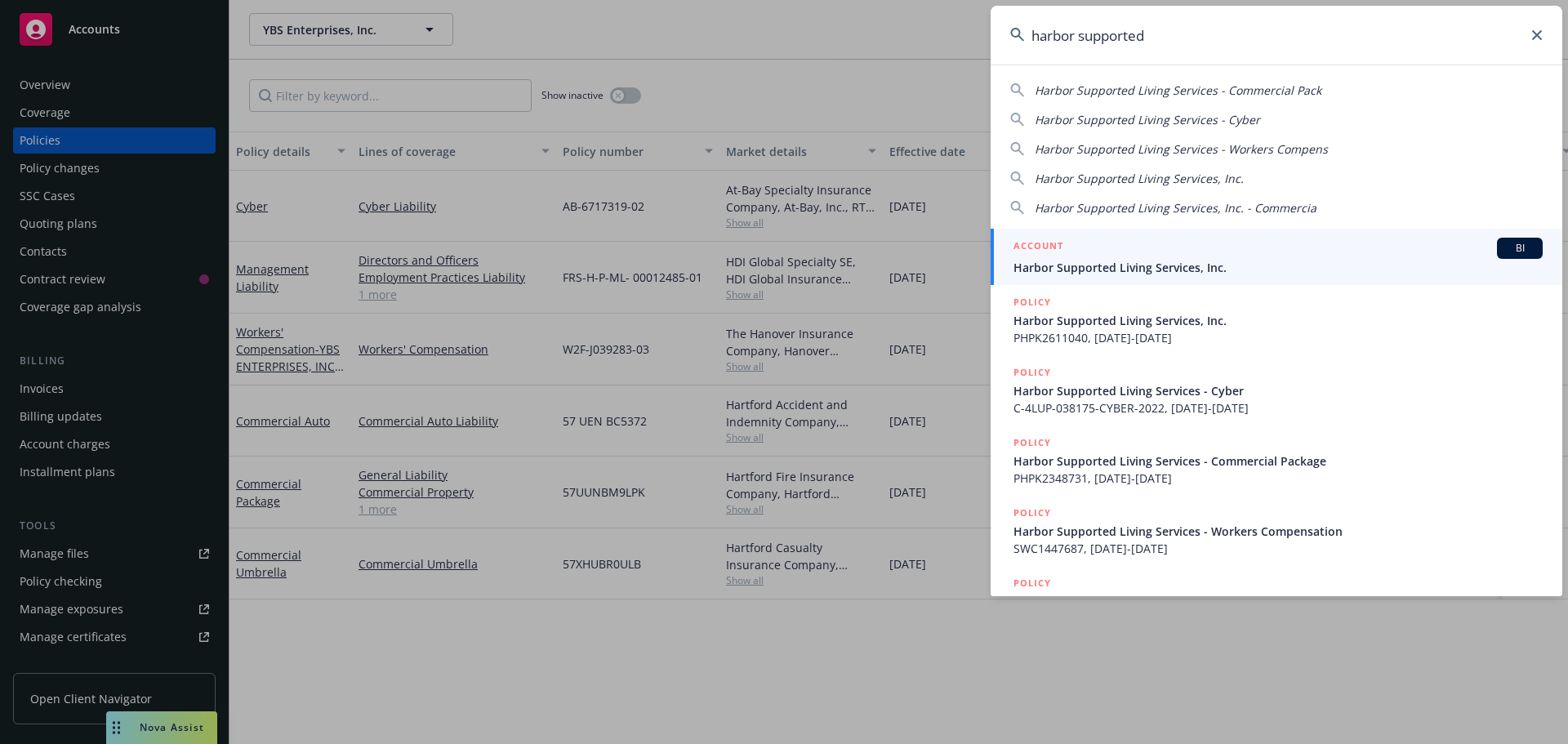
type input "harbor supported"
click at [1037, 263] on span "Harbor Supported Living Services, Inc." at bounding box center [1279, 267] width 530 height 17
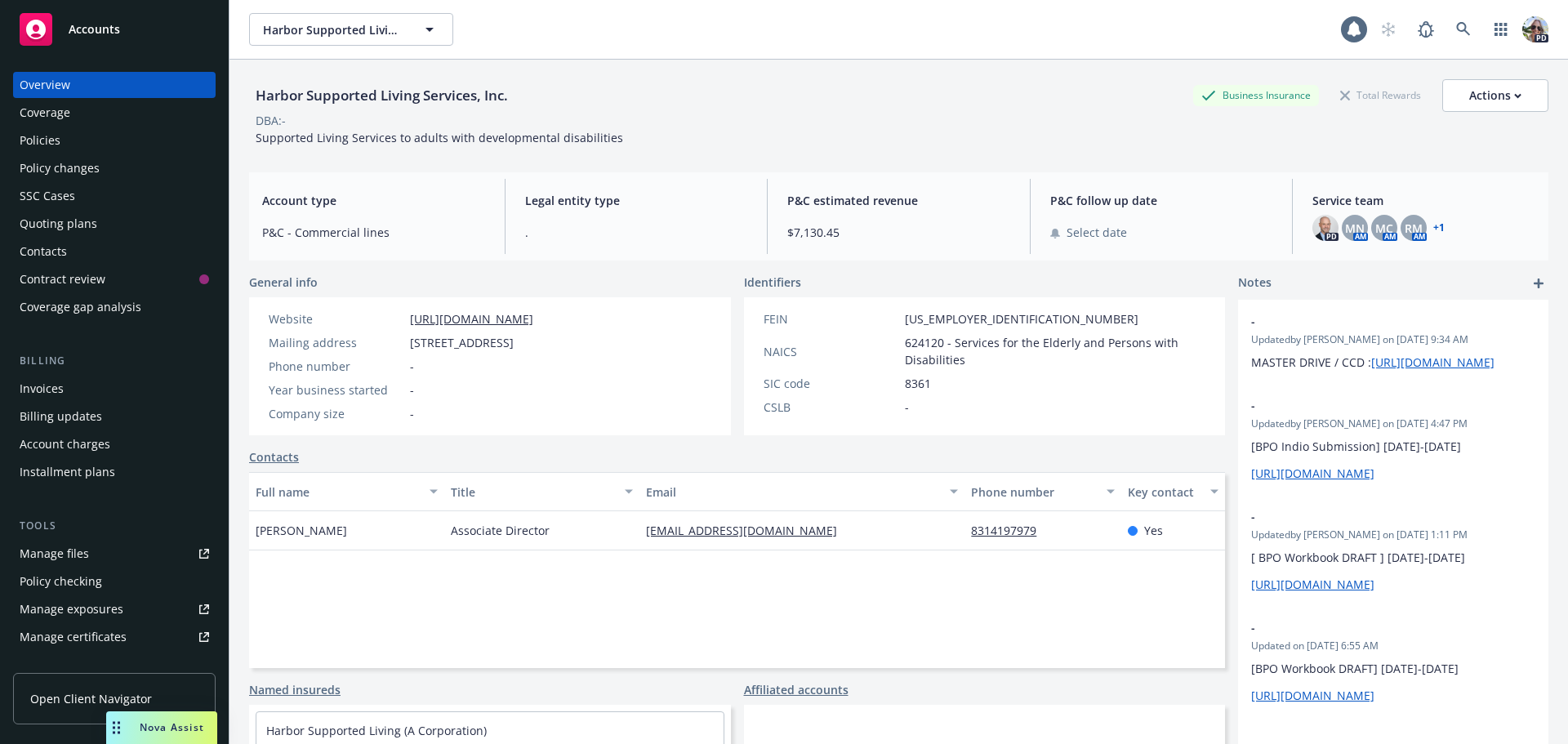
click at [35, 145] on div "Policies" at bounding box center [39, 141] width 41 height 26
